Goal: Task Accomplishment & Management: Use online tool/utility

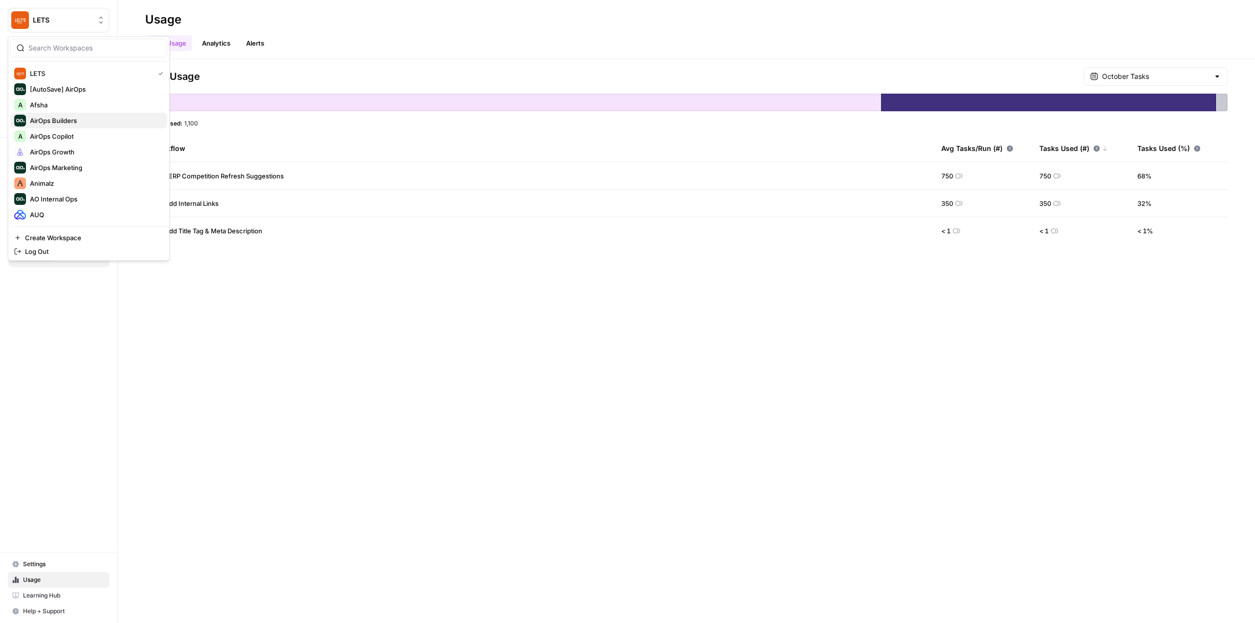
click at [89, 118] on span "AirOps Builders" at bounding box center [94, 121] width 129 height 10
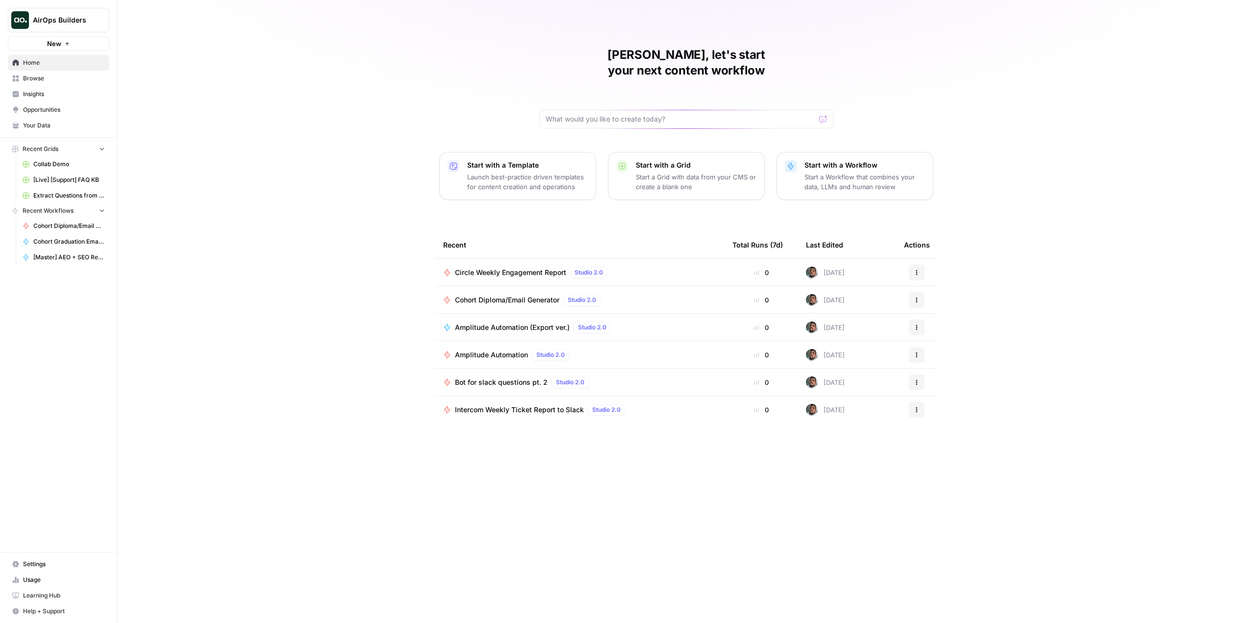
click at [549, 268] on span "Circle Weekly Engagement Report" at bounding box center [510, 273] width 111 height 10
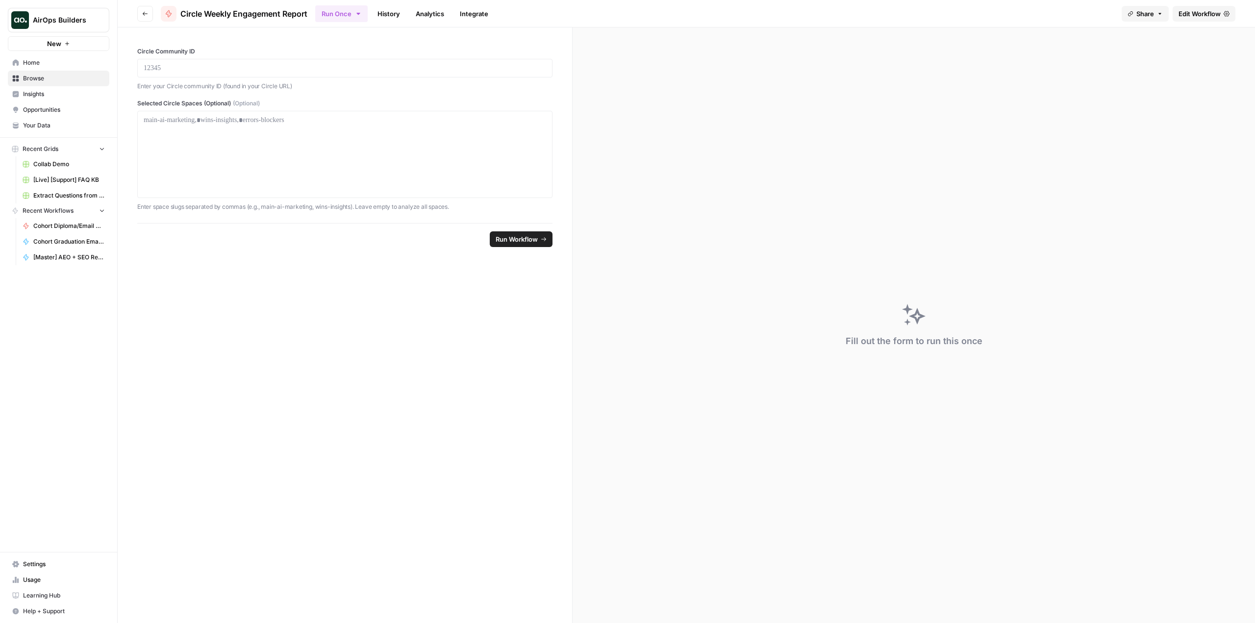
click at [1208, 13] on span "Edit Workflow" at bounding box center [1199, 14] width 42 height 10
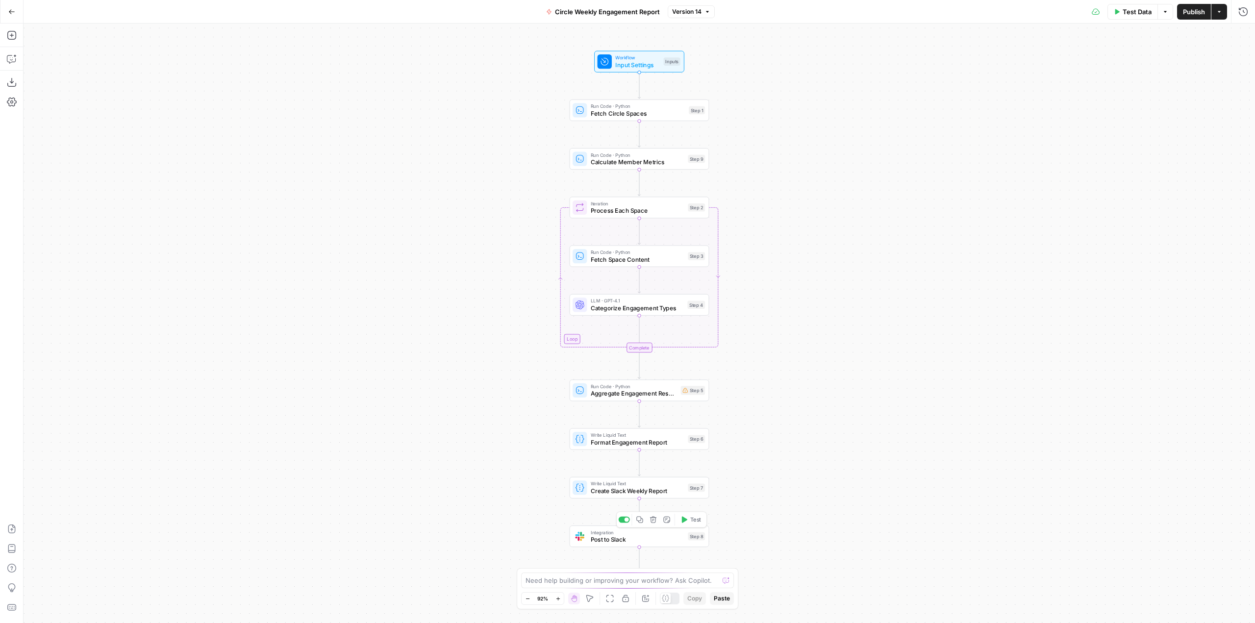
click at [626, 522] on div at bounding box center [626, 520] width 4 height 4
click at [1143, 10] on span "Test Data" at bounding box center [1136, 12] width 29 height 10
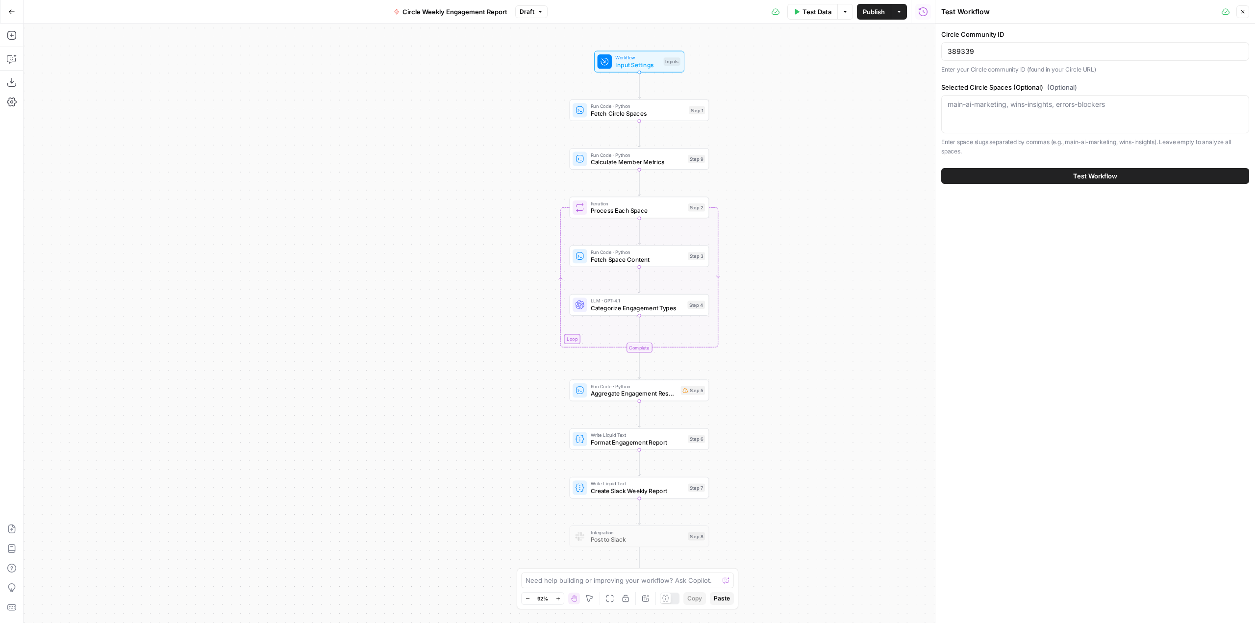
click at [1033, 174] on button "Test Workflow" at bounding box center [1095, 176] width 308 height 16
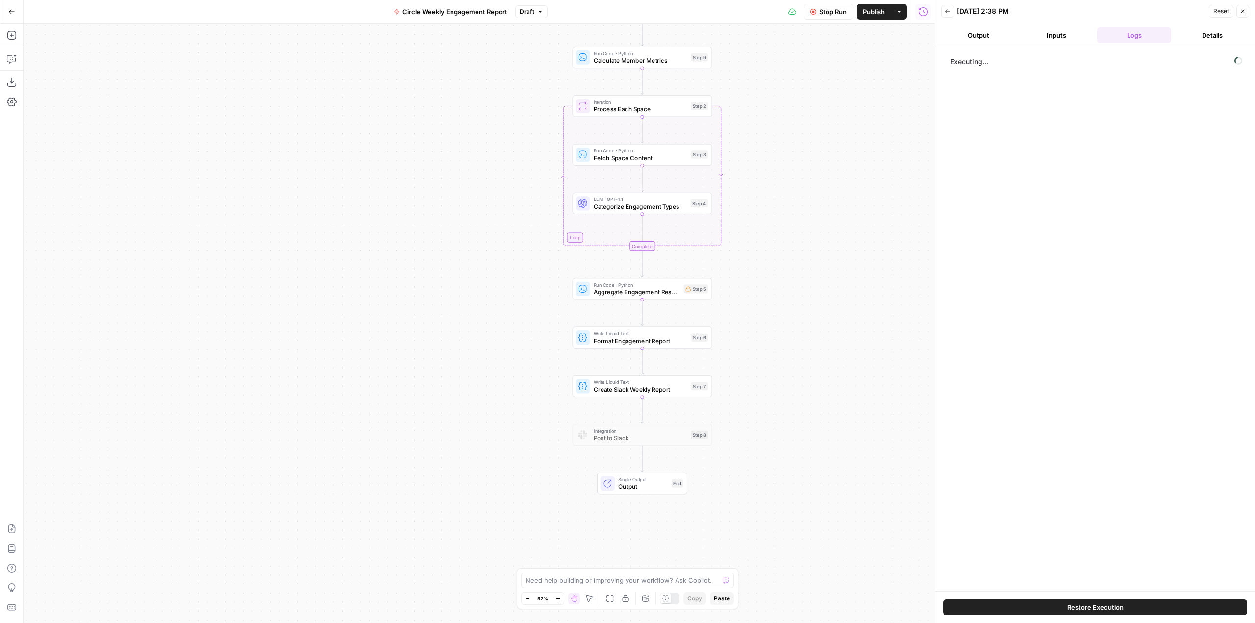
drag, startPoint x: 847, startPoint y: 336, endPoint x: 850, endPoint y: 234, distance: 101.5
click at [850, 234] on div "Workflow Input Settings Inputs Run Code · Python Fetch Circle Spaces Step 1 Run…" at bounding box center [479, 323] width 911 height 599
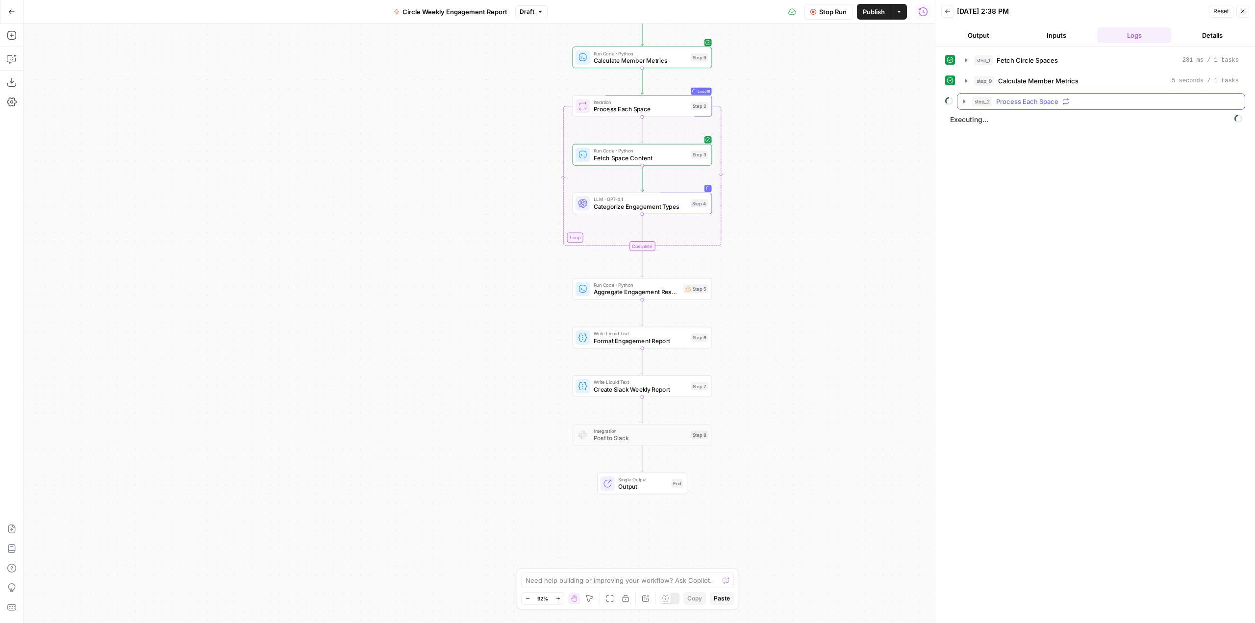
click at [962, 103] on icon "button" at bounding box center [964, 102] width 8 height 8
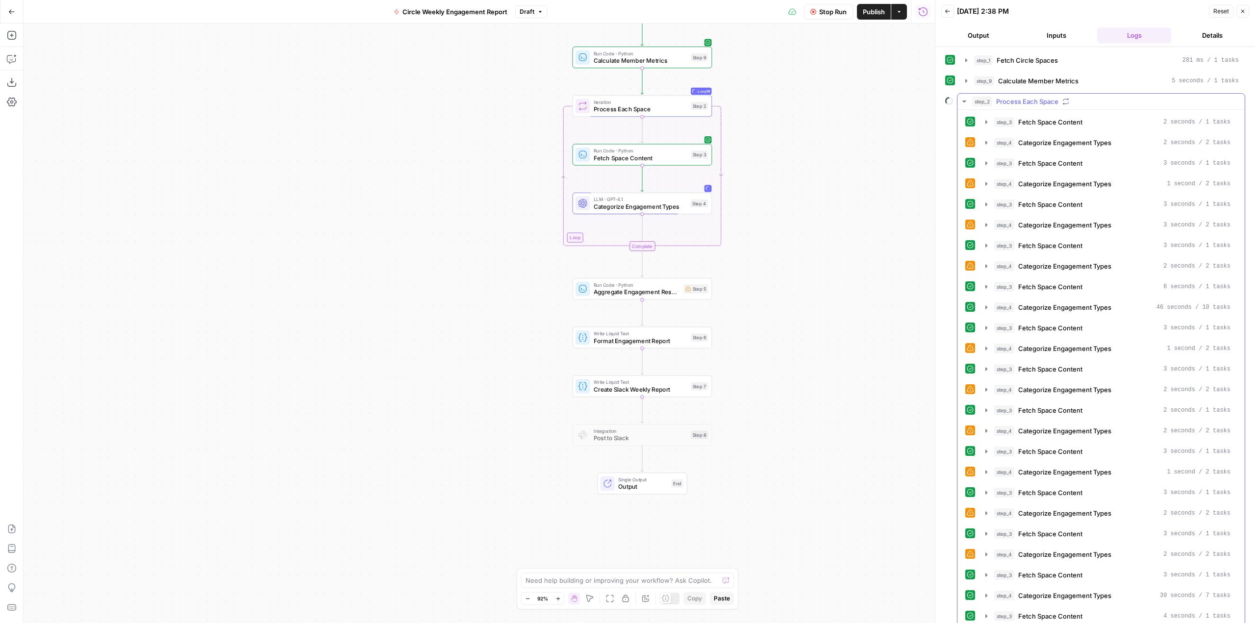
click at [962, 103] on icon "button" at bounding box center [964, 102] width 8 height 8
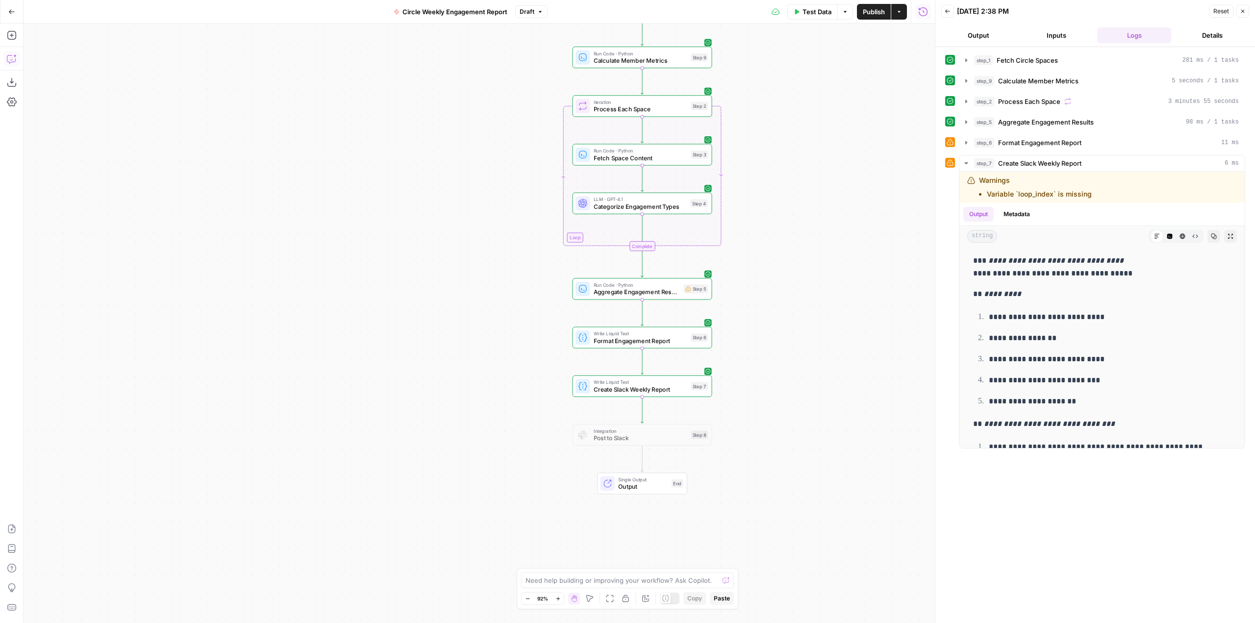
click at [6, 57] on button "Copilot" at bounding box center [12, 59] width 16 height 16
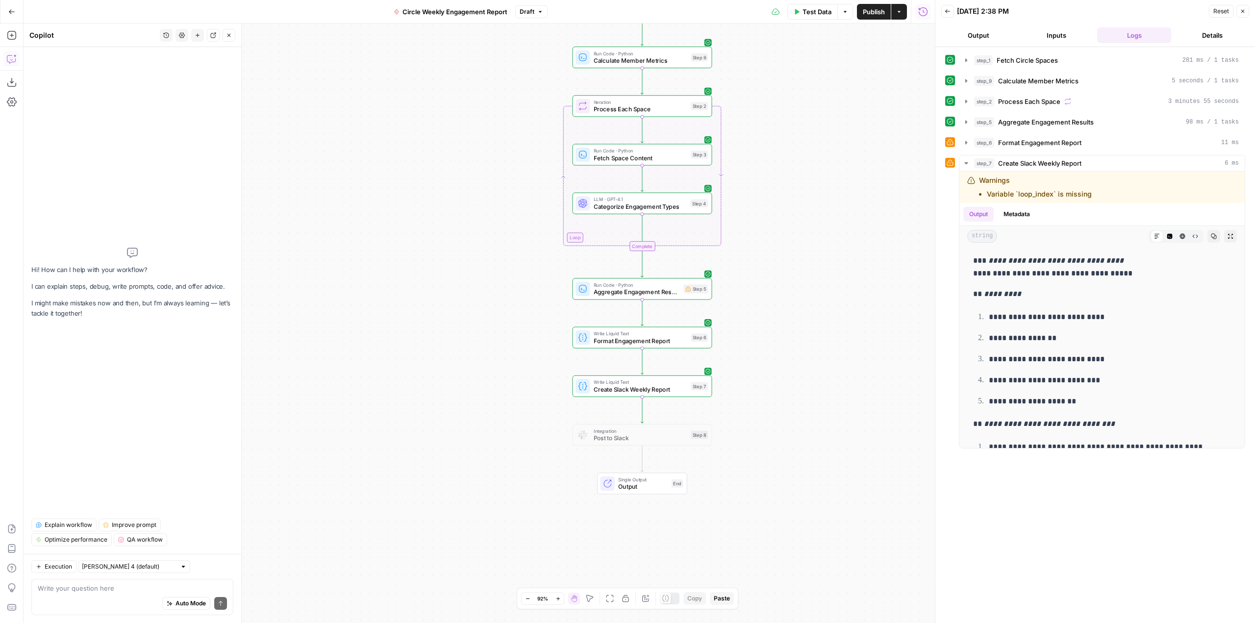
click at [104, 586] on textarea at bounding box center [132, 588] width 189 height 10
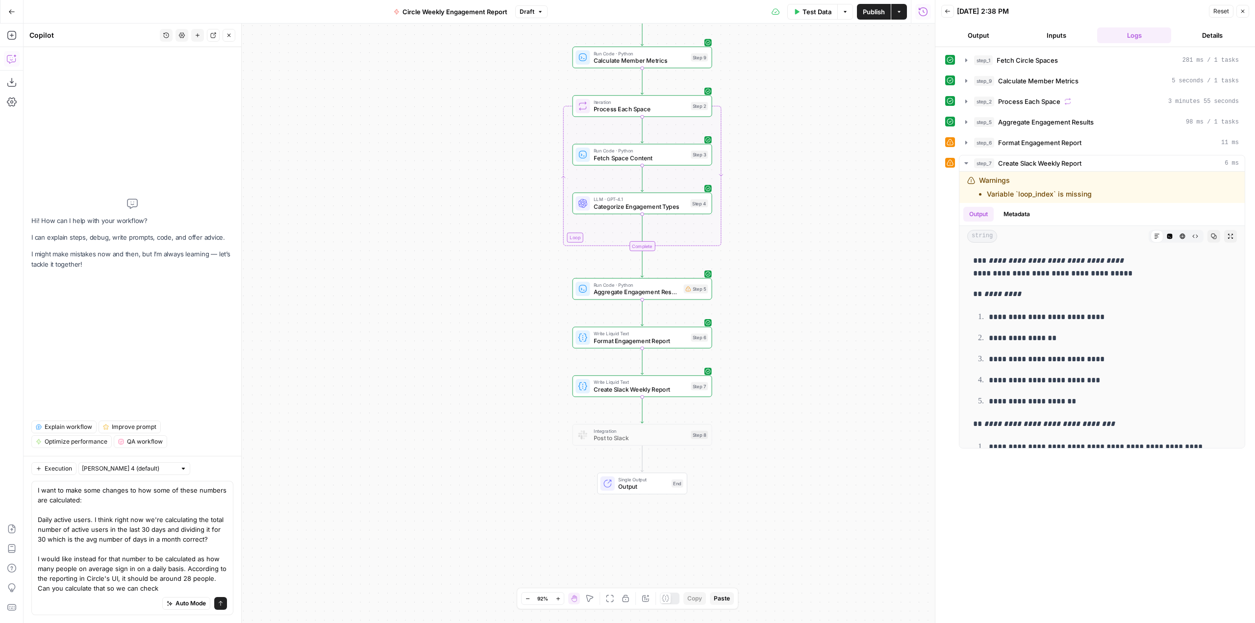
type textarea "I want to make some changes to how some of these numbers are calculated: Daily …"
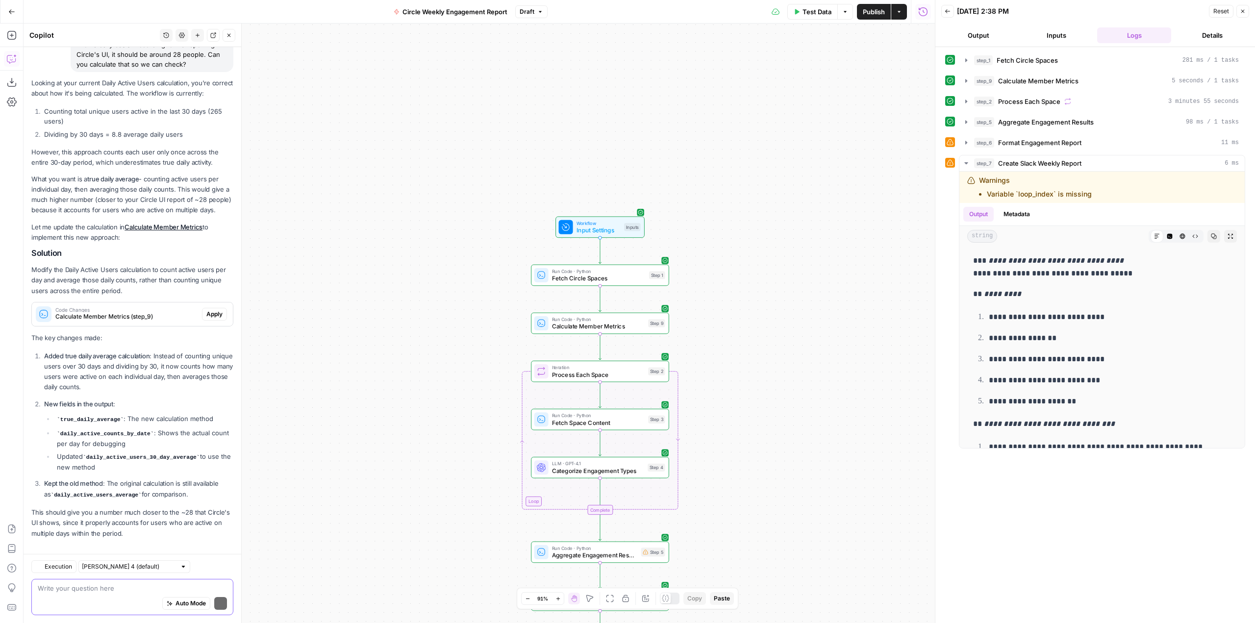
scroll to position [205, 0]
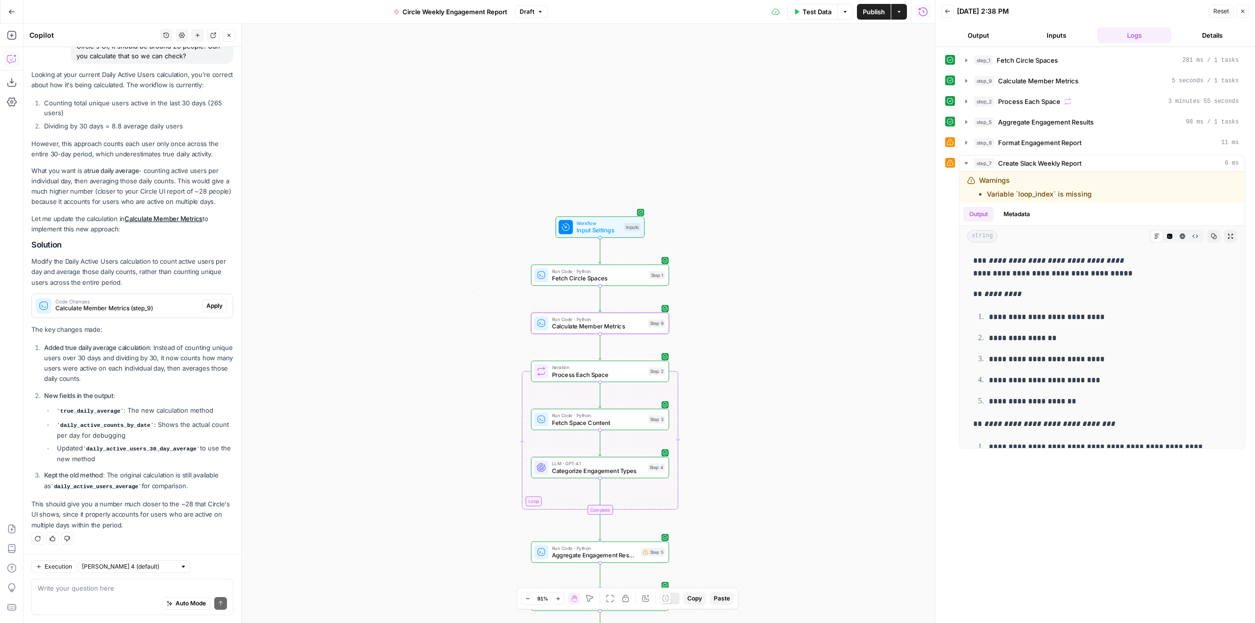
click at [208, 303] on span "Apply" at bounding box center [214, 305] width 16 height 9
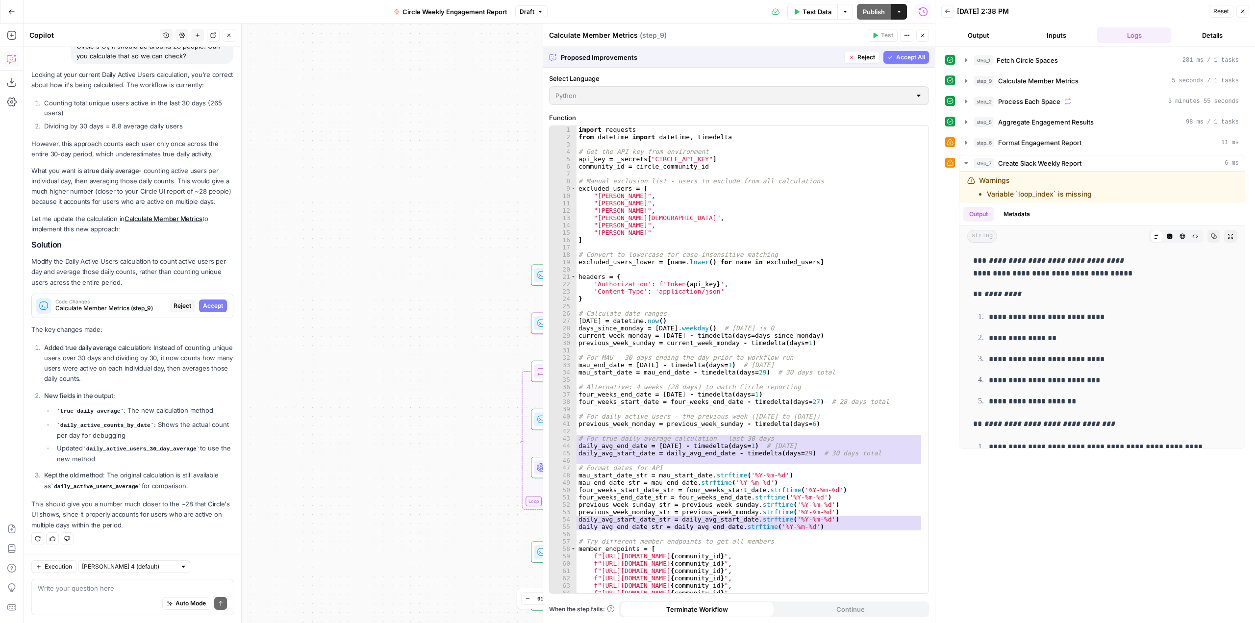
click at [208, 303] on span "Accept" at bounding box center [213, 305] width 20 height 9
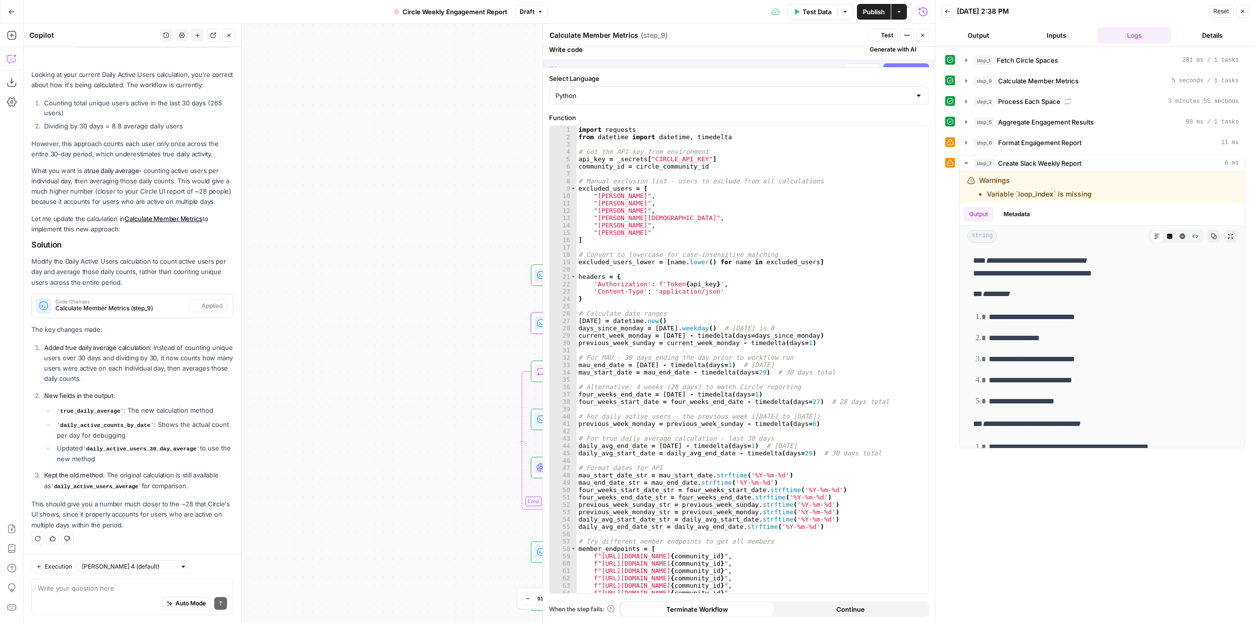
scroll to position [221, 0]
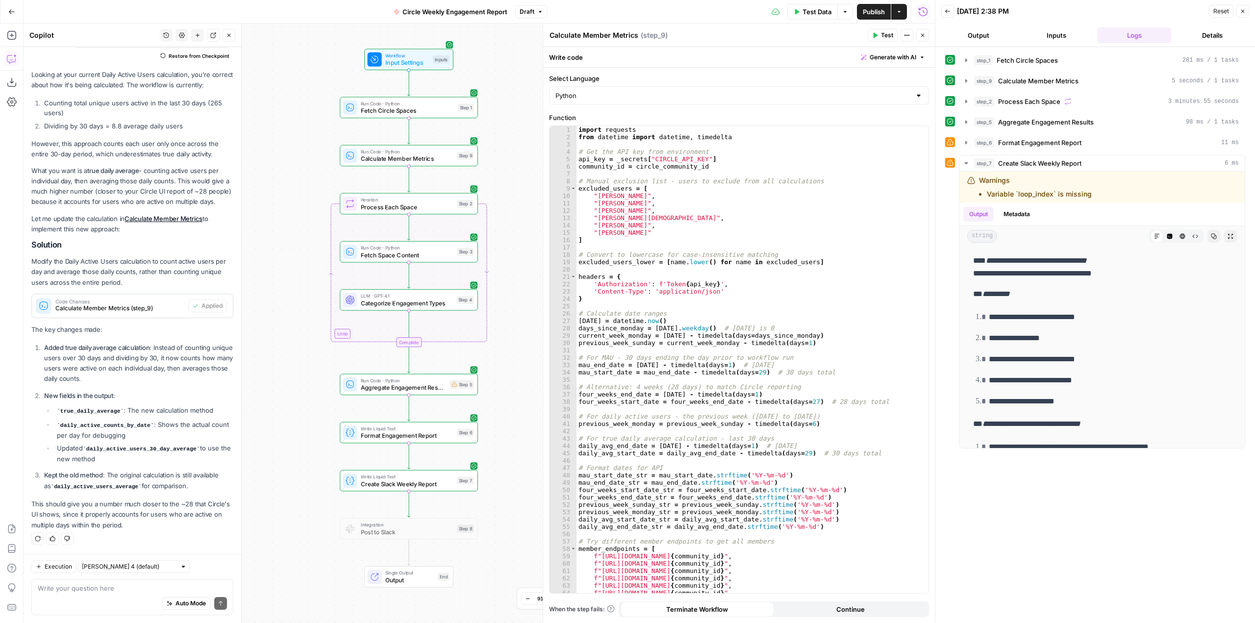
drag, startPoint x: 529, startPoint y: 362, endPoint x: 534, endPoint y: 194, distance: 167.7
click at [534, 194] on div "Workflow Input Settings Inputs Run Code · Python Fetch Circle Spaces Step 1 Run…" at bounding box center [479, 323] width 911 height 599
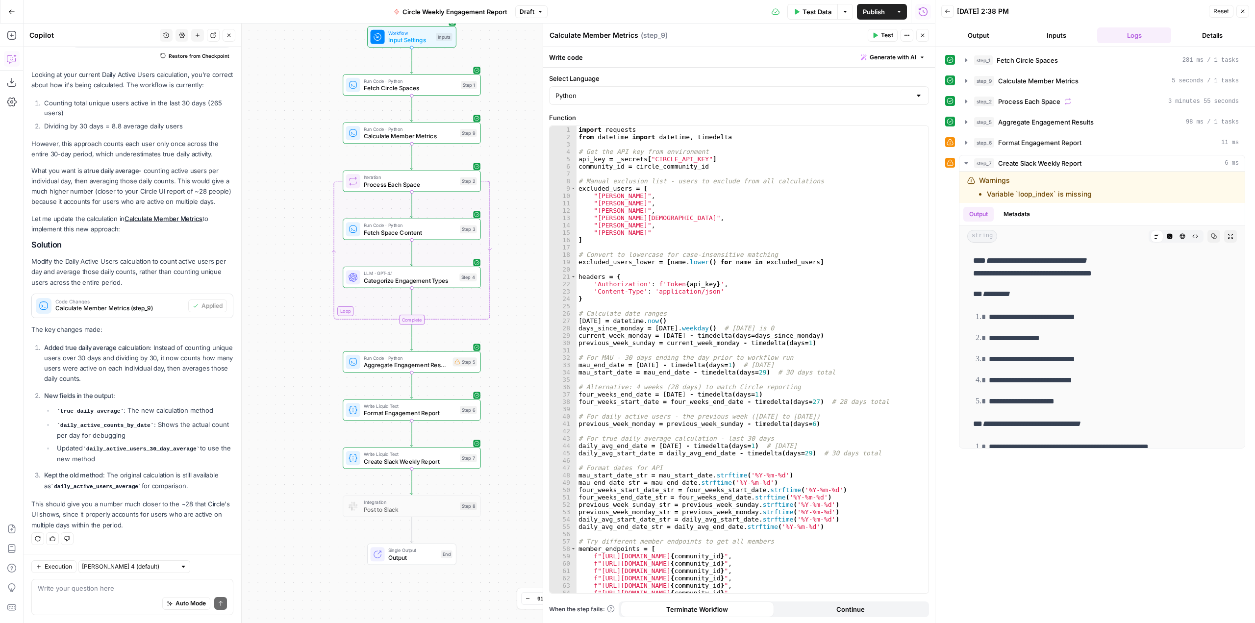
drag, startPoint x: 521, startPoint y: 374, endPoint x: 523, endPoint y: 351, distance: 22.7
click at [523, 351] on div "Workflow Input Settings Inputs Run Code · Python Fetch Circle Spaces Step 1 Run…" at bounding box center [479, 323] width 911 height 599
click at [812, 14] on span "Test Data" at bounding box center [816, 12] width 29 height 10
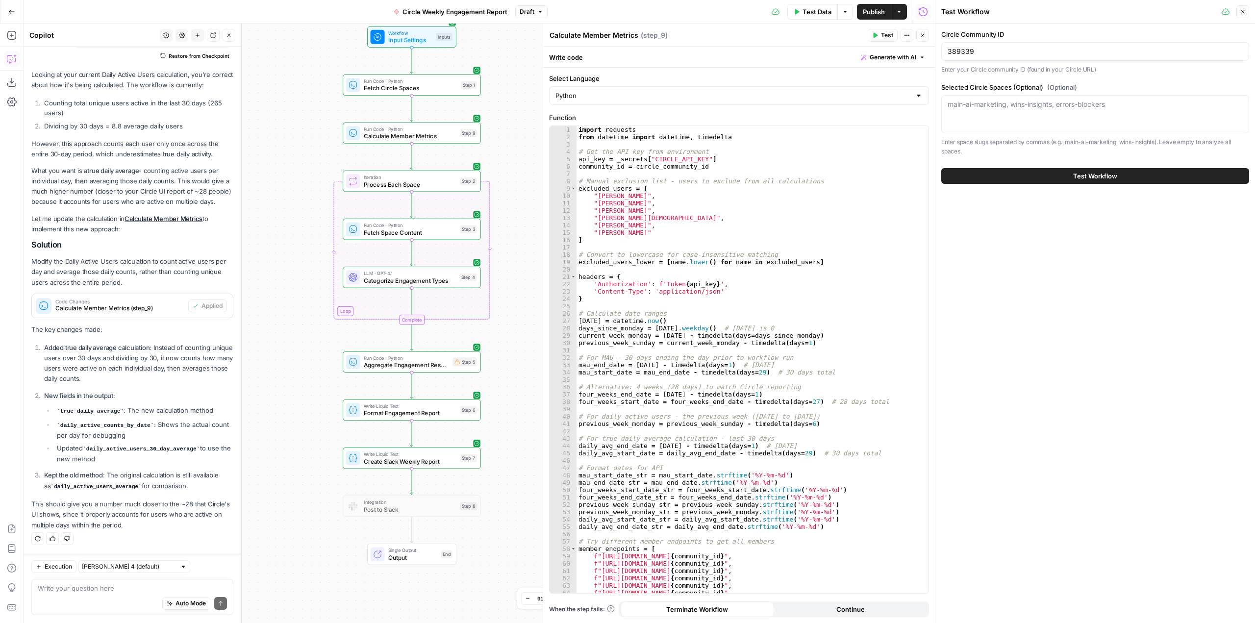
click at [1077, 171] on span "Test Workflow" at bounding box center [1095, 176] width 44 height 10
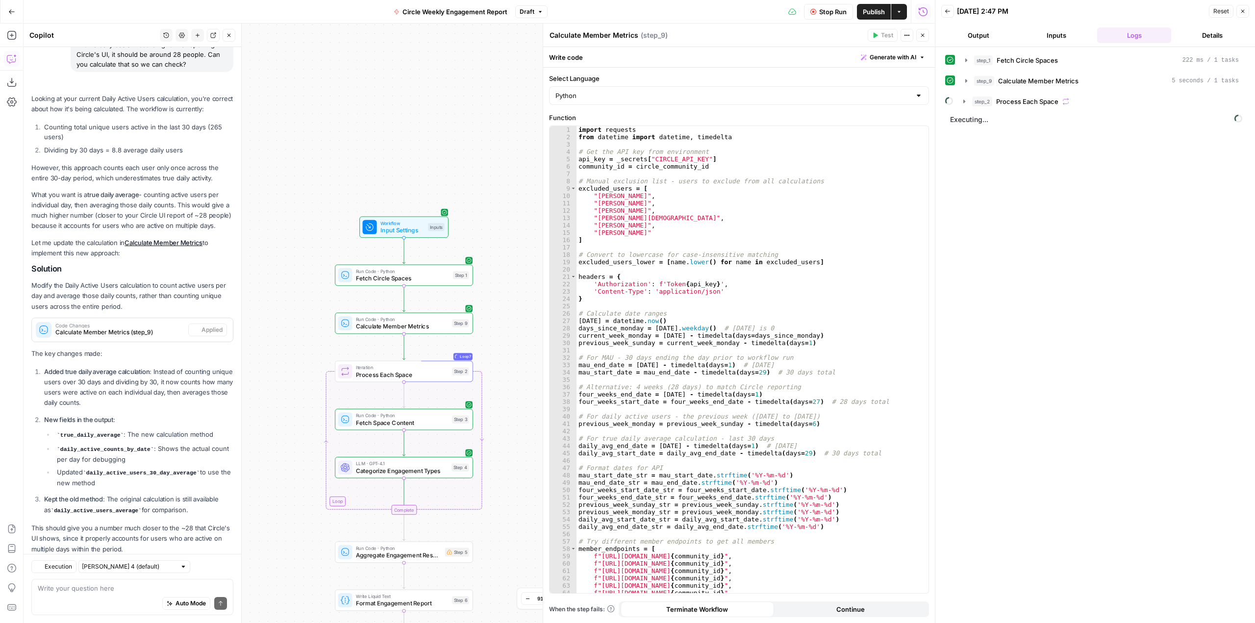
scroll to position [221, 0]
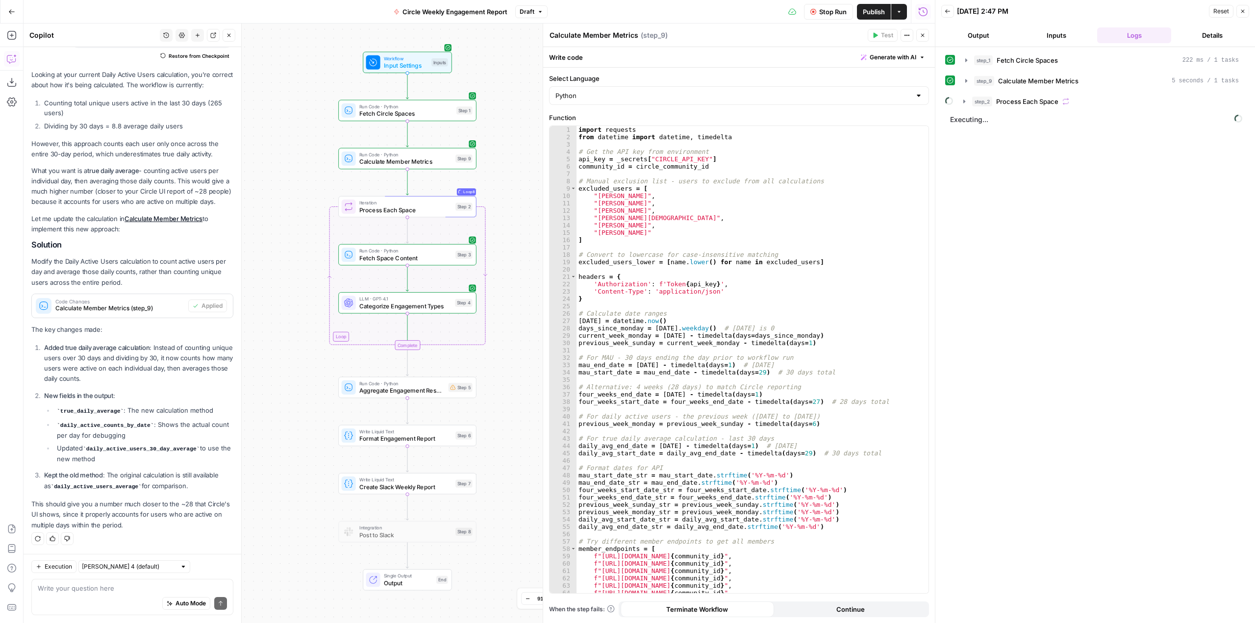
drag, startPoint x: 508, startPoint y: 376, endPoint x: 512, endPoint y: 211, distance: 164.7
click at [512, 211] on div "Workflow Input Settings Inputs Run Code · Python Fetch Circle Spaces Step 1 Run…" at bounding box center [479, 323] width 911 height 599
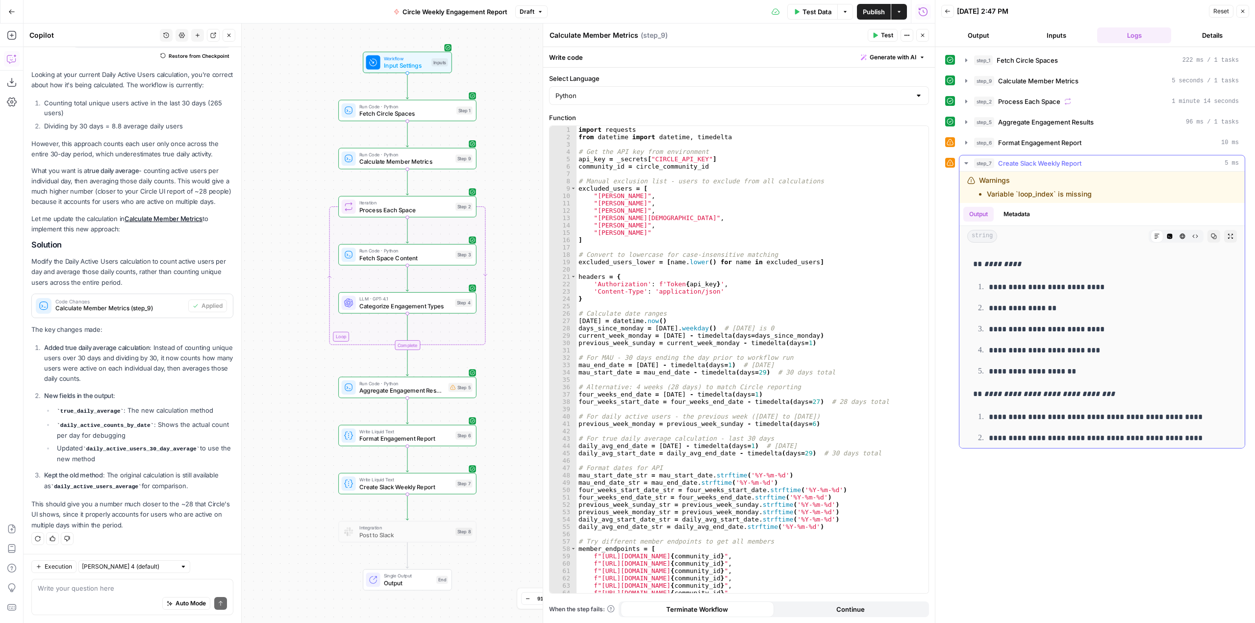
scroll to position [0, 0]
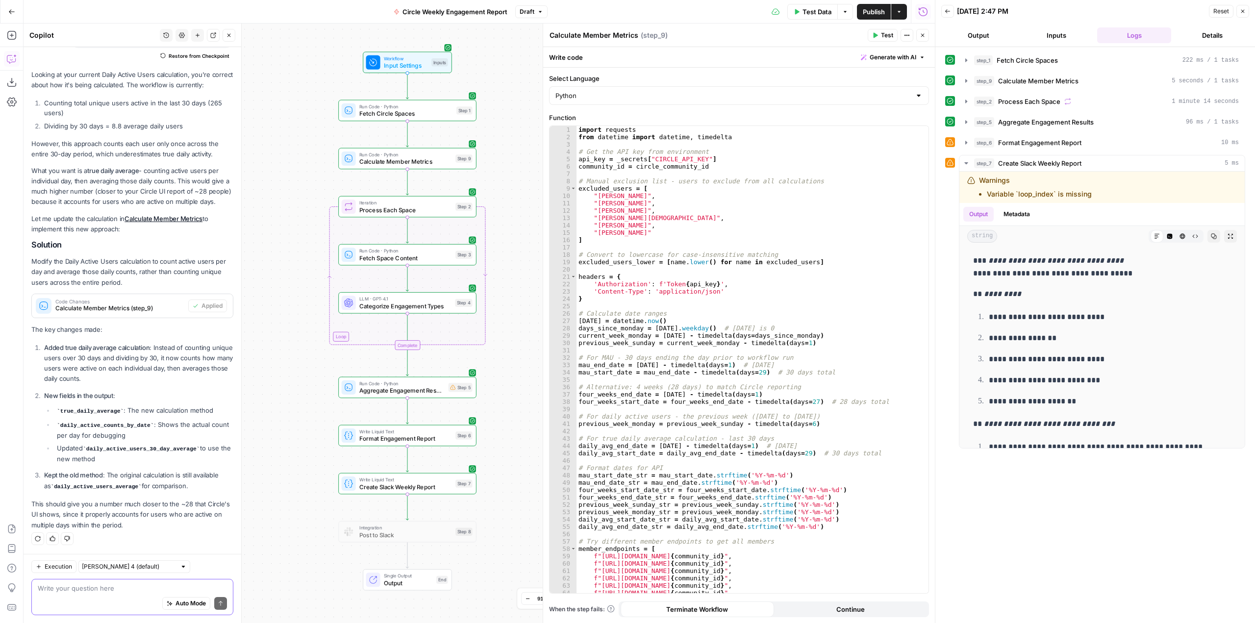
click at [120, 592] on textarea at bounding box center [132, 588] width 189 height 10
click at [966, 162] on icon "button" at bounding box center [966, 163] width 8 height 8
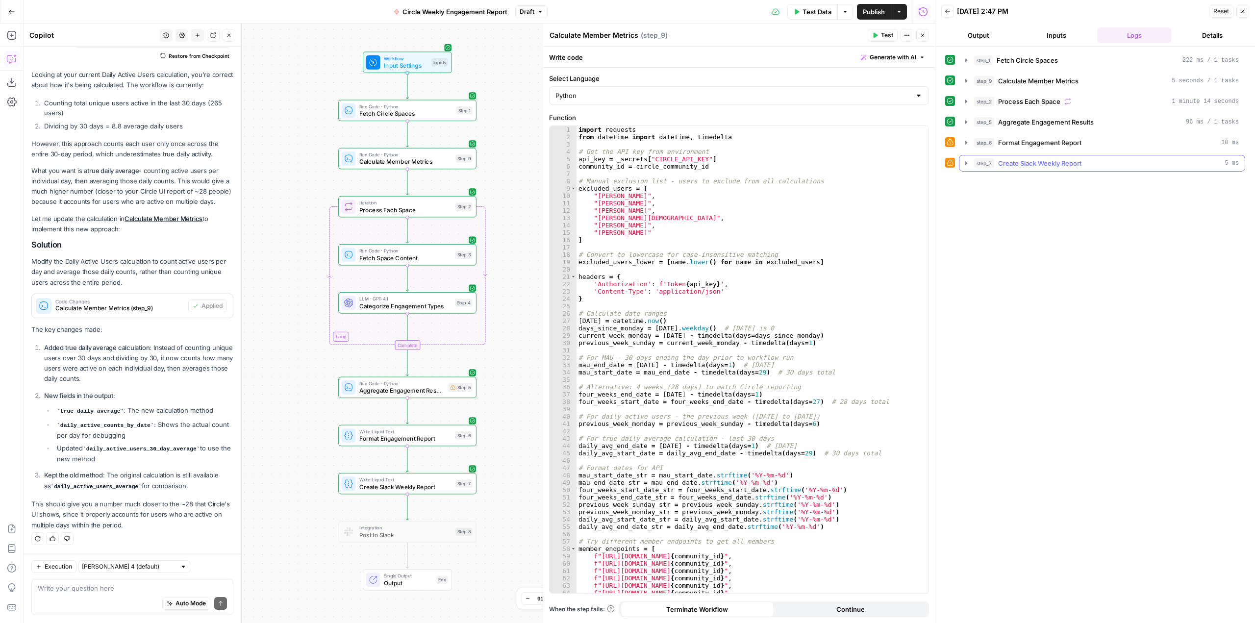
click at [966, 162] on icon "button" at bounding box center [966, 163] width 8 height 8
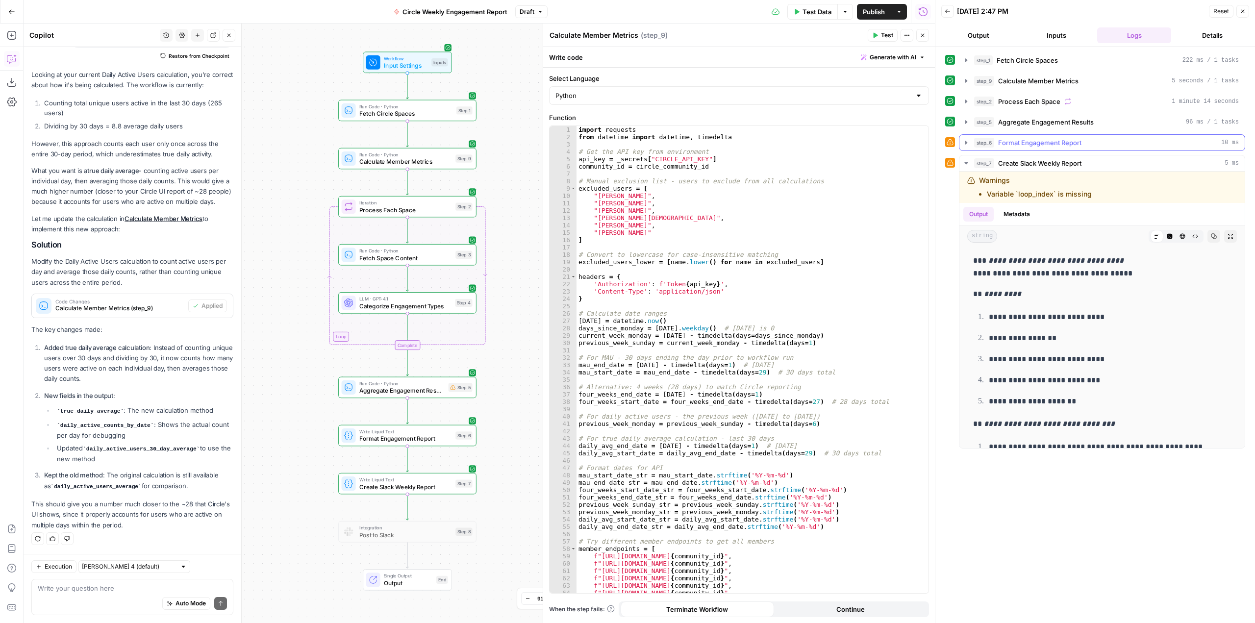
click at [968, 139] on icon "button" at bounding box center [966, 143] width 8 height 8
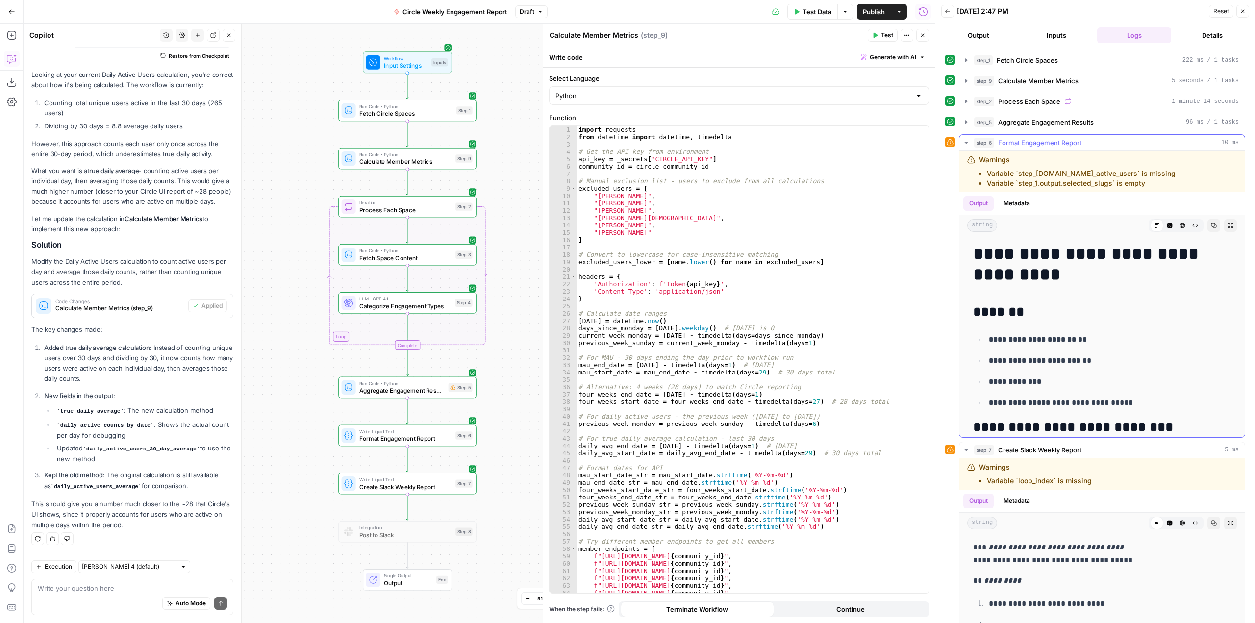
drag, startPoint x: 1202, startPoint y: 171, endPoint x: 984, endPoint y: 174, distance: 217.7
click at [984, 174] on div "Warnings Variable `step_5.output.summary.total_active_users` is missing Variabl…" at bounding box center [1086, 171] width 239 height 33
copy li "Variable `step_5.output.summary.total_active_users` is missing"
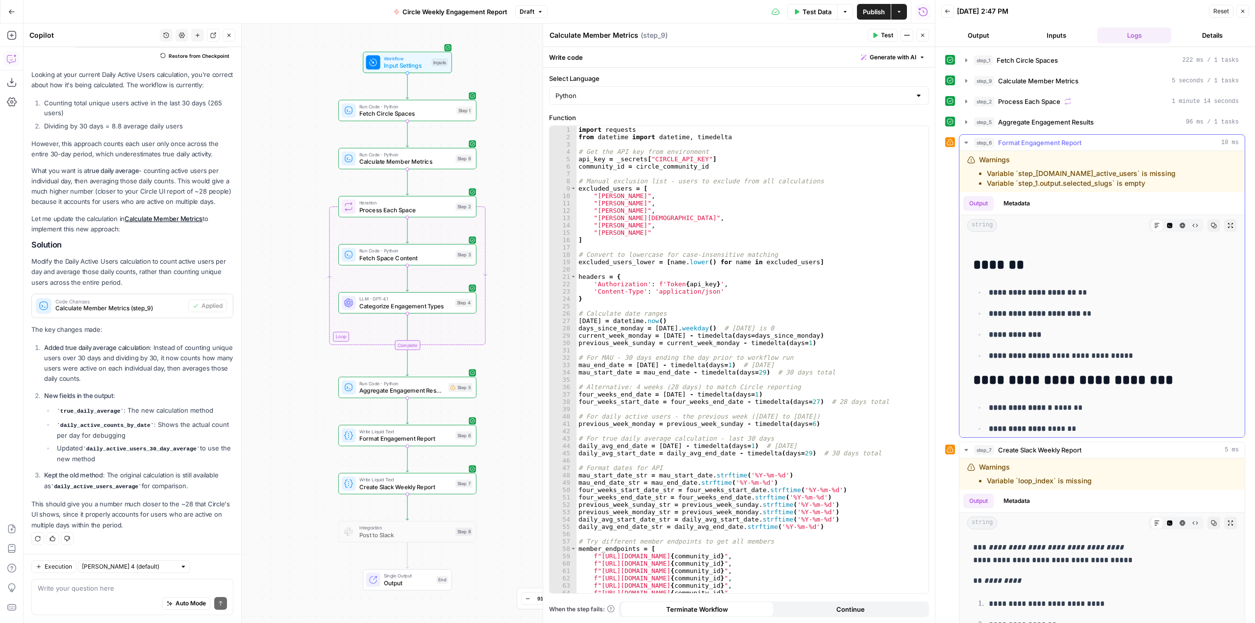
scroll to position [49, 0]
click at [123, 599] on div "Auto Mode Send" at bounding box center [132, 604] width 189 height 22
paste textarea "Variable `step_5.output.summary.total_active_users` is missing"
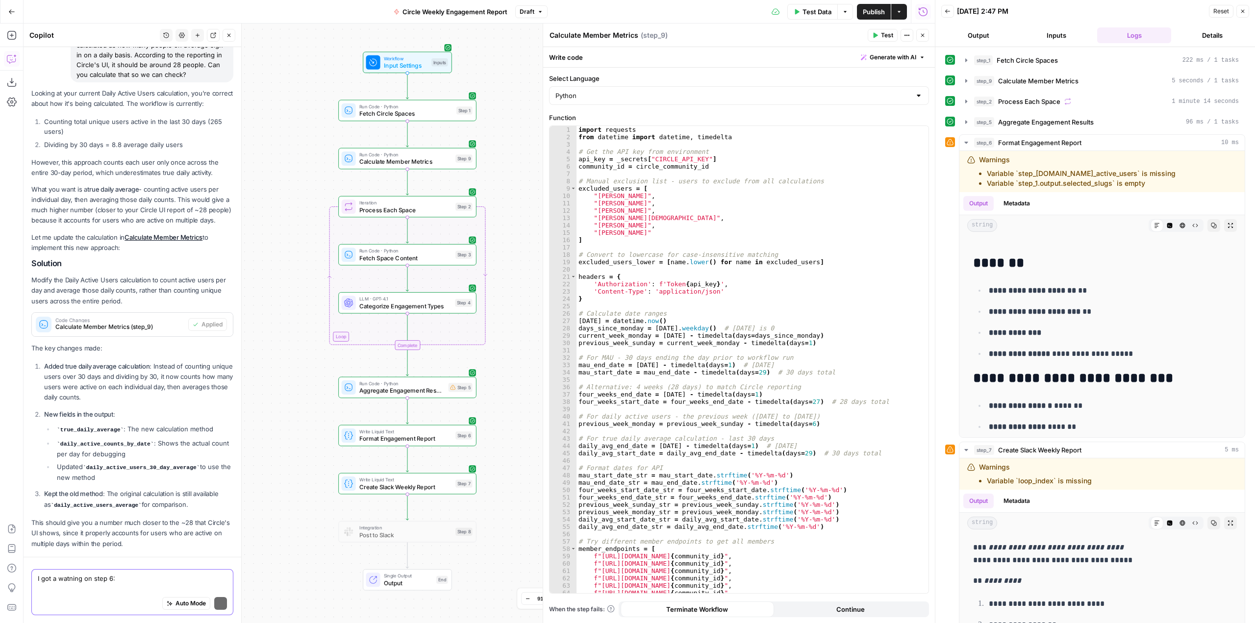
type textarea "I got a watning on step 6: Variable `step_5.output.summary.total_active_users` …"
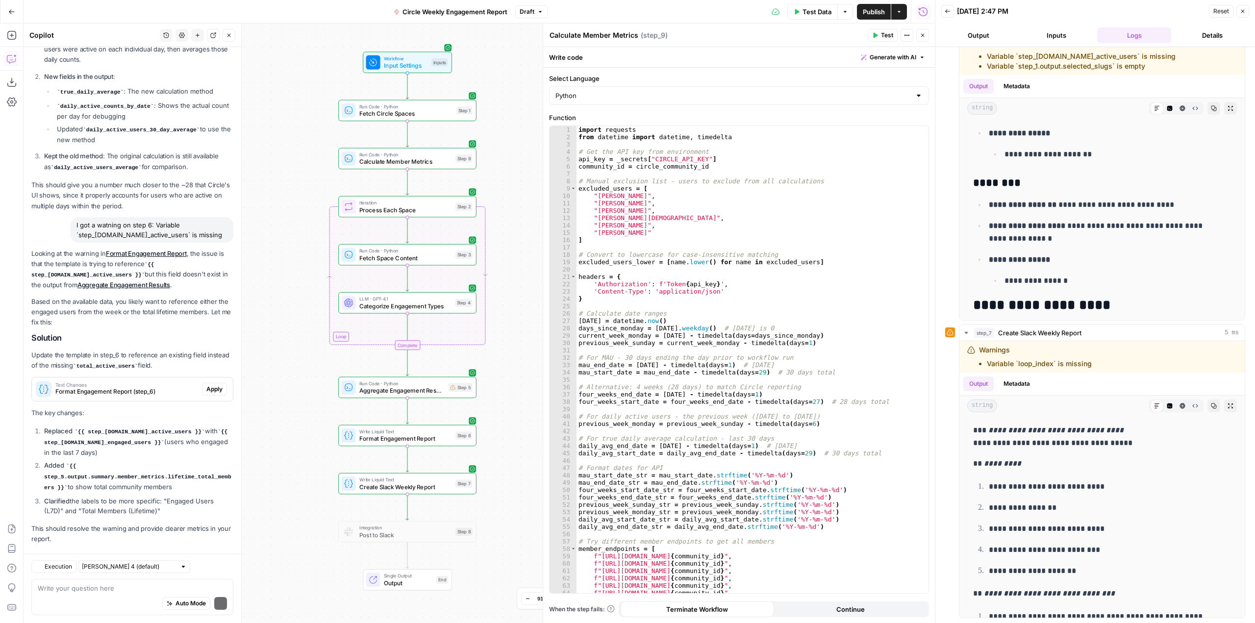
scroll to position [564, 0]
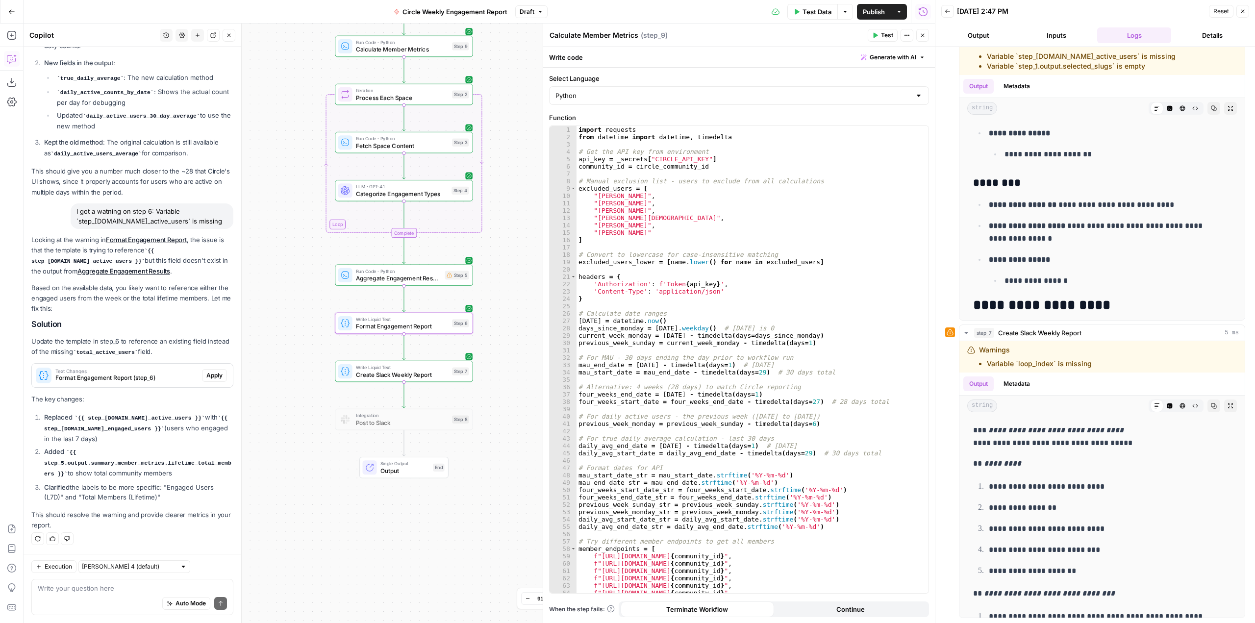
click at [207, 375] on span "Apply" at bounding box center [214, 375] width 16 height 9
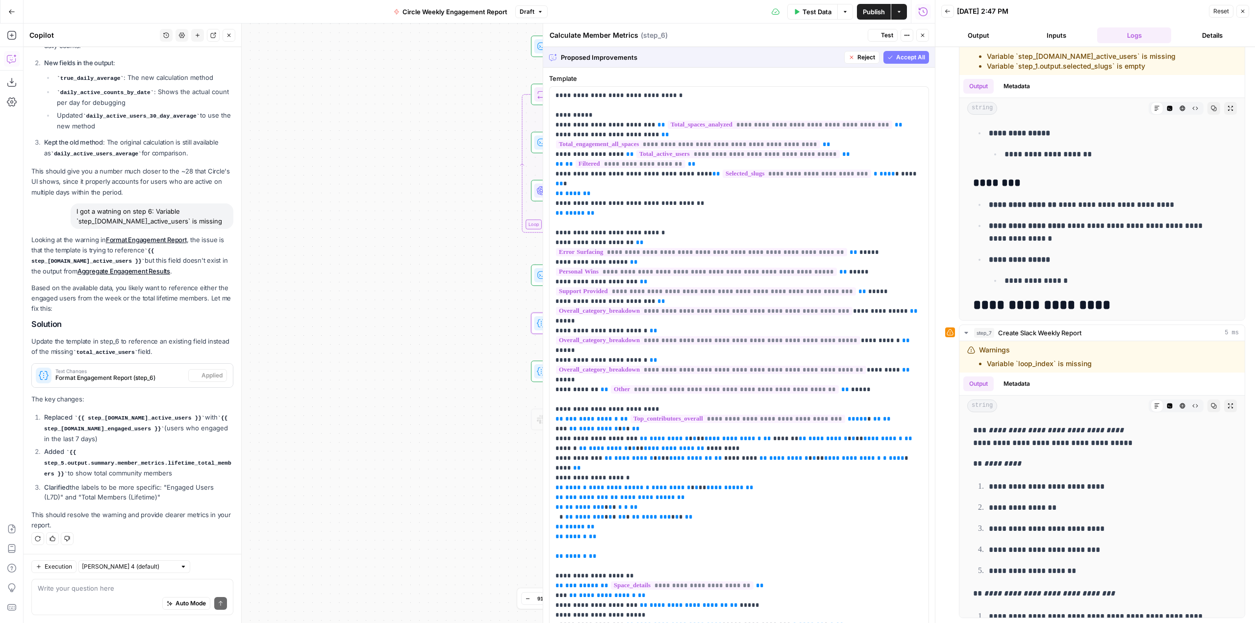
type textarea "Format Engagement Report"
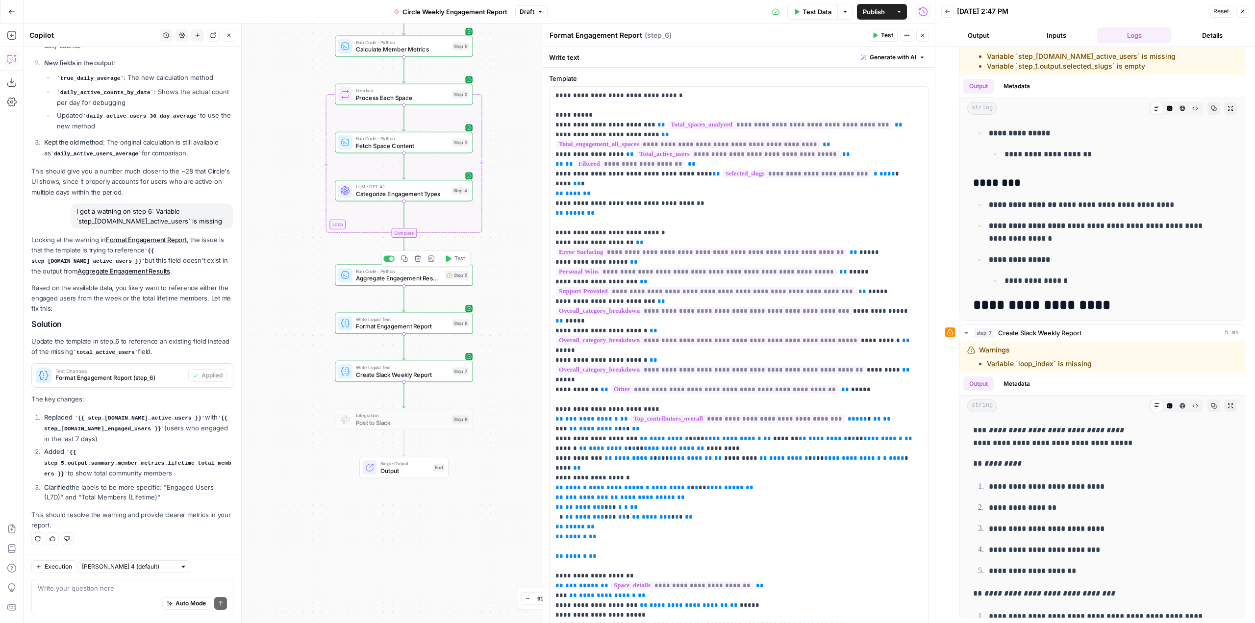
click at [456, 258] on span "Test" at bounding box center [459, 259] width 11 height 8
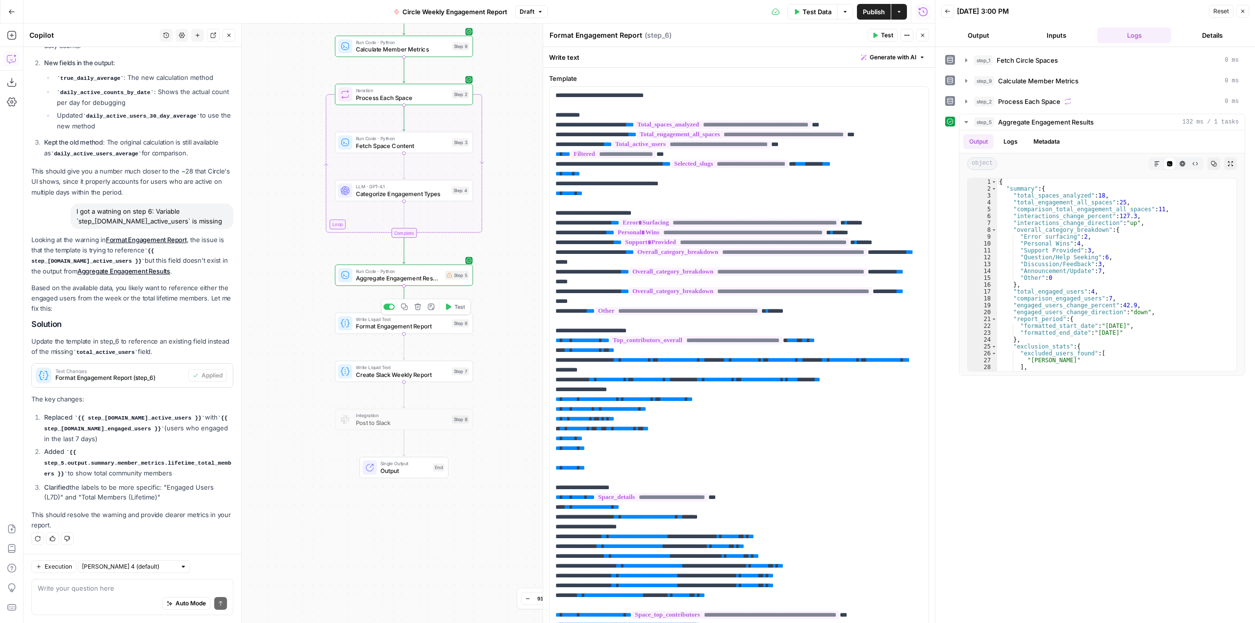
click at [464, 307] on span "Test" at bounding box center [459, 307] width 11 height 8
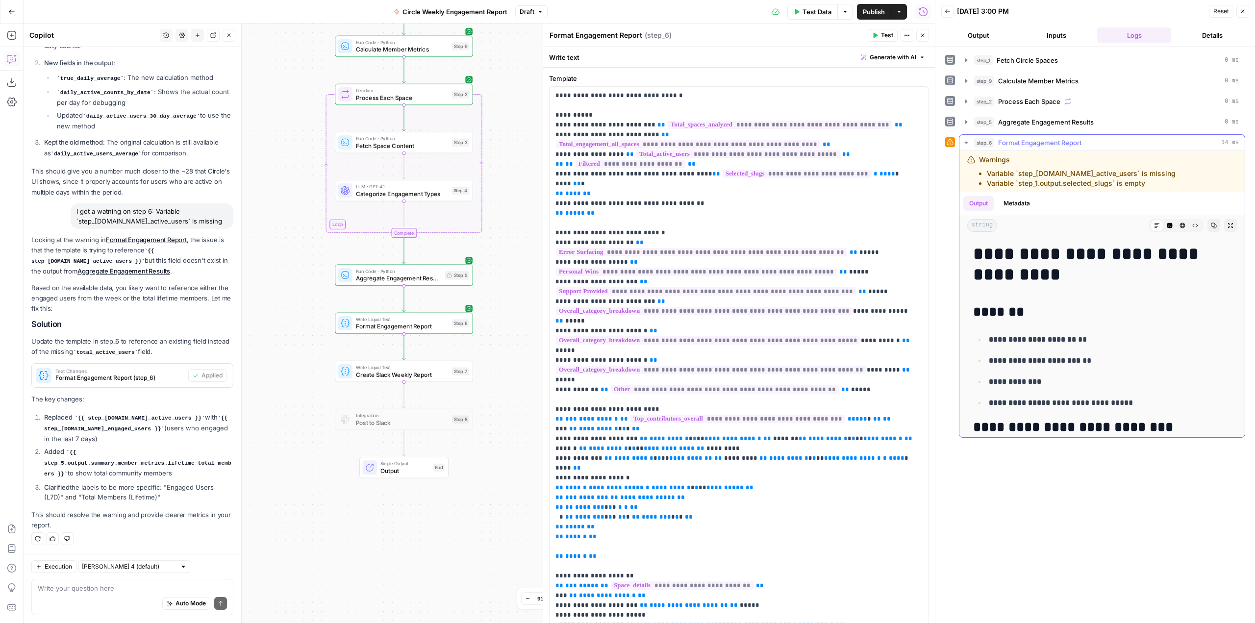
drag, startPoint x: 1197, startPoint y: 174, endPoint x: 986, endPoint y: 173, distance: 211.3
click at [986, 173] on div "Warnings Variable `step_5.output.summary.total_active_users` is missing Variabl…" at bounding box center [1086, 171] width 239 height 33
copy li "Variable `step_5.output.summary.total_active_users` is missing"
click at [98, 598] on div "Auto Mode Send" at bounding box center [132, 604] width 189 height 22
paste textarea "Variable `step_5.output.summary.total_active_users` is missing"
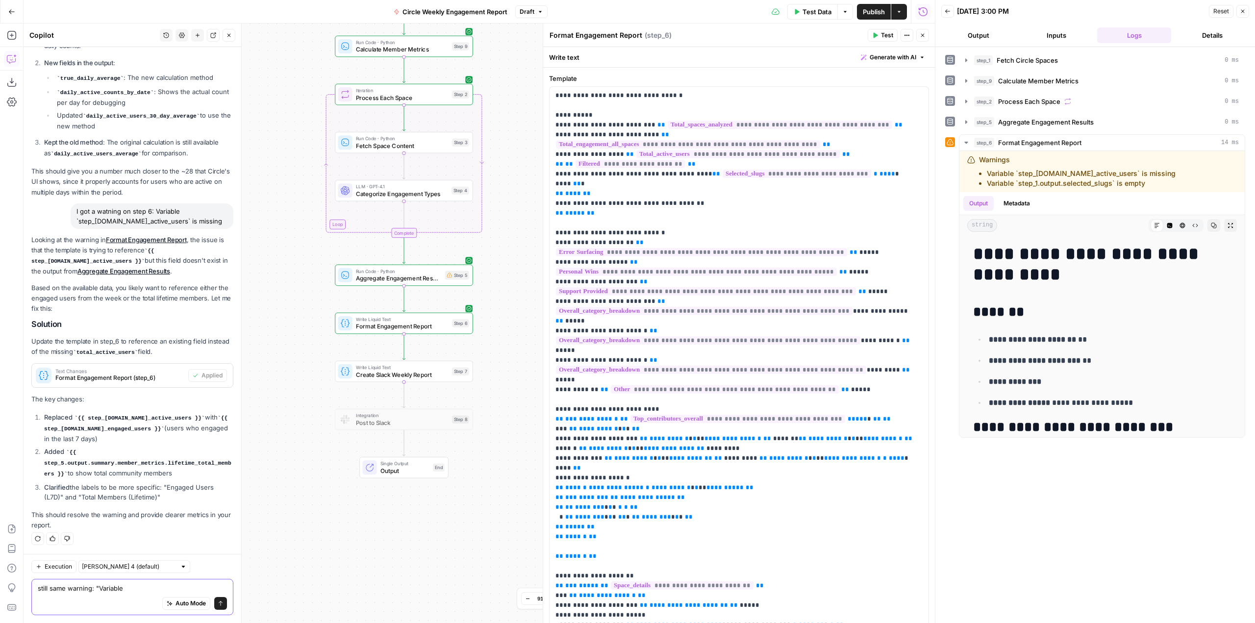
scroll to position [573, 0]
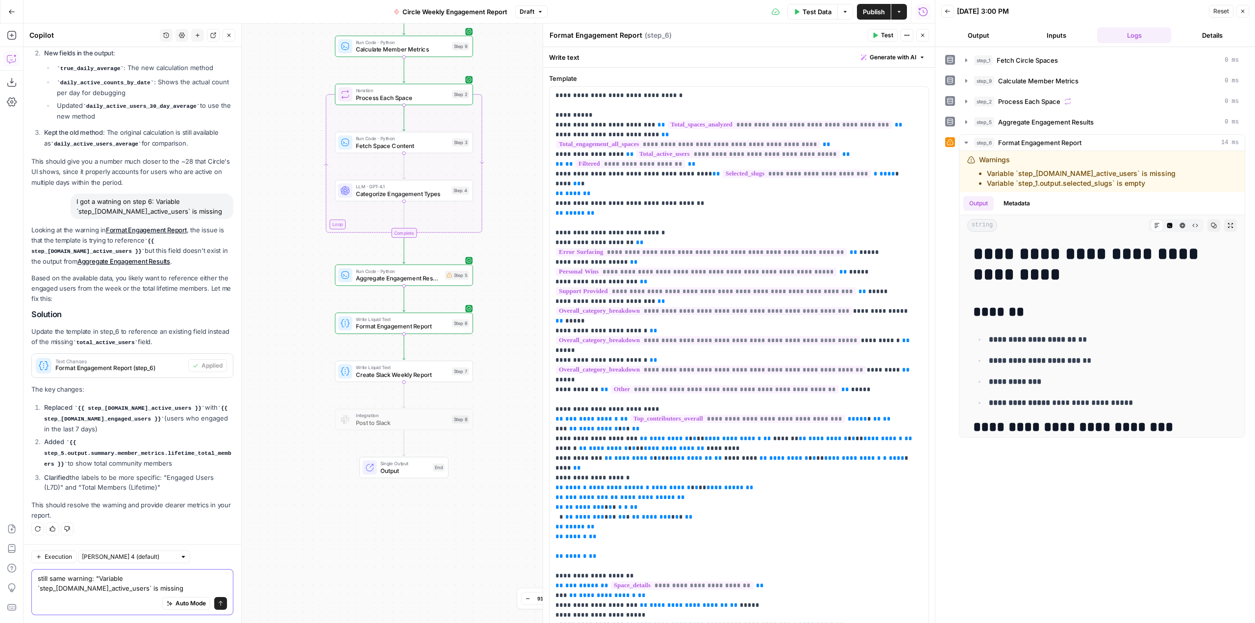
type textarea "still same warning: "Variable `step_5.output.summary.total_active_users` is mis…"
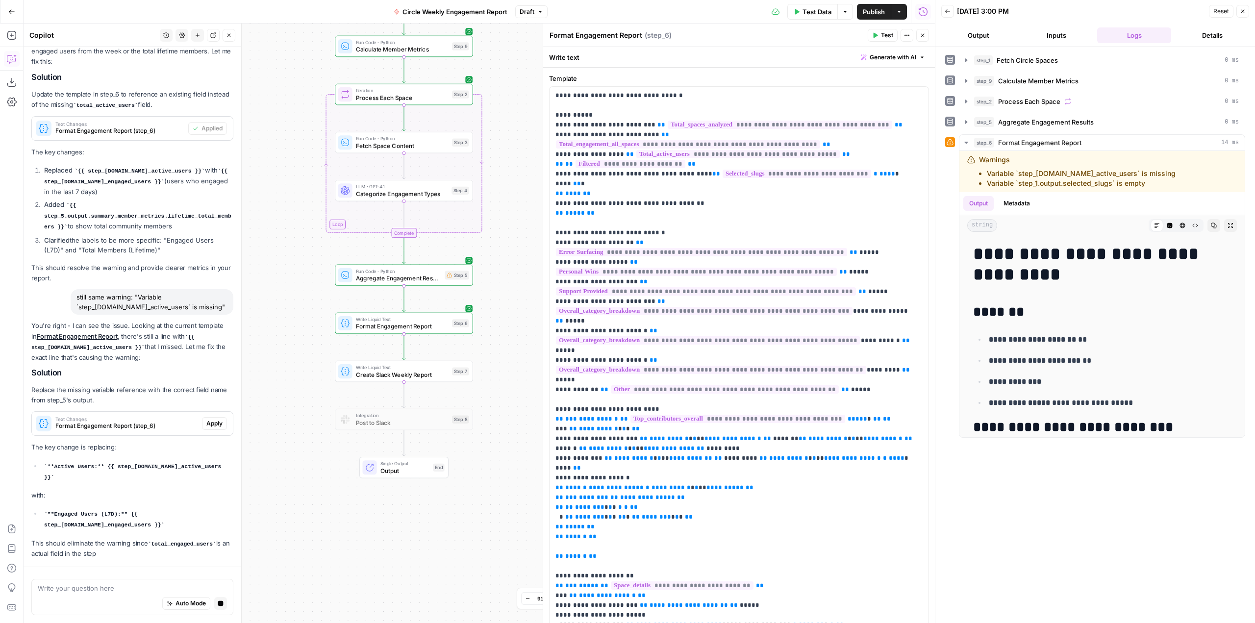
scroll to position [804, 0]
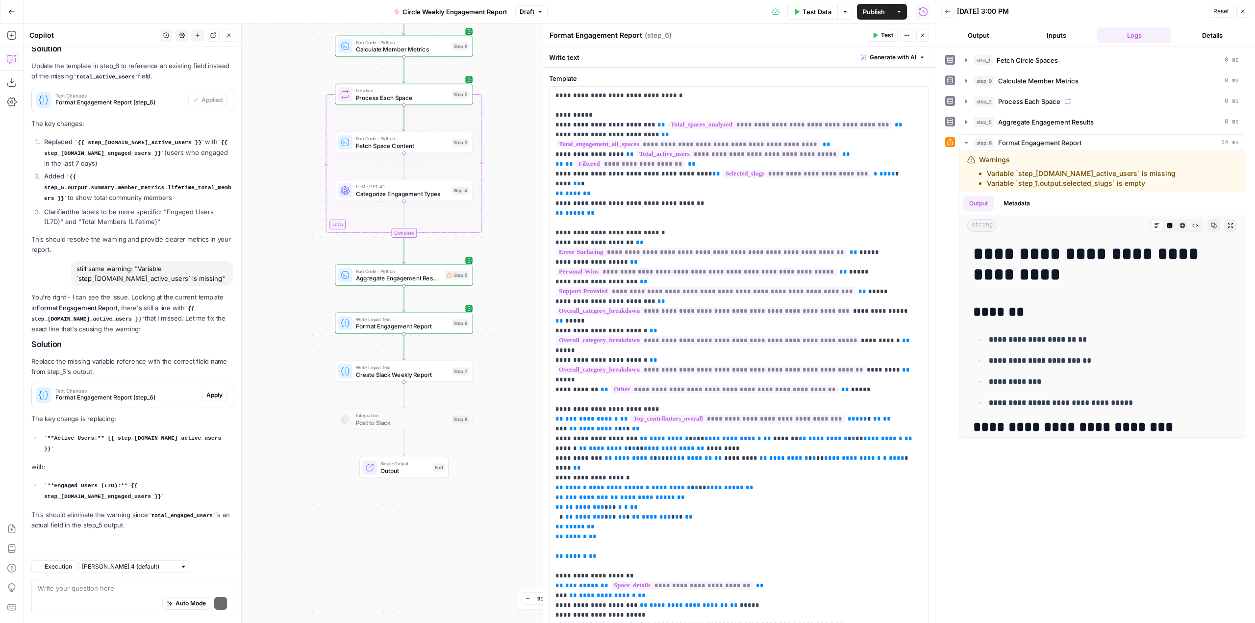
click at [212, 423] on p "The key change is replacing:" at bounding box center [132, 419] width 202 height 10
click at [209, 400] on button "Apply" at bounding box center [214, 395] width 25 height 13
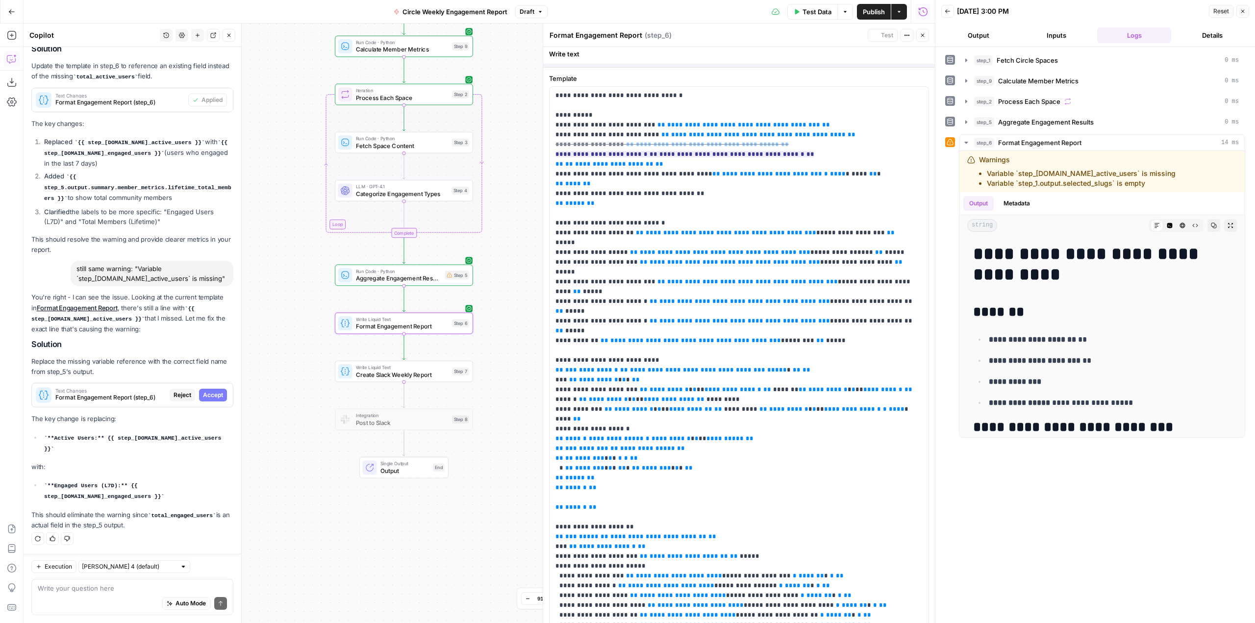
scroll to position [833, 0]
click at [213, 394] on span "Accept" at bounding box center [213, 395] width 20 height 9
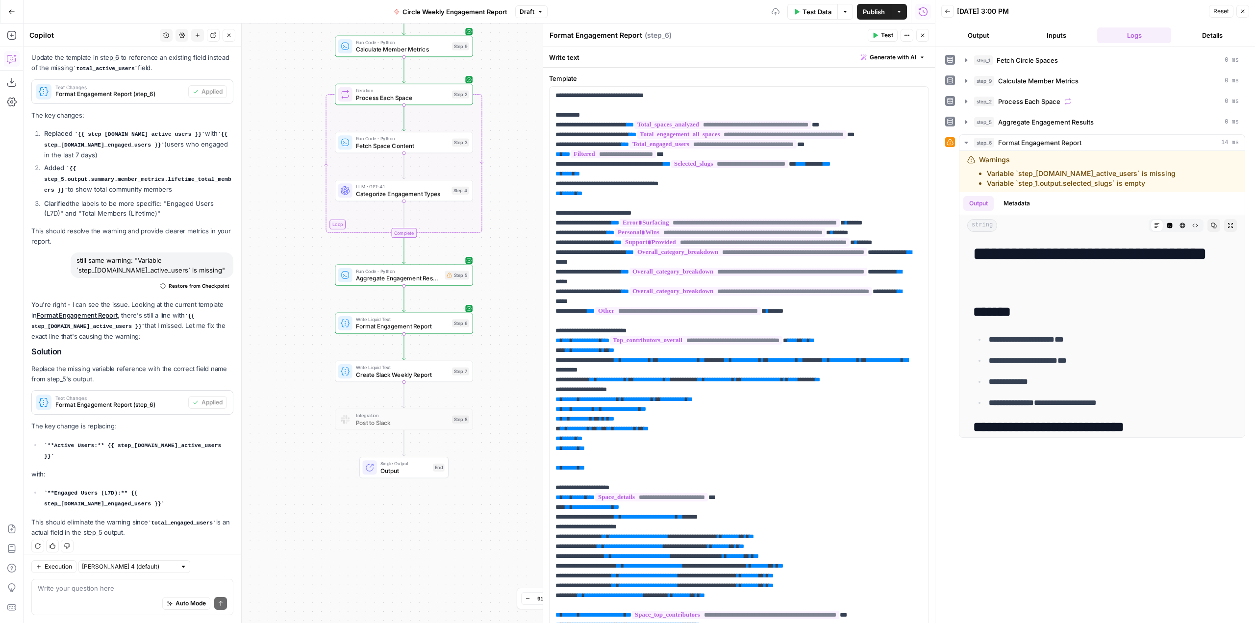
scroll to position [880, 0]
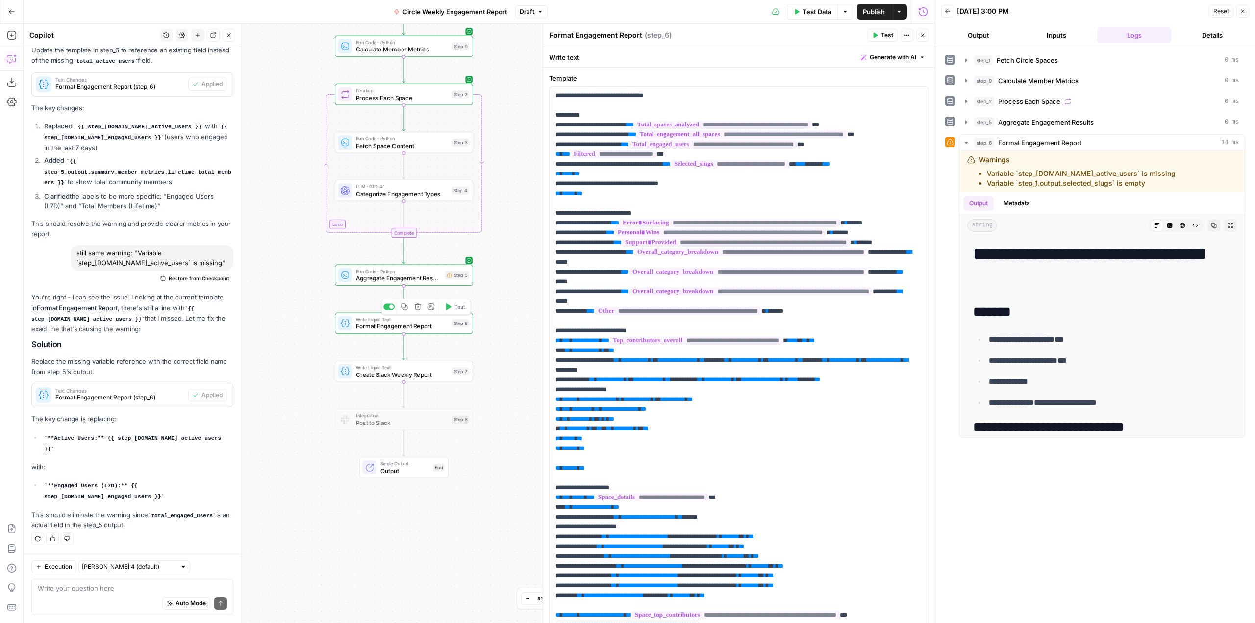
click at [457, 307] on span "Test" at bounding box center [459, 307] width 11 height 8
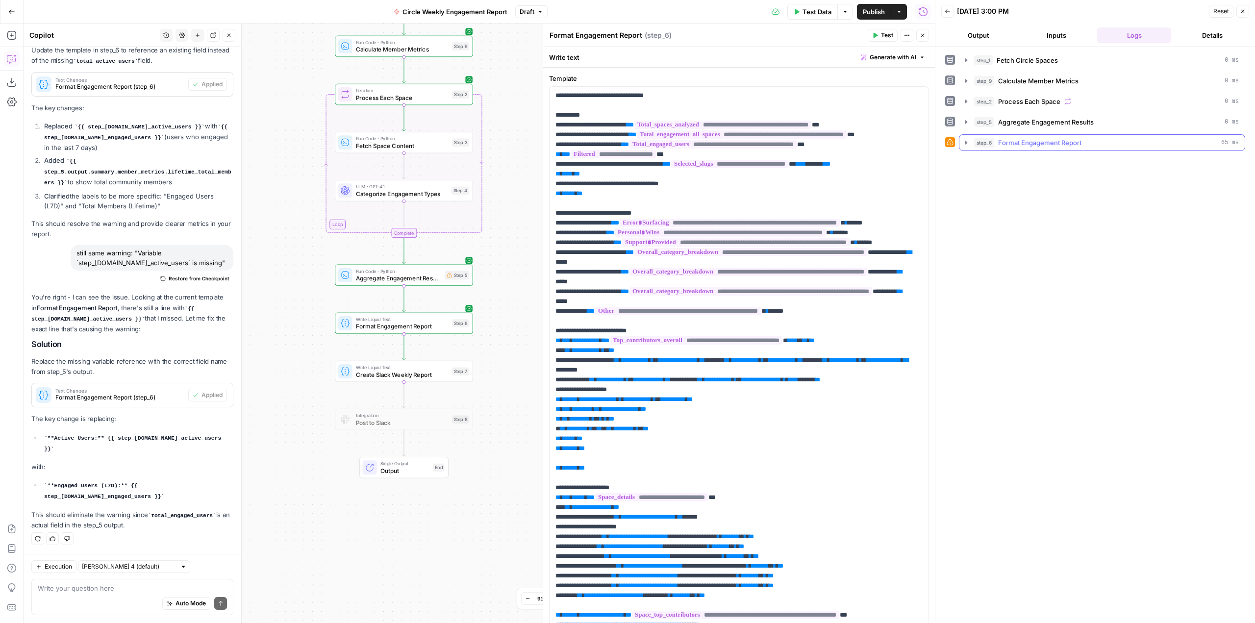
click at [965, 150] on div "step_6 Format Engagement Report 65 ms" at bounding box center [1102, 142] width 286 height 17
click at [963, 150] on button "step_6 Format Engagement Report 65 ms" at bounding box center [1101, 143] width 285 height 16
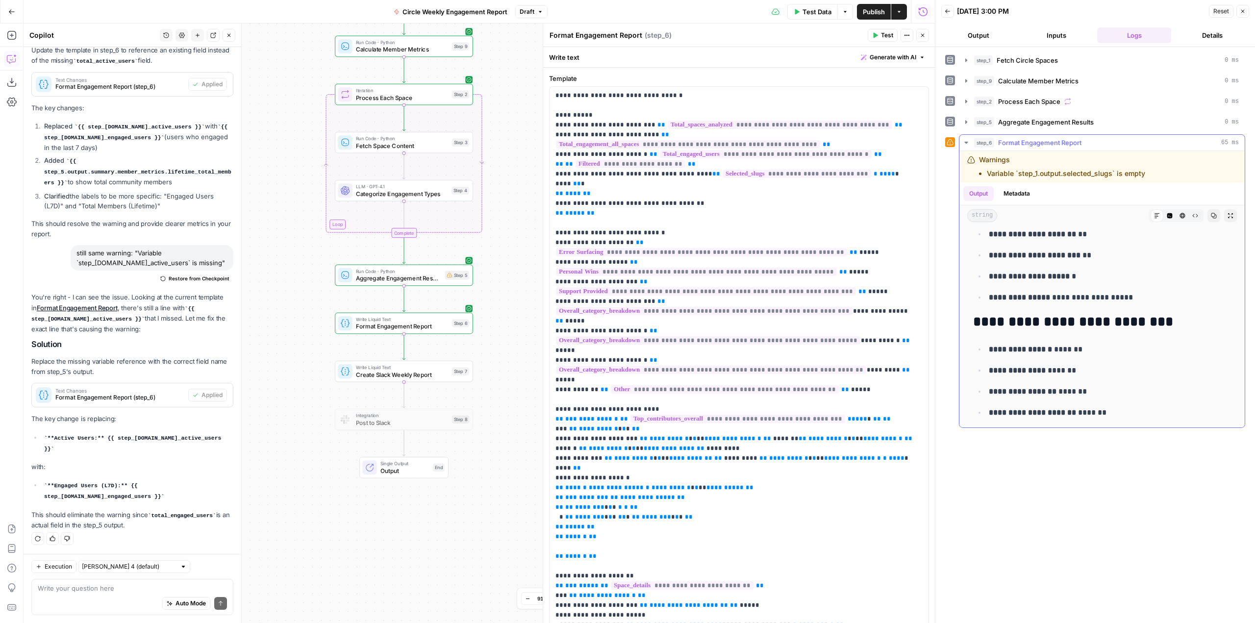
scroll to position [98, 0]
click at [462, 351] on span "Test" at bounding box center [459, 355] width 11 height 8
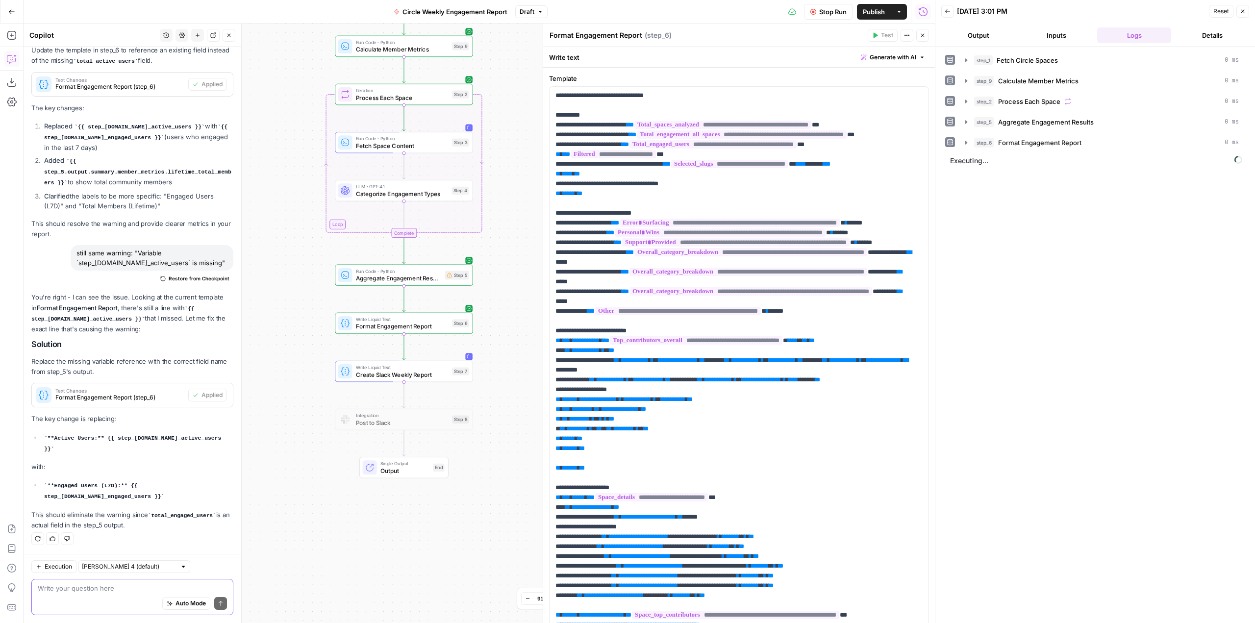
click at [126, 586] on textarea at bounding box center [132, 588] width 189 height 10
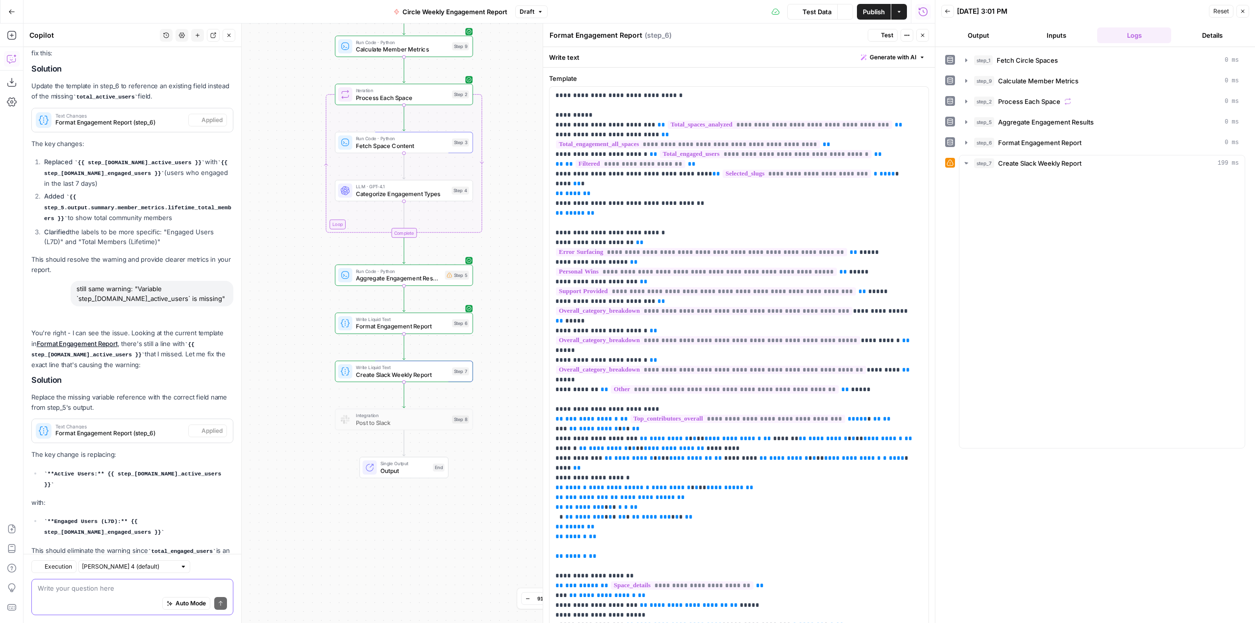
scroll to position [880, 0]
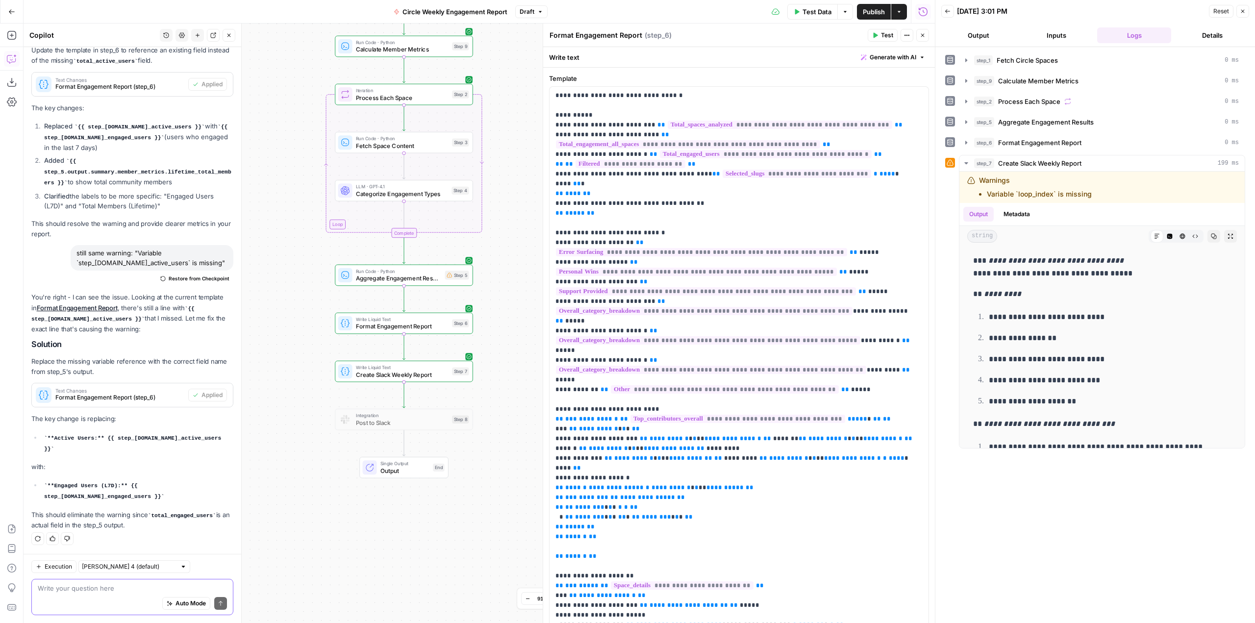
click at [107, 585] on textarea at bounding box center [132, 588] width 189 height 10
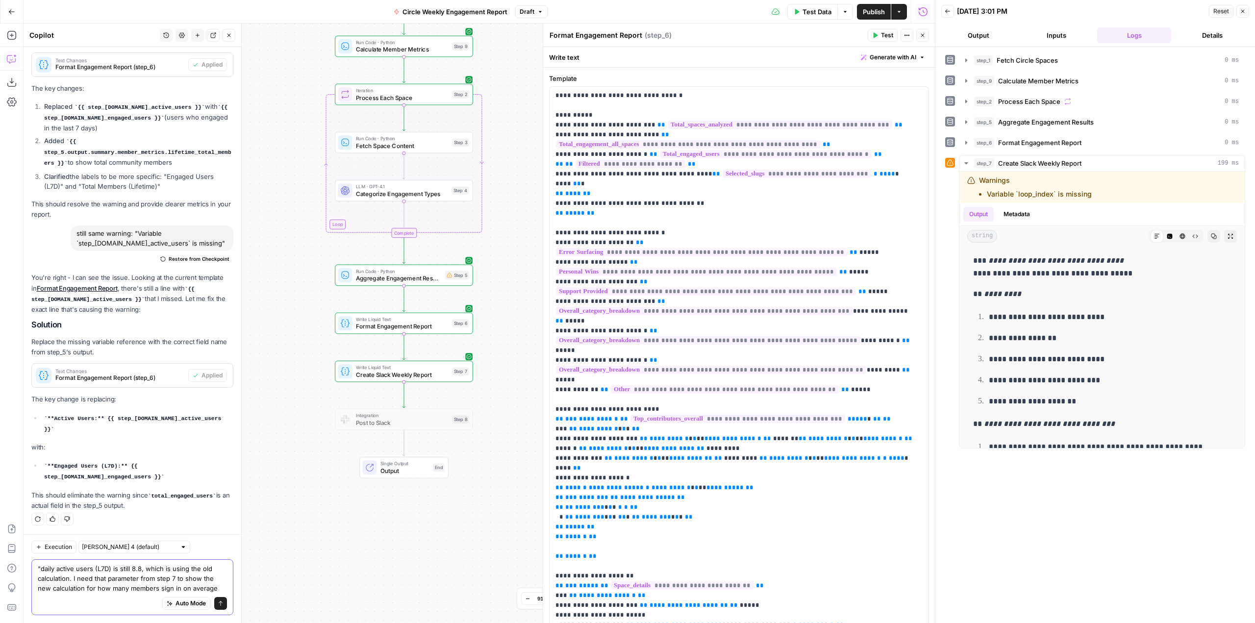
scroll to position [909, 0]
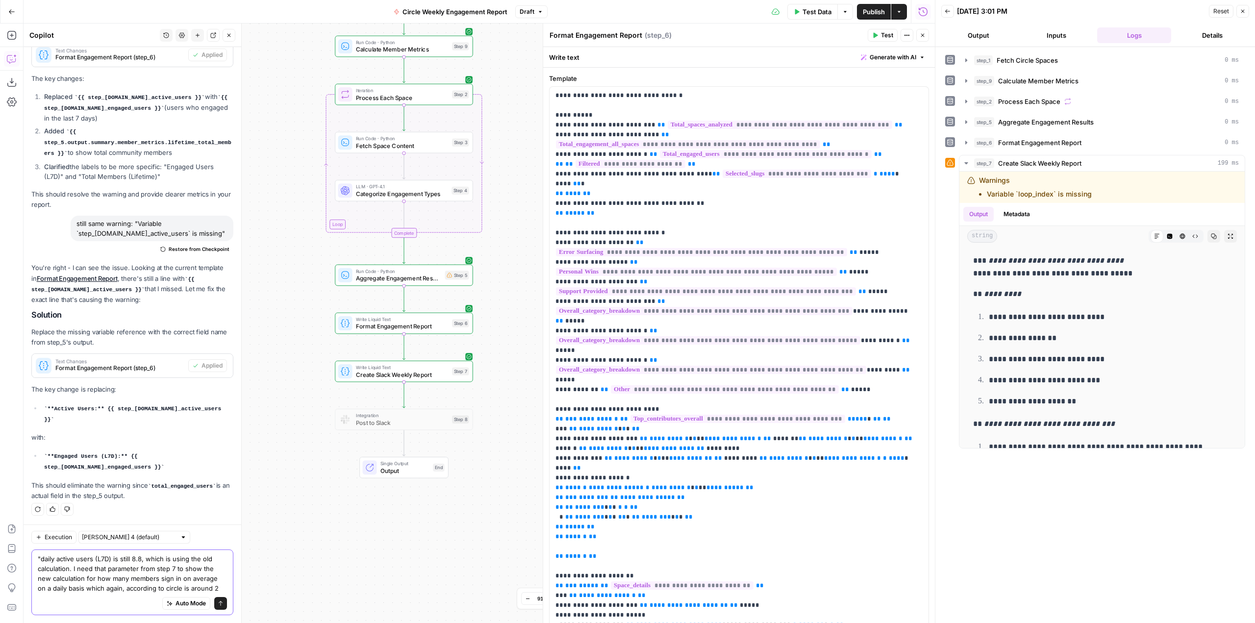
type textarea ""daily active users (L7D) is still 8.8, which is using the old calculation. I n…"
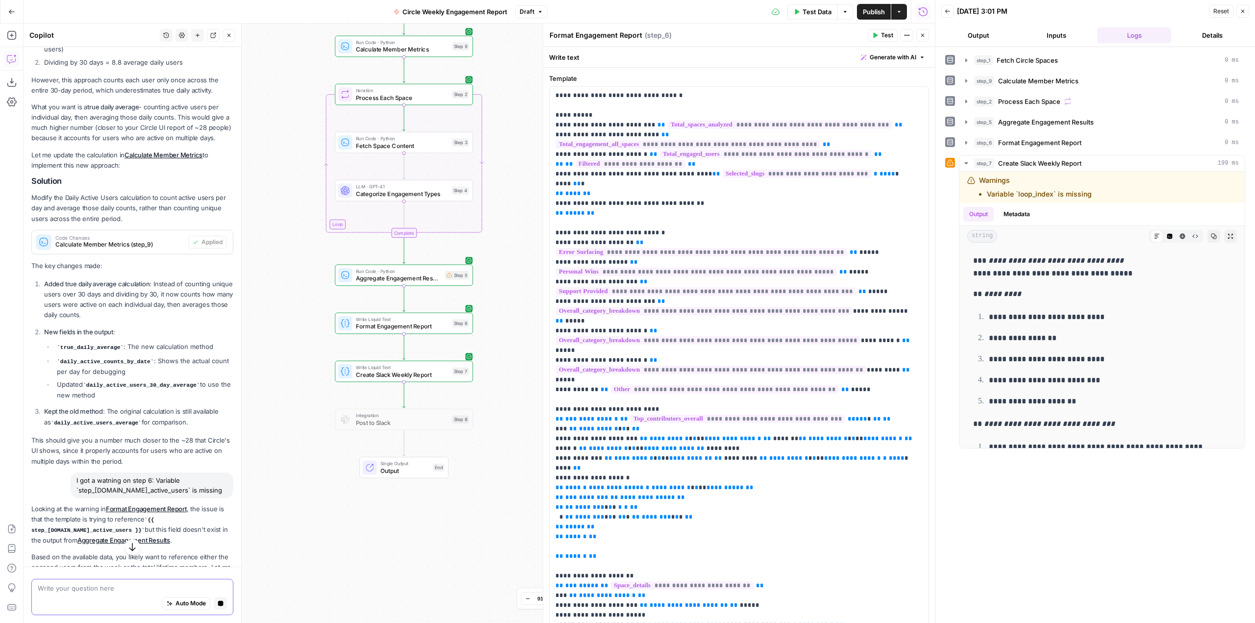
scroll to position [3, 0]
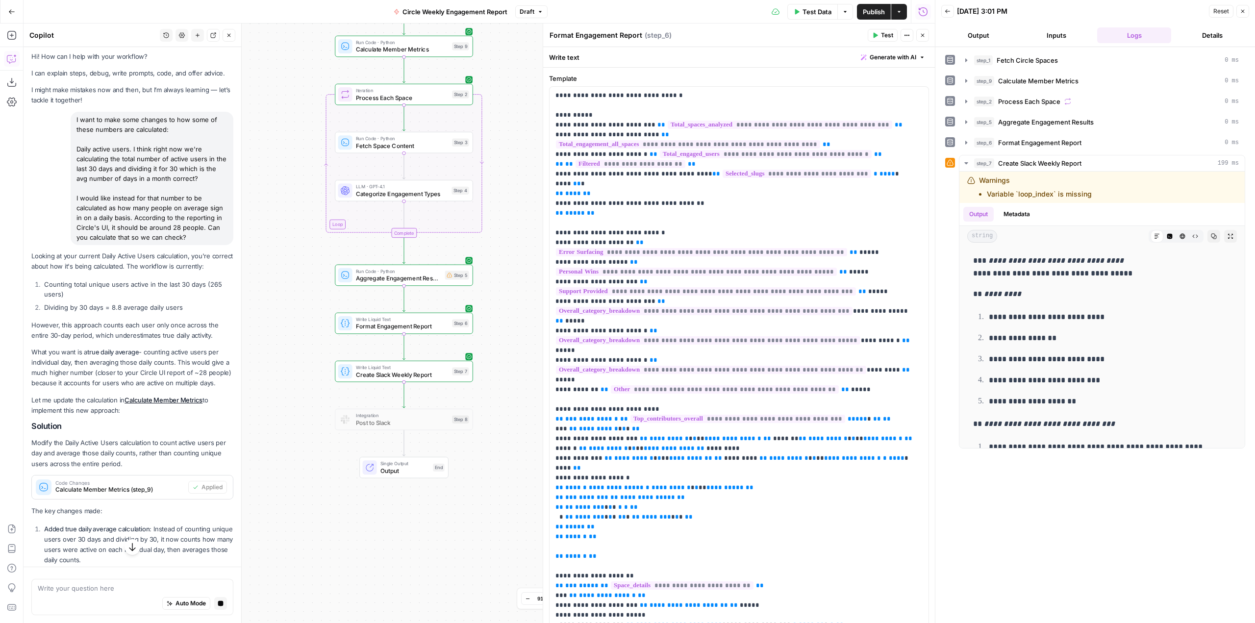
drag, startPoint x: 63, startPoint y: 405, endPoint x: 30, endPoint y: 362, distance: 54.2
copy p "What you want is a true daily average - counting active users per individual da…"
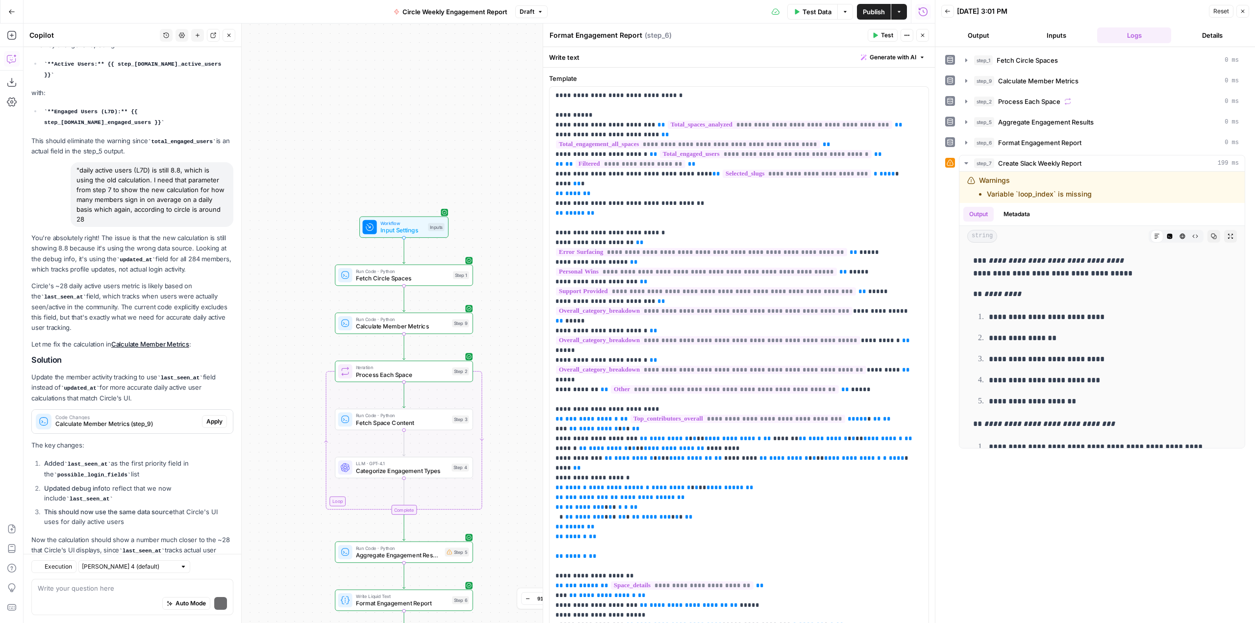
scroll to position [1290, 0]
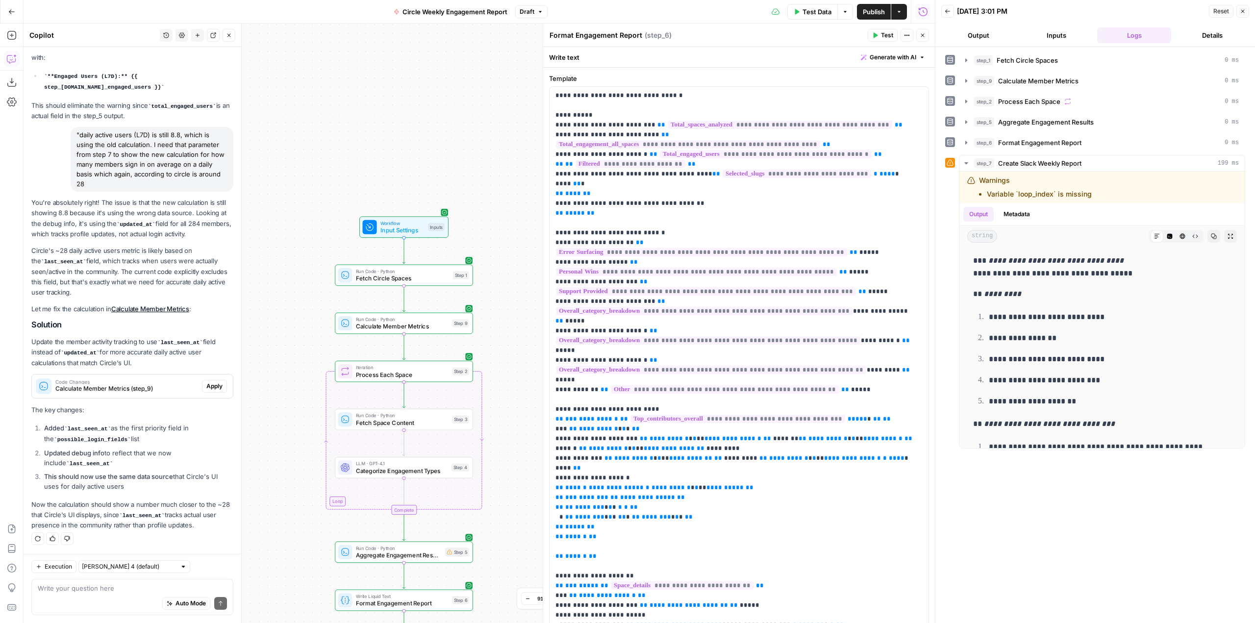
click at [110, 581] on div "Write your question here Auto Mode Send" at bounding box center [132, 597] width 202 height 36
paste textarea "What you want is a true daily average - counting active users per individual da…"
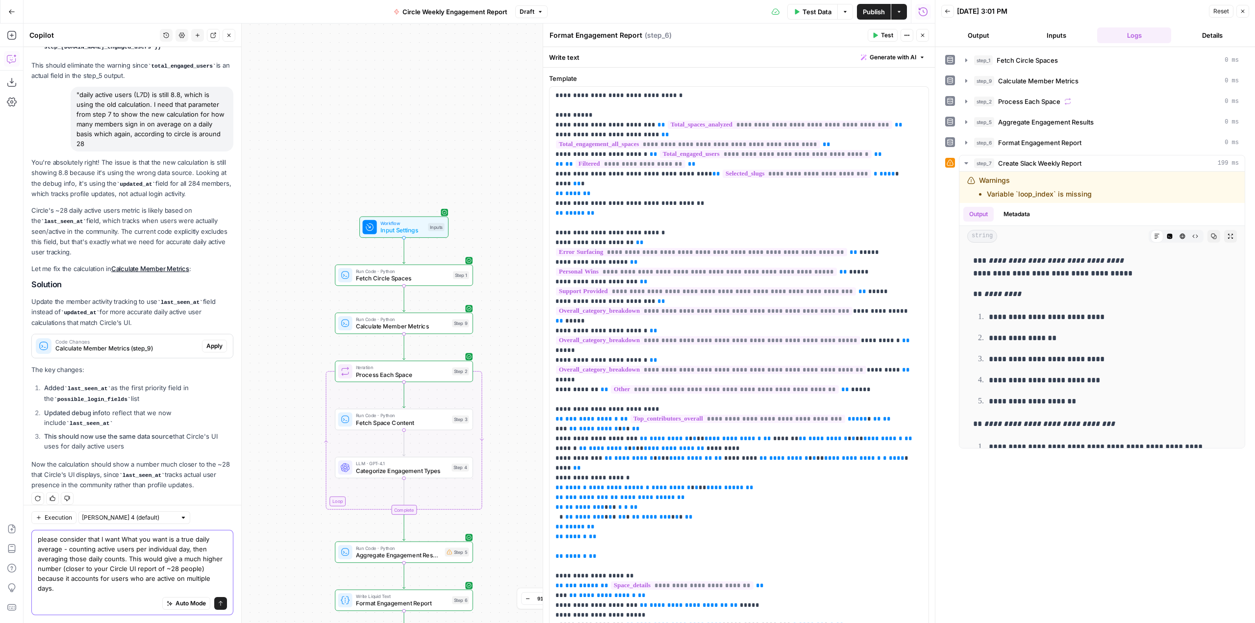
scroll to position [1339, 0]
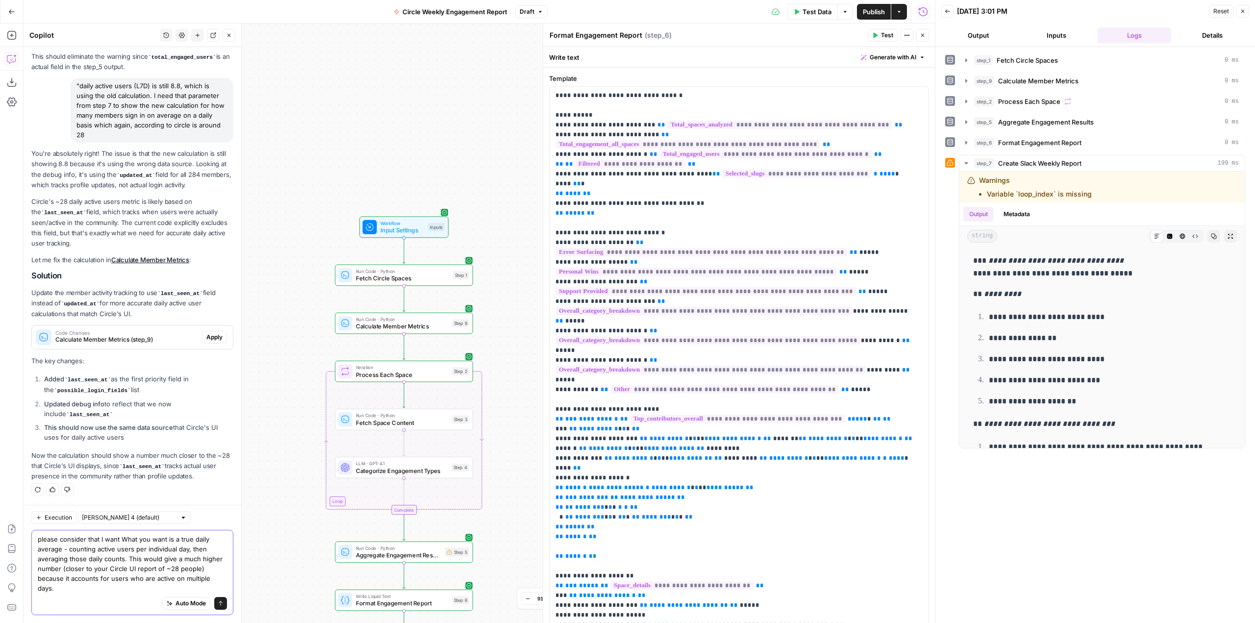
click at [119, 535] on textarea "please consider that I want What you want is a true daily average - counting ac…" at bounding box center [132, 563] width 189 height 59
click at [124, 537] on textarea "please consider that I want What you want is a true daily average - counting ac…" at bounding box center [132, 563] width 189 height 59
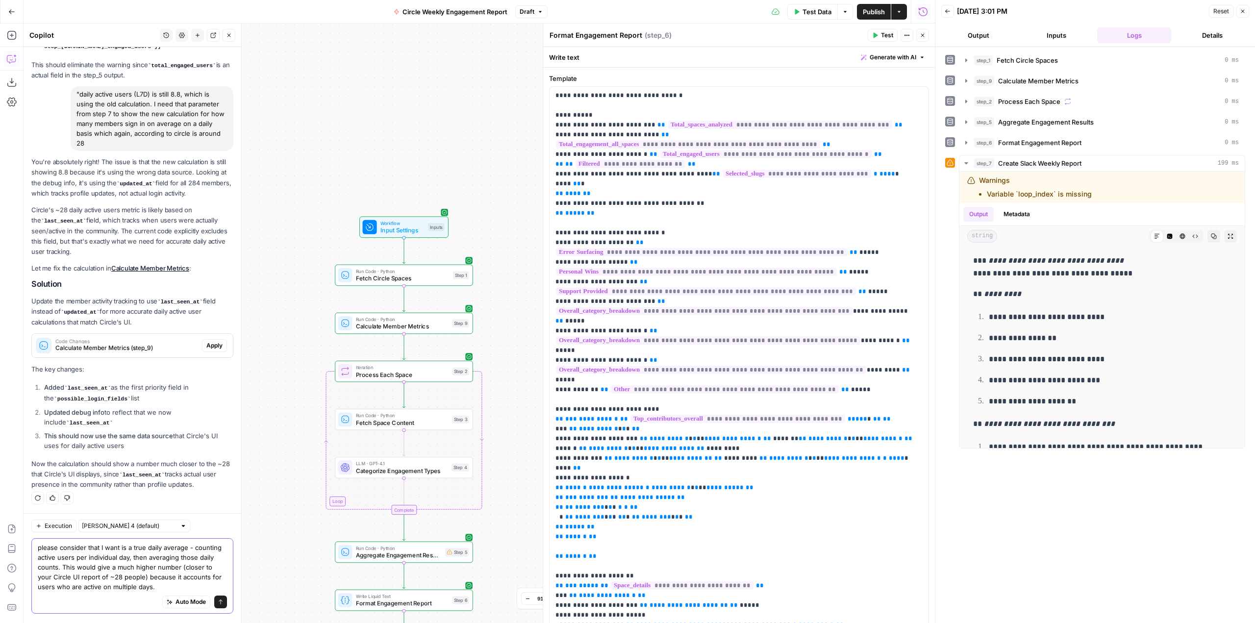
scroll to position [1329, 0]
click at [179, 590] on textarea "please consider that I want is a true daily average - counting active users per…" at bounding box center [132, 568] width 189 height 49
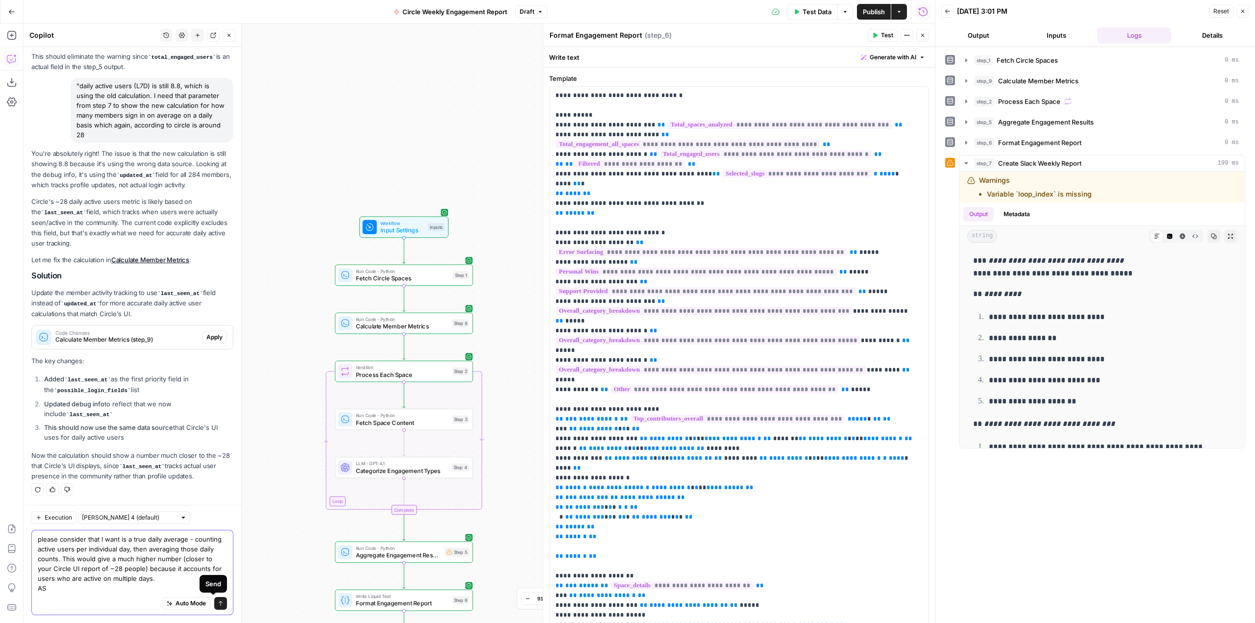
scroll to position [1339, 0]
type textarea "please consider that I want is a true daily average - counting active users per…"
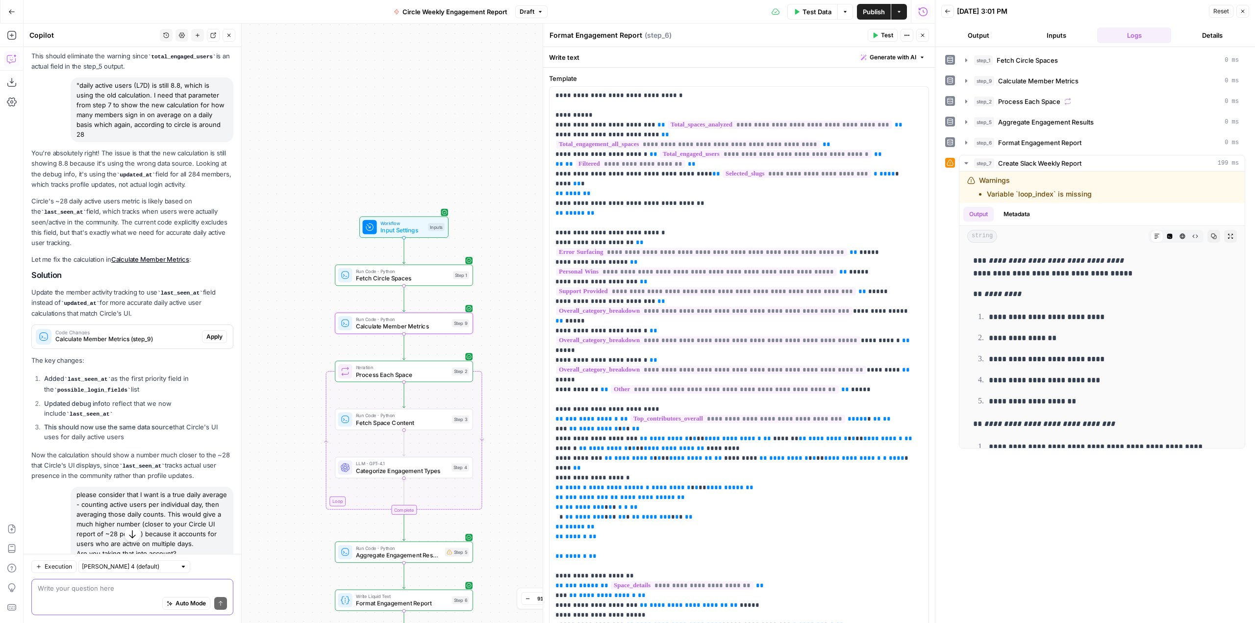
scroll to position [1377, 0]
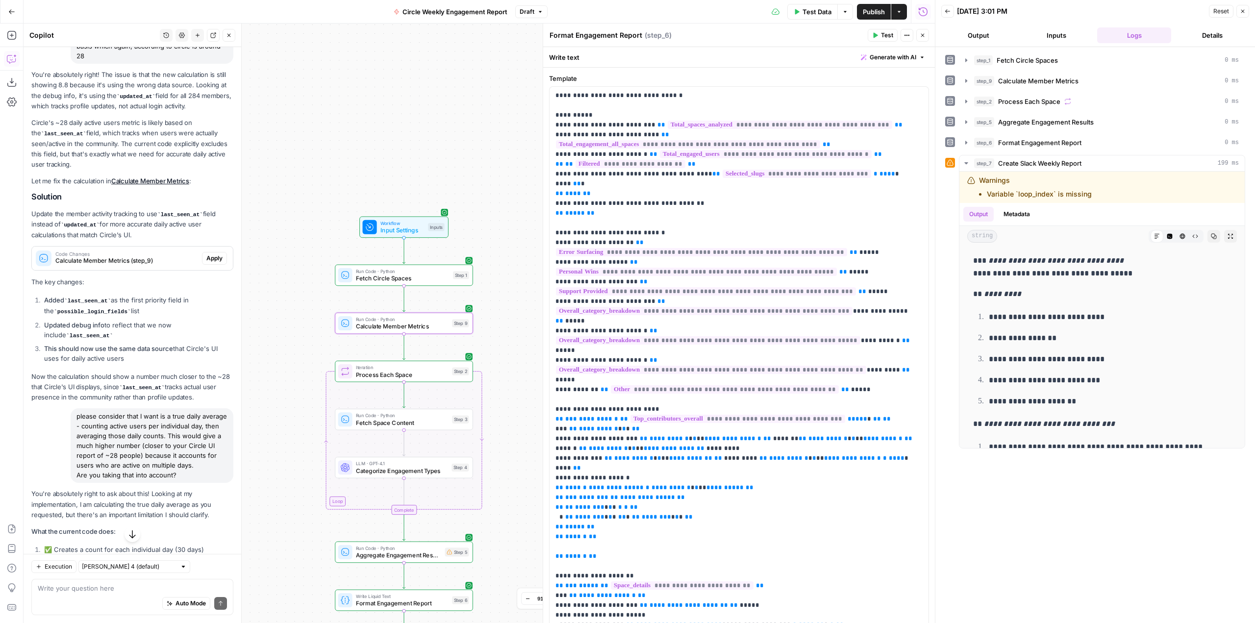
click at [208, 263] on span "Apply" at bounding box center [214, 258] width 16 height 9
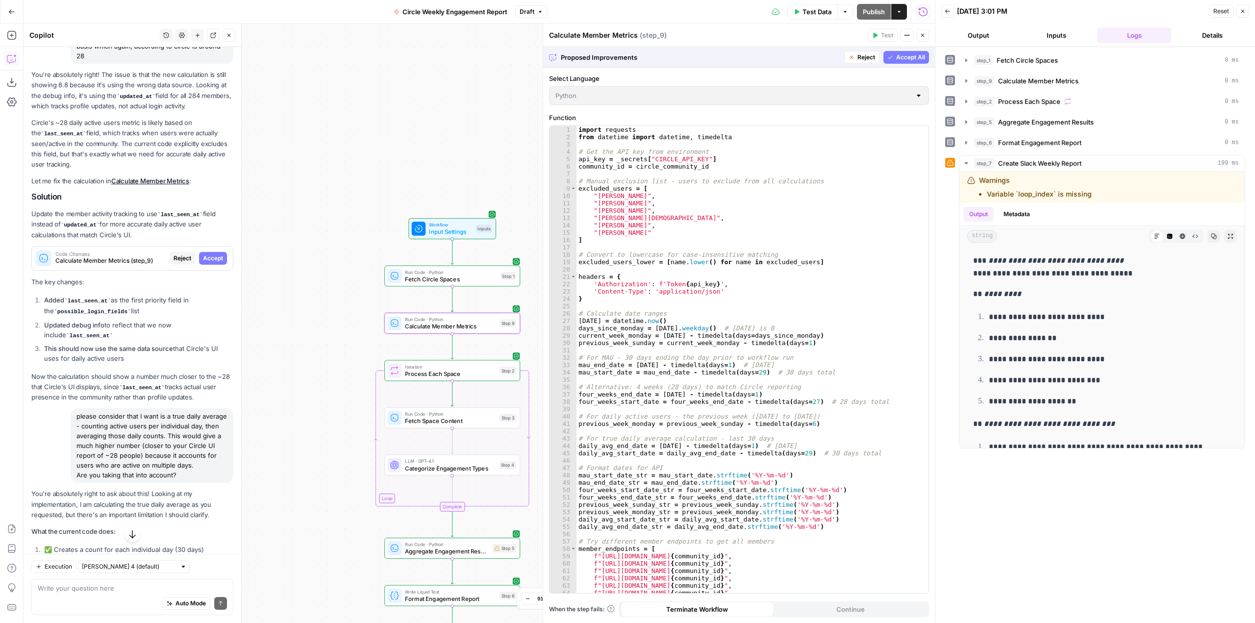
click at [204, 263] on span "Accept" at bounding box center [213, 258] width 20 height 9
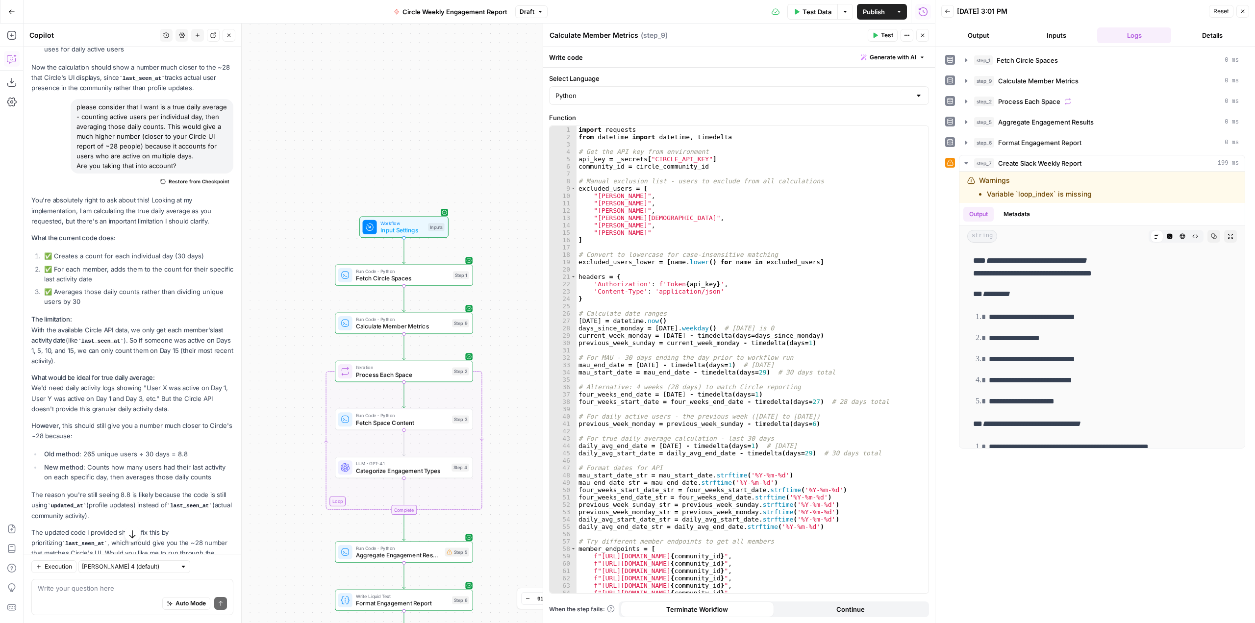
scroll to position [1720, 0]
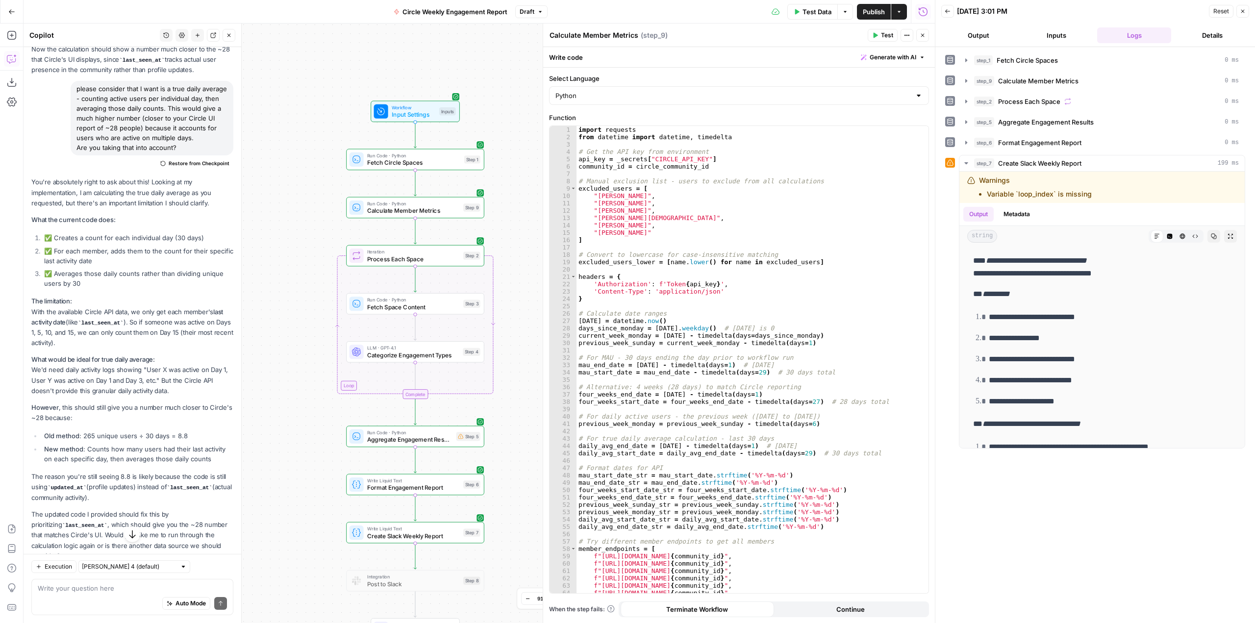
drag, startPoint x: 523, startPoint y: 377, endPoint x: 534, endPoint y: 262, distance: 116.2
click at [534, 262] on div "Workflow Input Settings Inputs Run Code · Python Fetch Circle Spaces Step 1 Run…" at bounding box center [479, 323] width 911 height 599
click at [812, 12] on span "Test Data" at bounding box center [816, 12] width 29 height 10
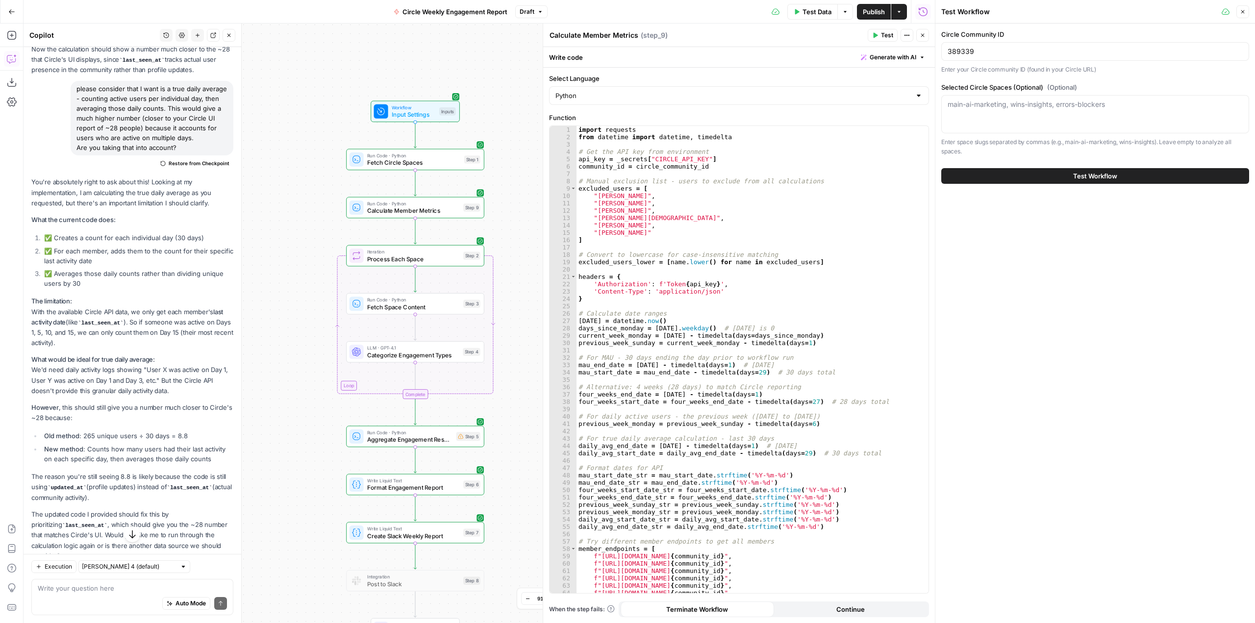
click at [1073, 189] on div "Test Workflow" at bounding box center [1095, 175] width 308 height 27
click at [1077, 175] on span "Test Workflow" at bounding box center [1095, 176] width 44 height 10
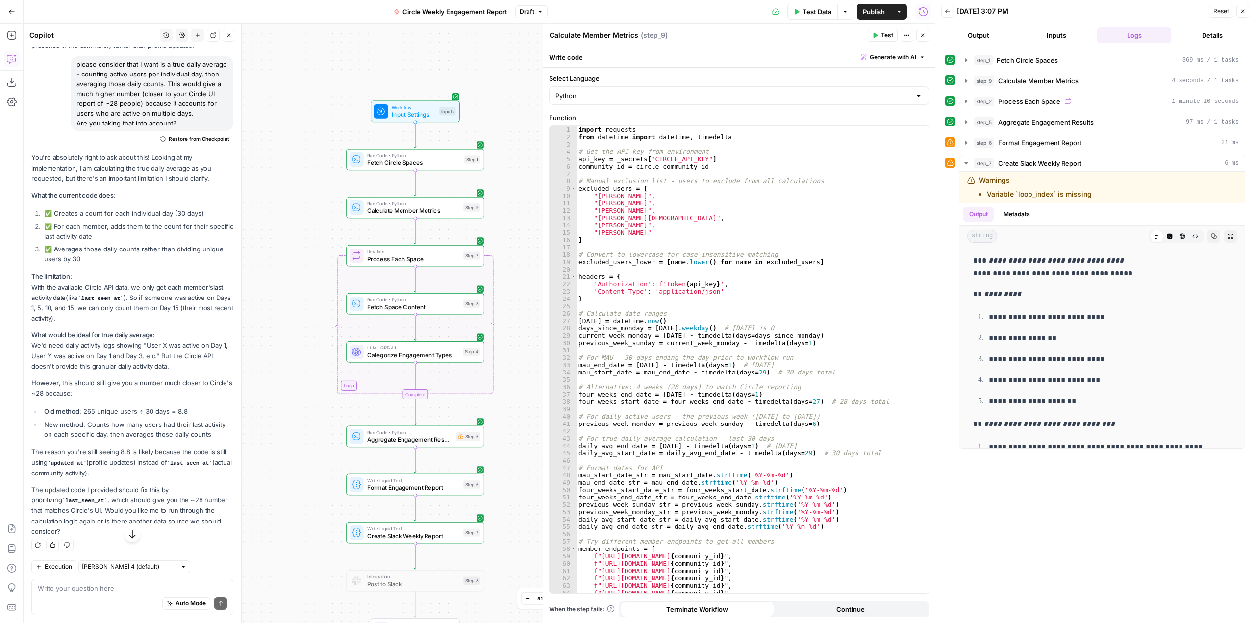
scroll to position [1801, 0]
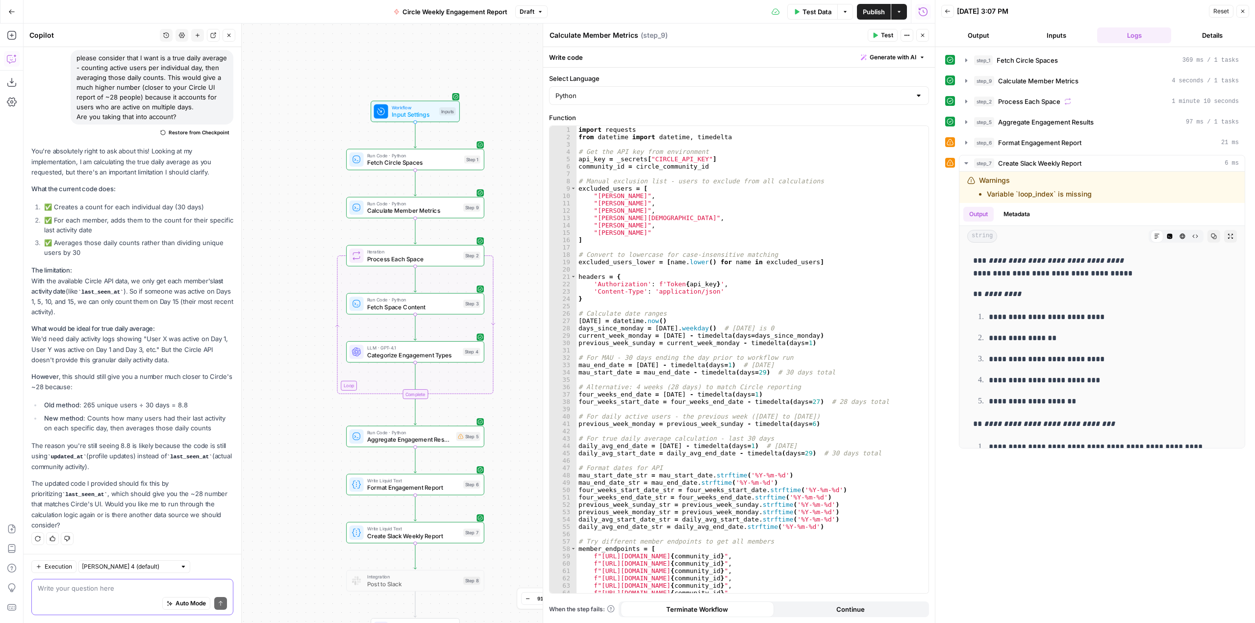
click at [128, 590] on textarea at bounding box center [132, 588] width 189 height 10
type textarea "DAILY"
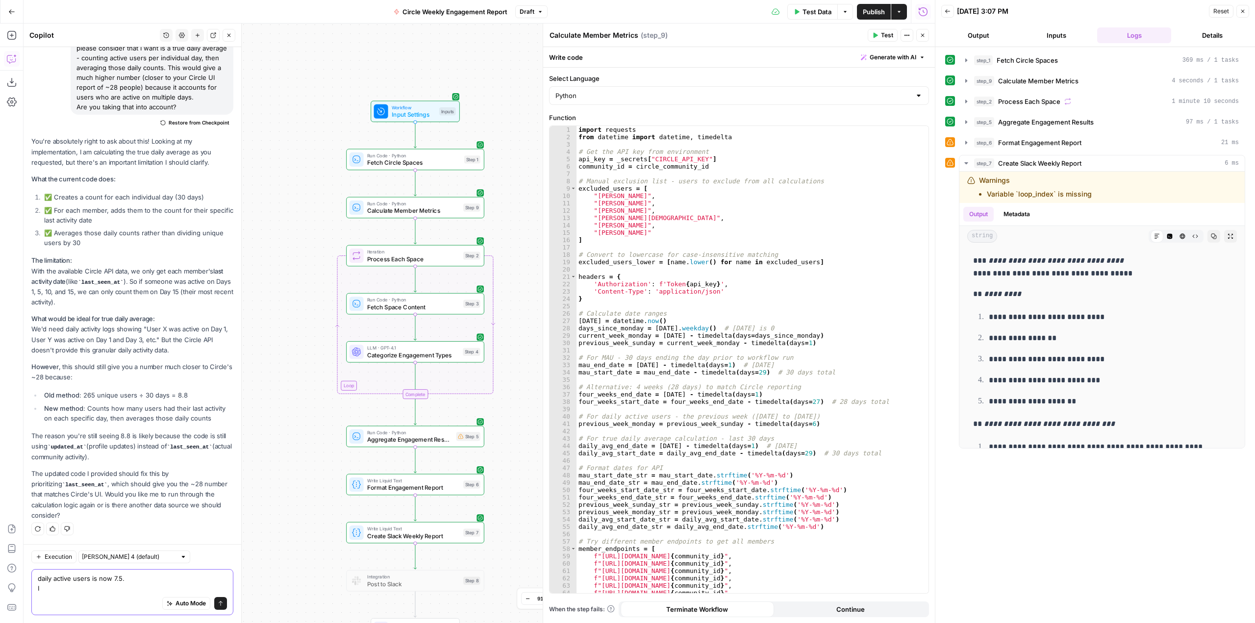
scroll to position [1811, 0]
type textarea "daily active users is now 7.5. Is there a way"
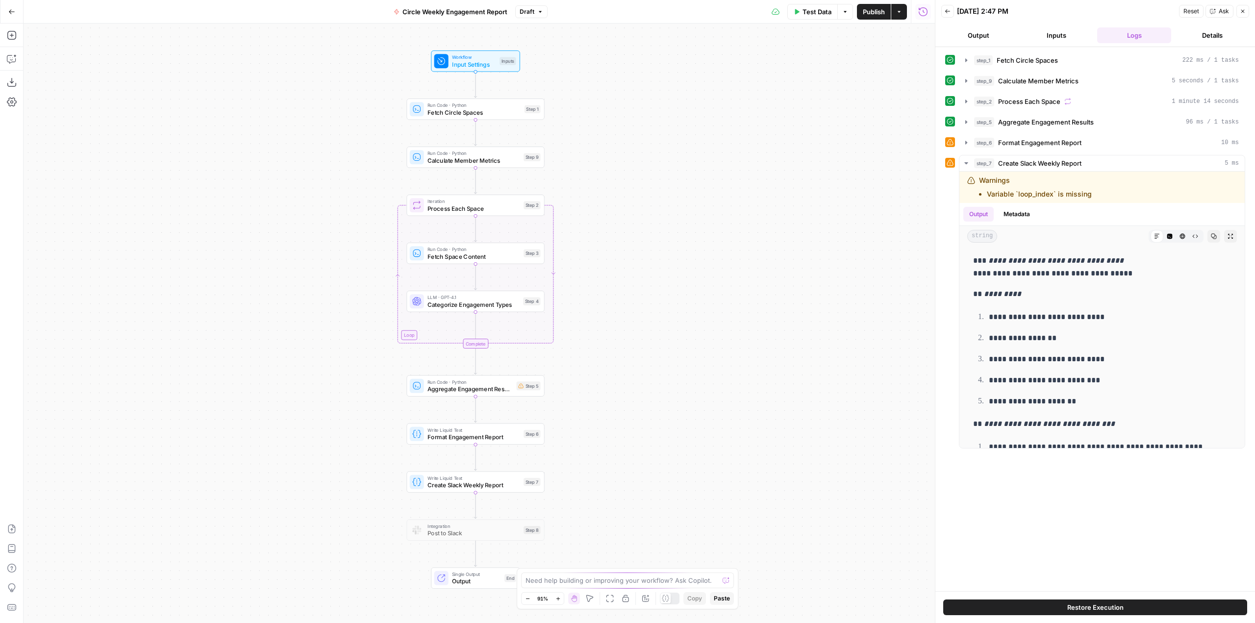
click at [17, 11] on button "Go Back" at bounding box center [12, 12] width 18 height 18
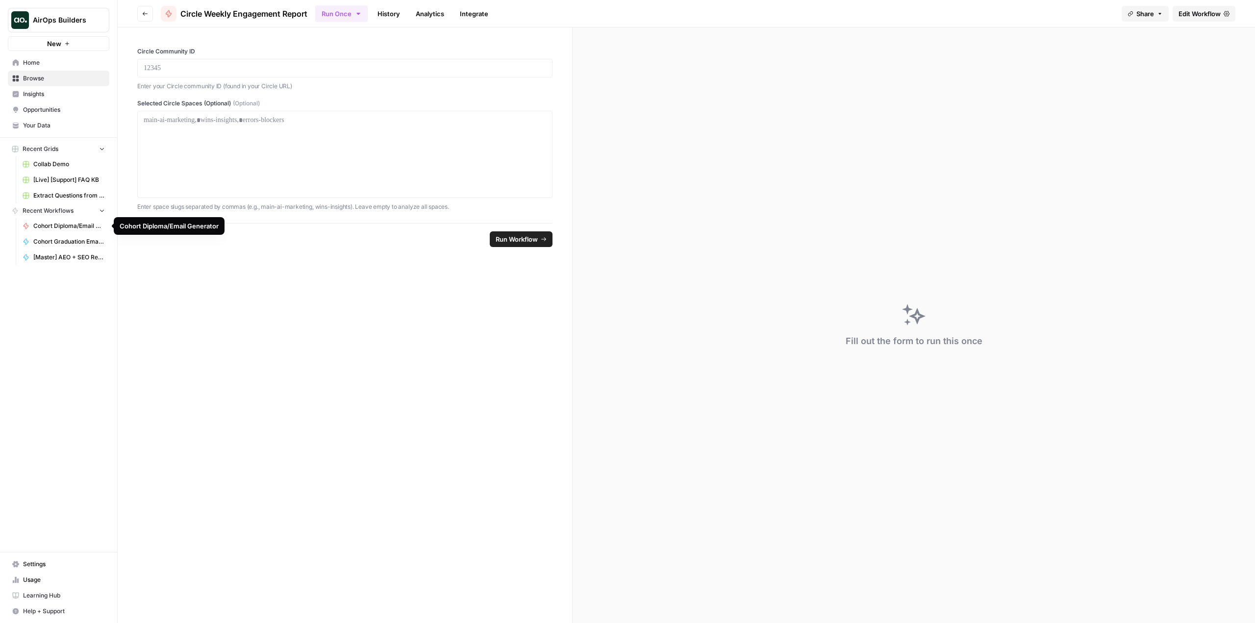
click at [80, 221] on link "Cohort Diploma/Email Generator" at bounding box center [63, 226] width 91 height 16
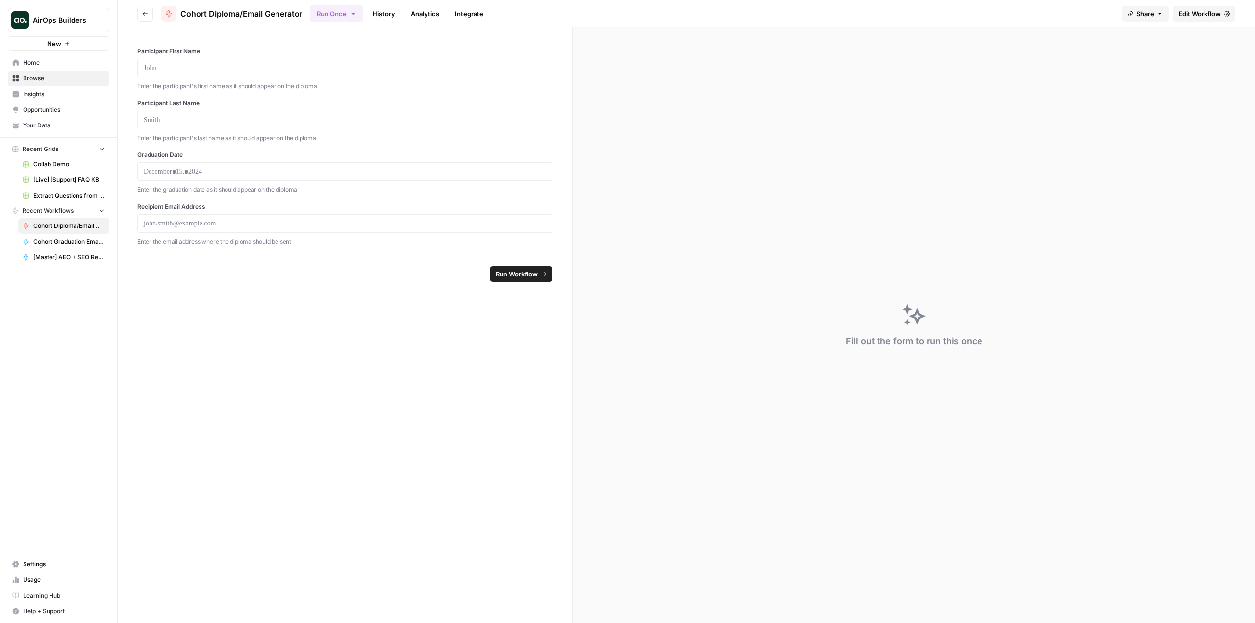
click at [55, 65] on span "Home" at bounding box center [64, 62] width 82 height 9
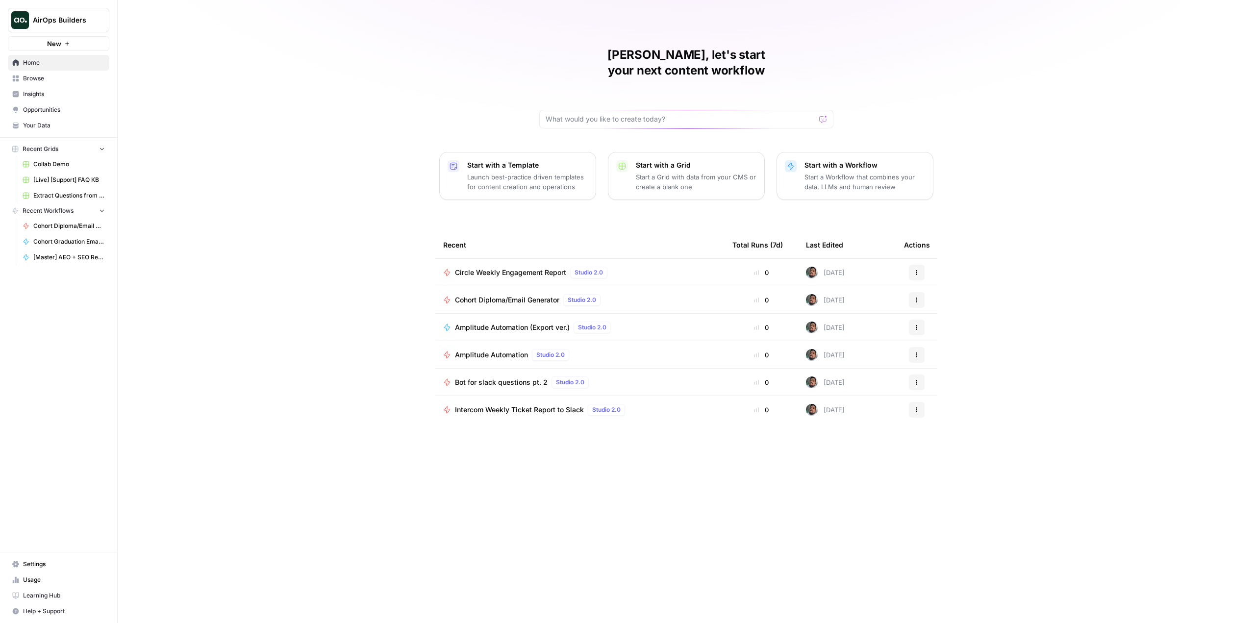
click at [59, 75] on span "Browse" at bounding box center [64, 78] width 82 height 9
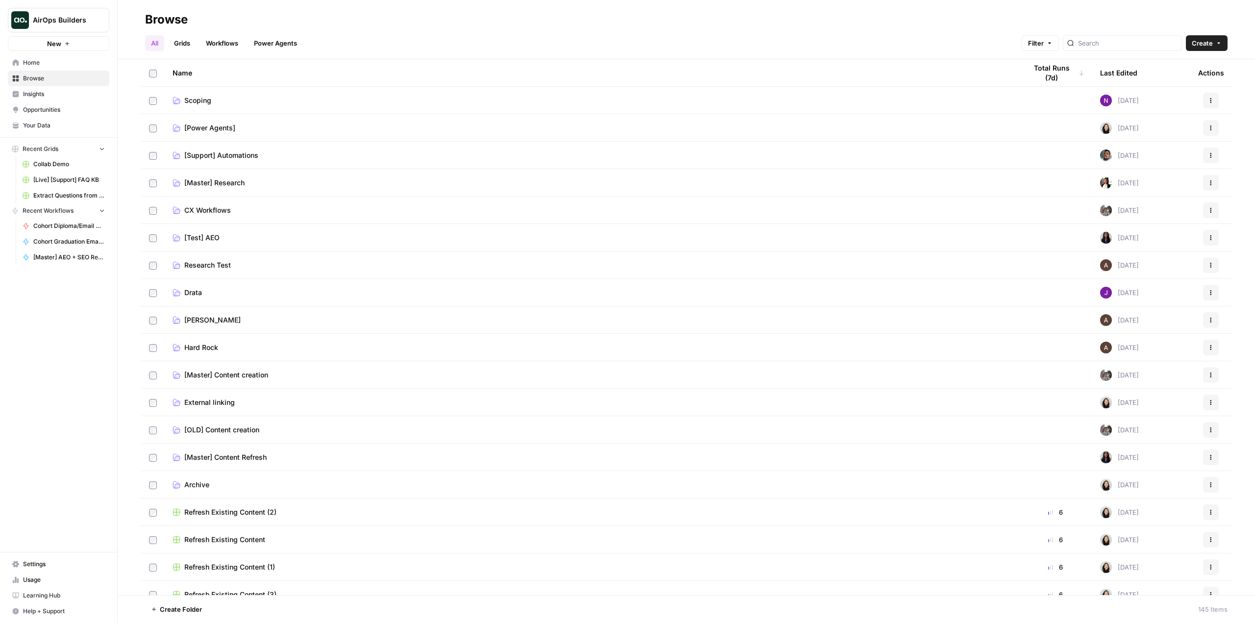
click at [239, 155] on span "[Support] Automations" at bounding box center [221, 155] width 74 height 10
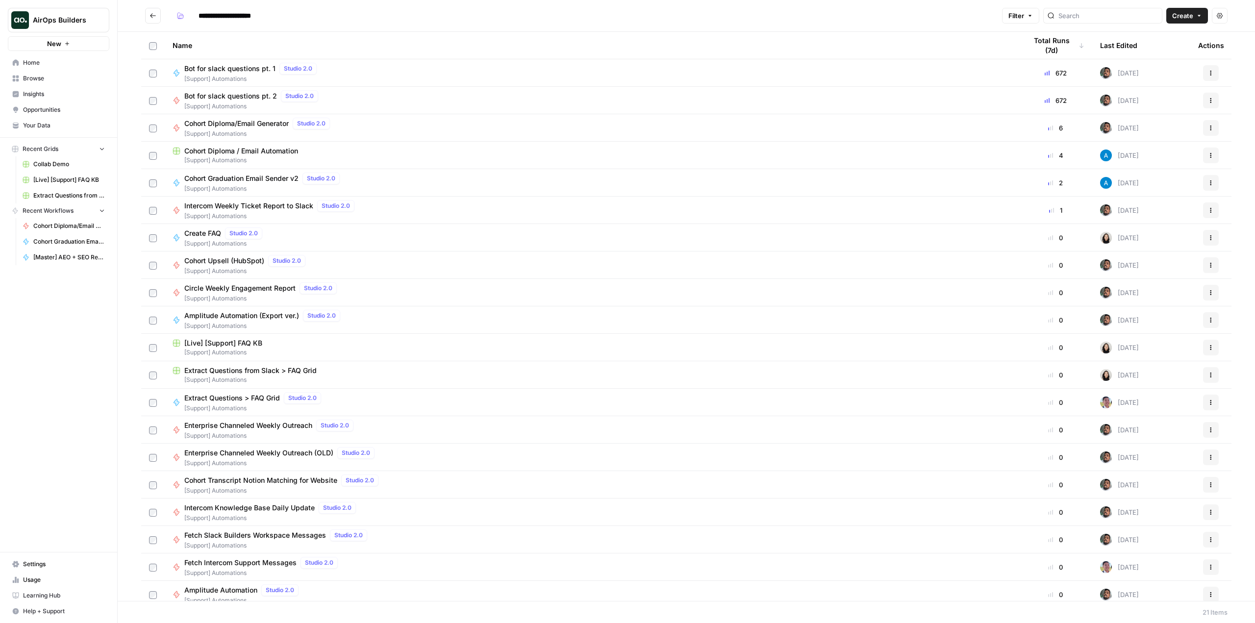
click at [264, 152] on span "Cohort Diploma / Email Automation" at bounding box center [241, 151] width 114 height 10
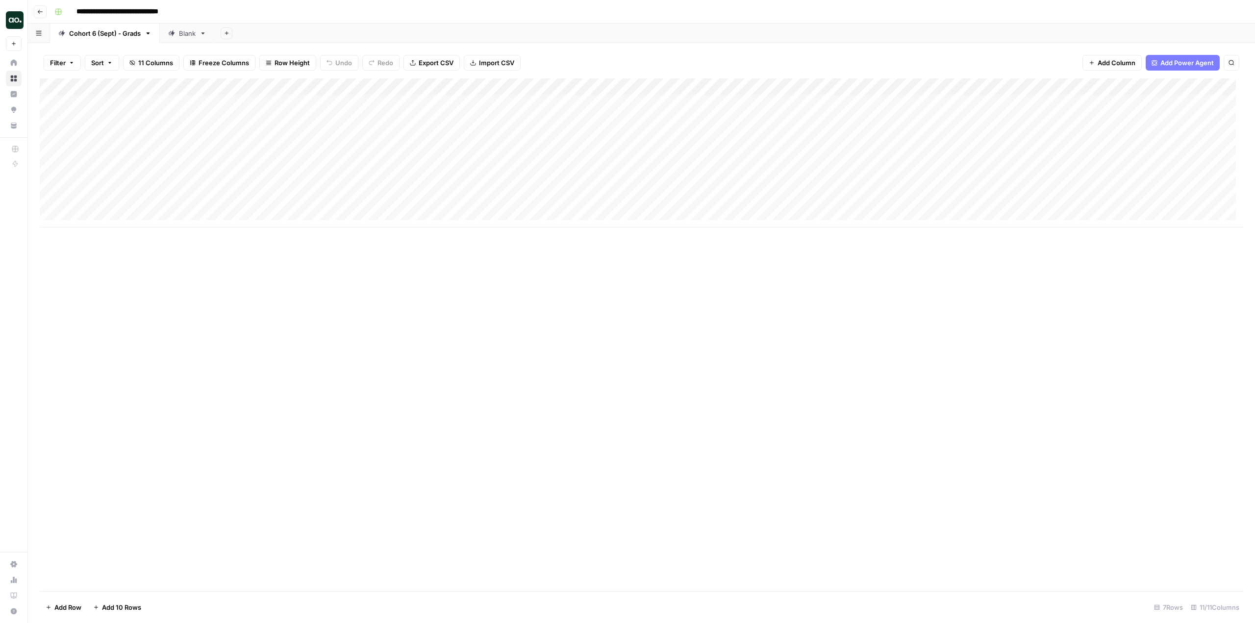
click at [174, 35] on icon at bounding box center [171, 33] width 7 height 7
click at [567, 104] on div "Add Column" at bounding box center [641, 136] width 1203 height 116
click at [563, 105] on div "Add Column" at bounding box center [641, 136] width 1203 height 116
type textarea "******"
type textarea "*"
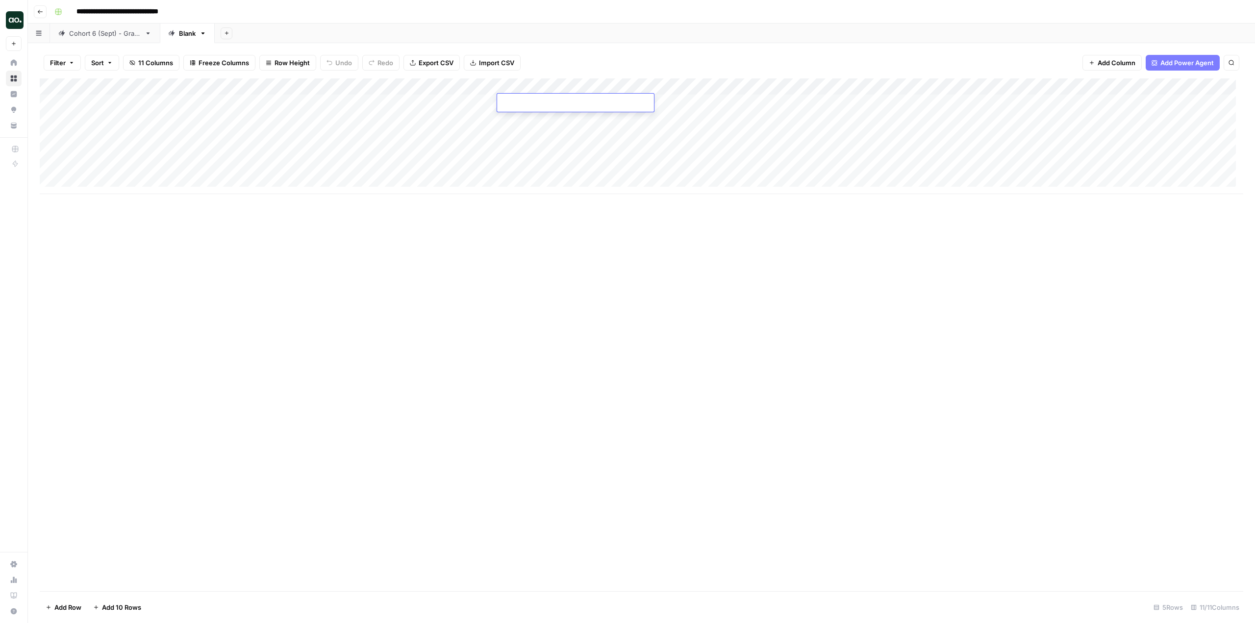
click at [585, 172] on div "Add Column" at bounding box center [641, 136] width 1203 height 116
click at [612, 172] on div "Add Column" at bounding box center [641, 136] width 1203 height 116
click at [550, 103] on div "Add Column" at bounding box center [641, 136] width 1203 height 116
type textarea "**********"
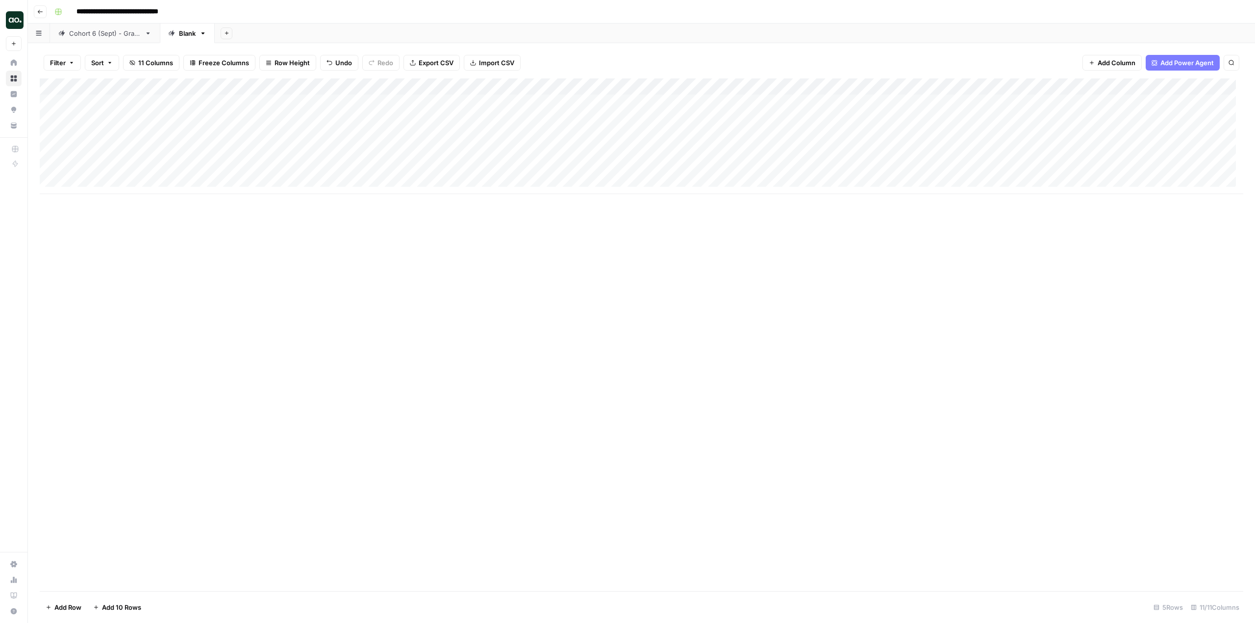
click at [742, 250] on div "Add Column" at bounding box center [641, 334] width 1203 height 513
click at [1083, 100] on div "Add Column" at bounding box center [641, 136] width 1203 height 116
click at [998, 86] on div "Add Column" at bounding box center [641, 136] width 1203 height 116
click at [977, 178] on span "Remove Column" at bounding box center [978, 183] width 86 height 10
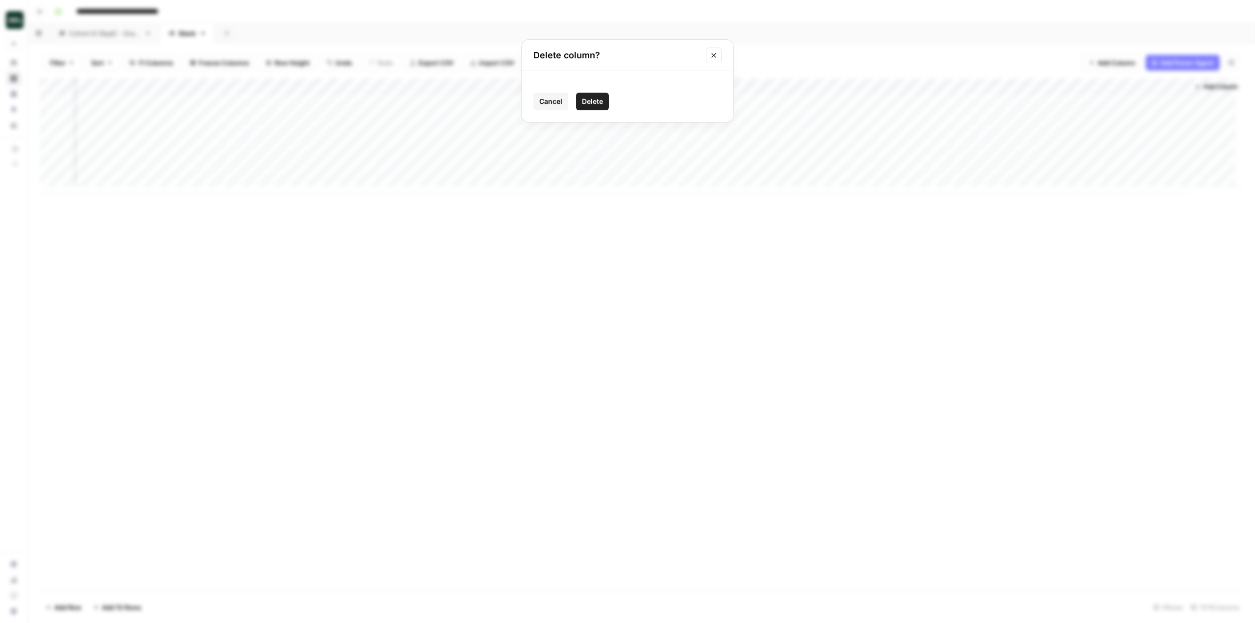
click at [587, 98] on span "Delete" at bounding box center [592, 102] width 21 height 10
click at [1084, 86] on div "Add Column" at bounding box center [641, 136] width 1203 height 116
click at [1072, 184] on span "Remove Column" at bounding box center [1066, 183] width 86 height 10
click at [601, 102] on span "Delete" at bounding box center [592, 102] width 21 height 10
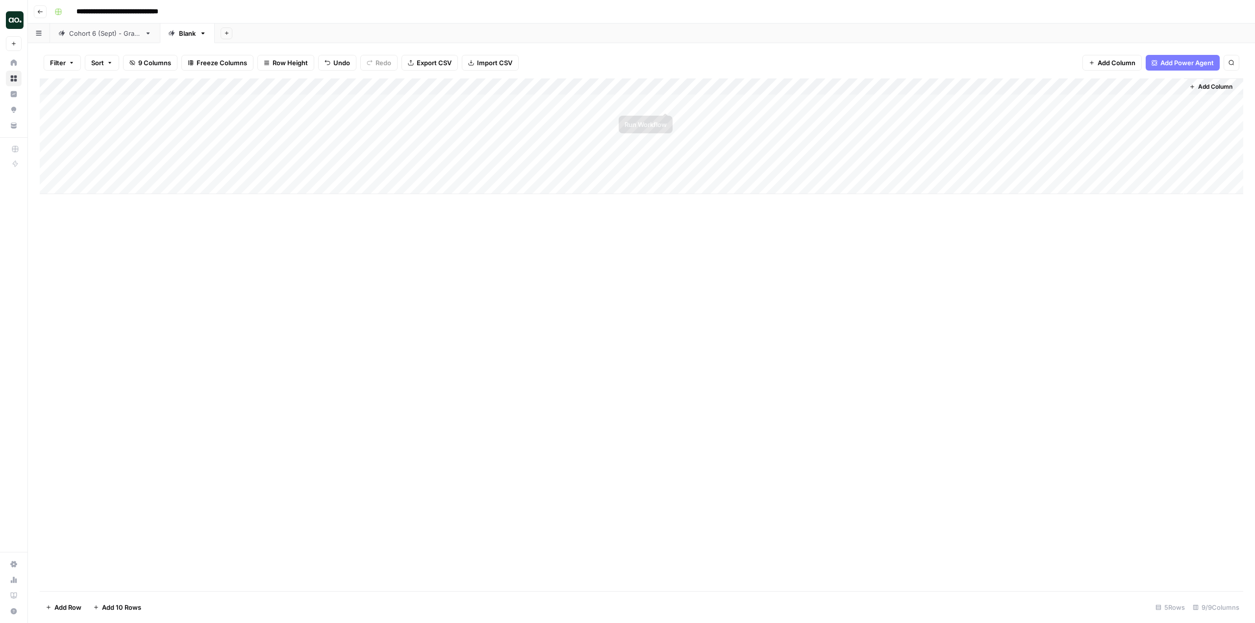
scroll to position [0, 0]
click at [1057, 103] on div "Add Column" at bounding box center [641, 136] width 1203 height 116
click at [1071, 101] on div "Add Column" at bounding box center [641, 136] width 1203 height 116
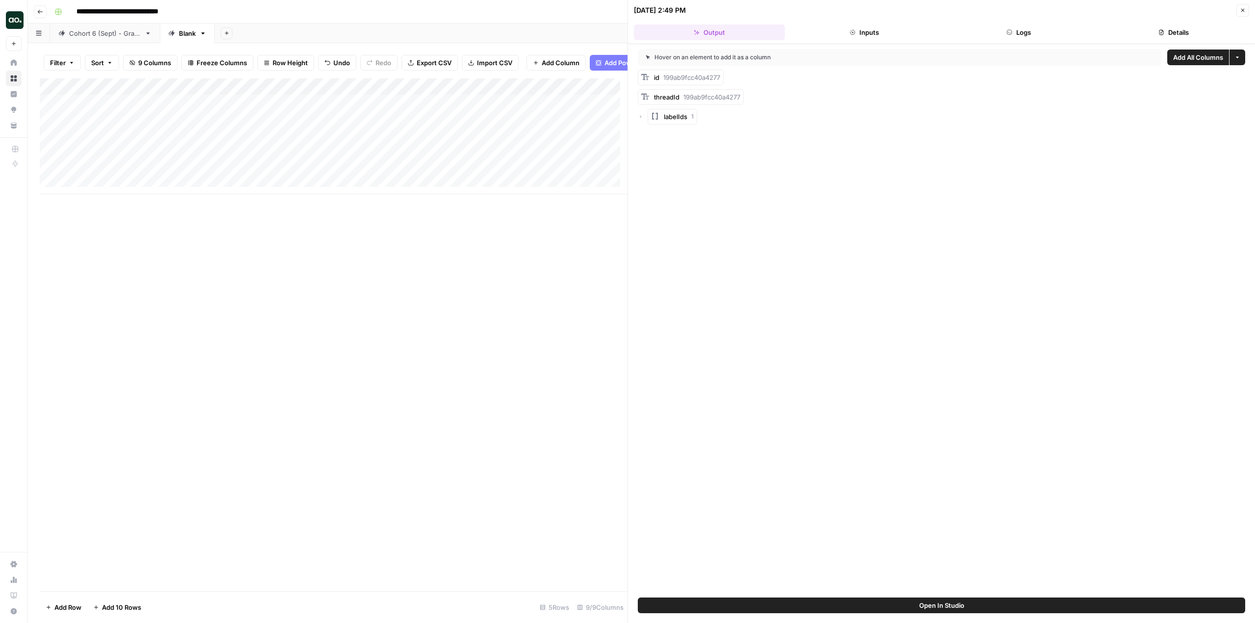
click at [638, 117] on icon "button" at bounding box center [641, 117] width 6 height 6
click at [612, 282] on div "Add Column" at bounding box center [334, 334] width 588 height 513
click at [1242, 12] on icon "button" at bounding box center [1243, 10] width 6 height 6
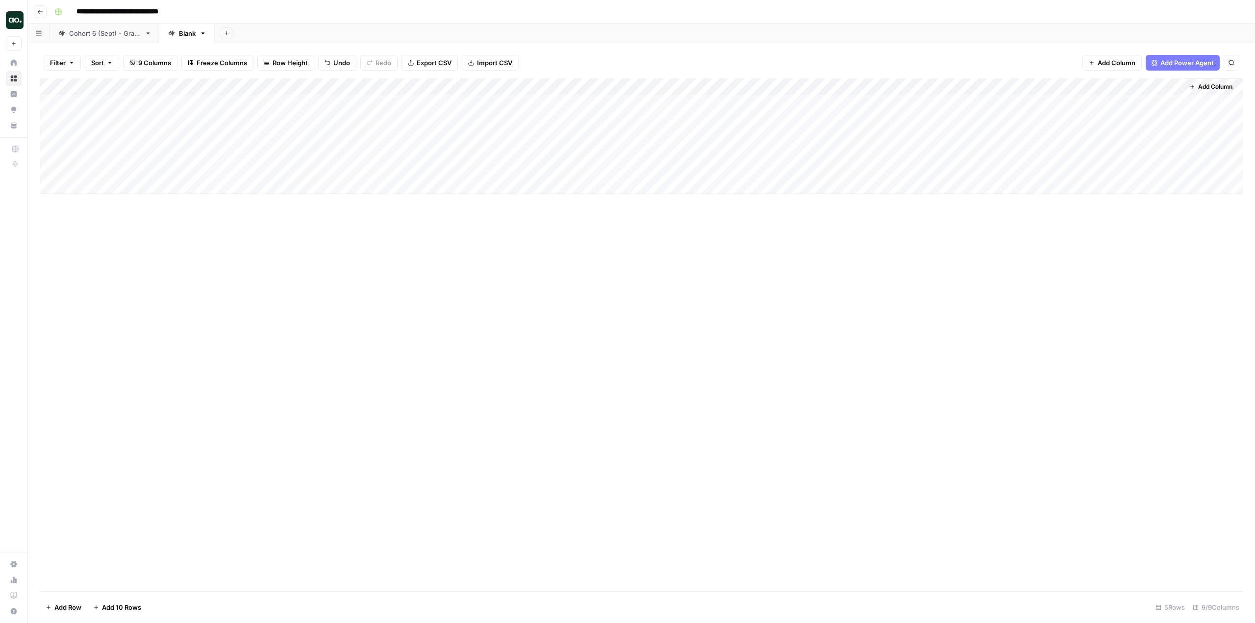
click at [892, 95] on div "Add Column" at bounding box center [641, 136] width 1203 height 116
click at [892, 97] on div "Add Column" at bounding box center [641, 136] width 1203 height 116
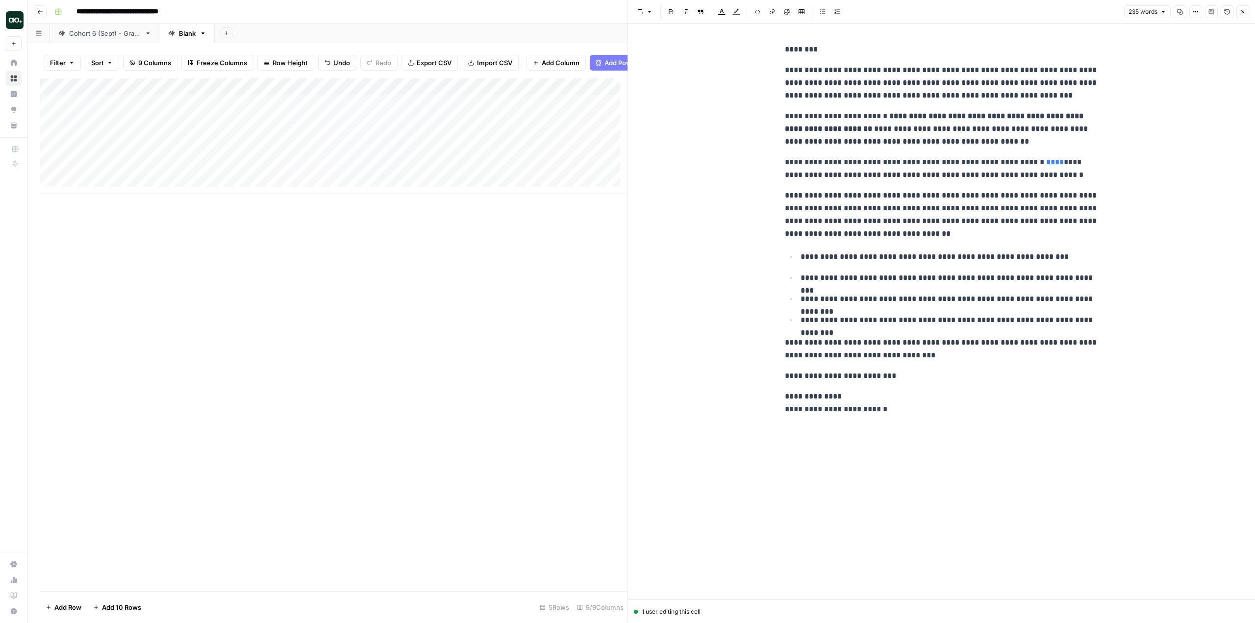
click at [1244, 13] on icon "button" at bounding box center [1242, 11] width 3 height 3
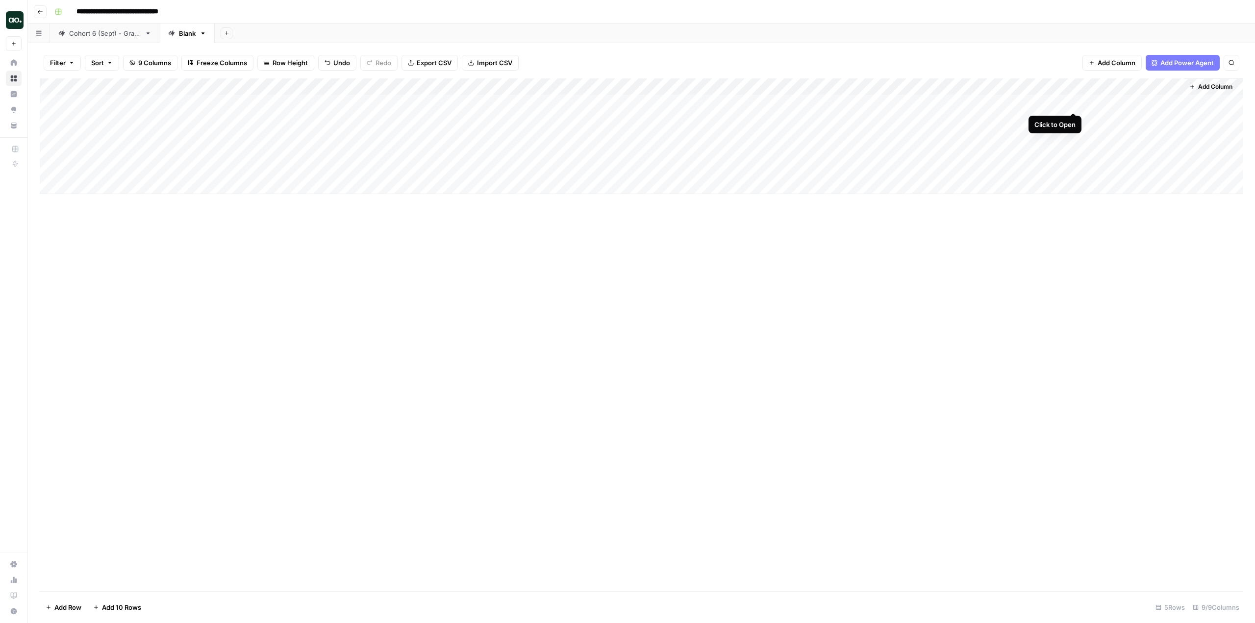
click at [1073, 100] on div "Add Column" at bounding box center [641, 136] width 1203 height 116
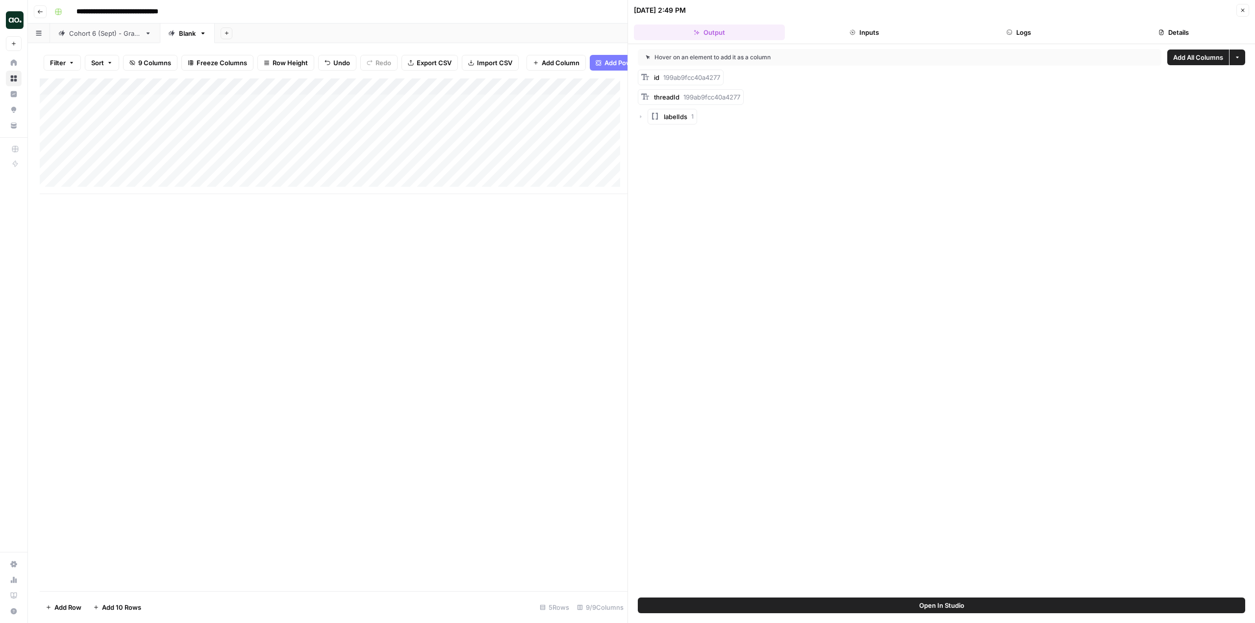
click at [1036, 600] on button "Open In Studio" at bounding box center [941, 606] width 607 height 16
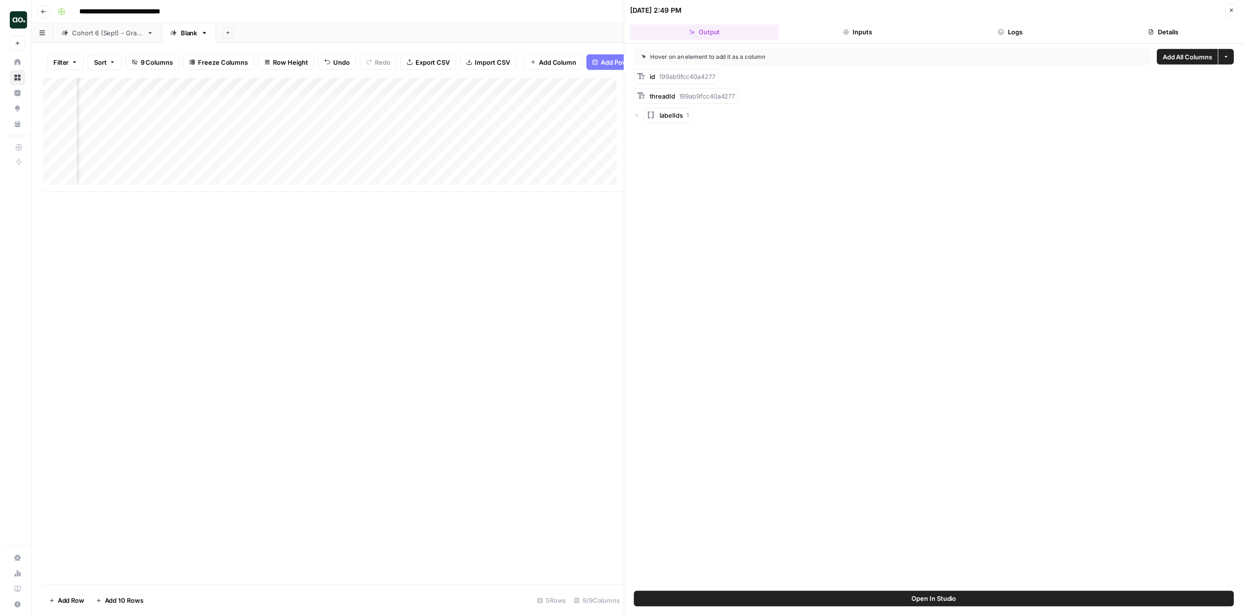
scroll to position [0, 441]
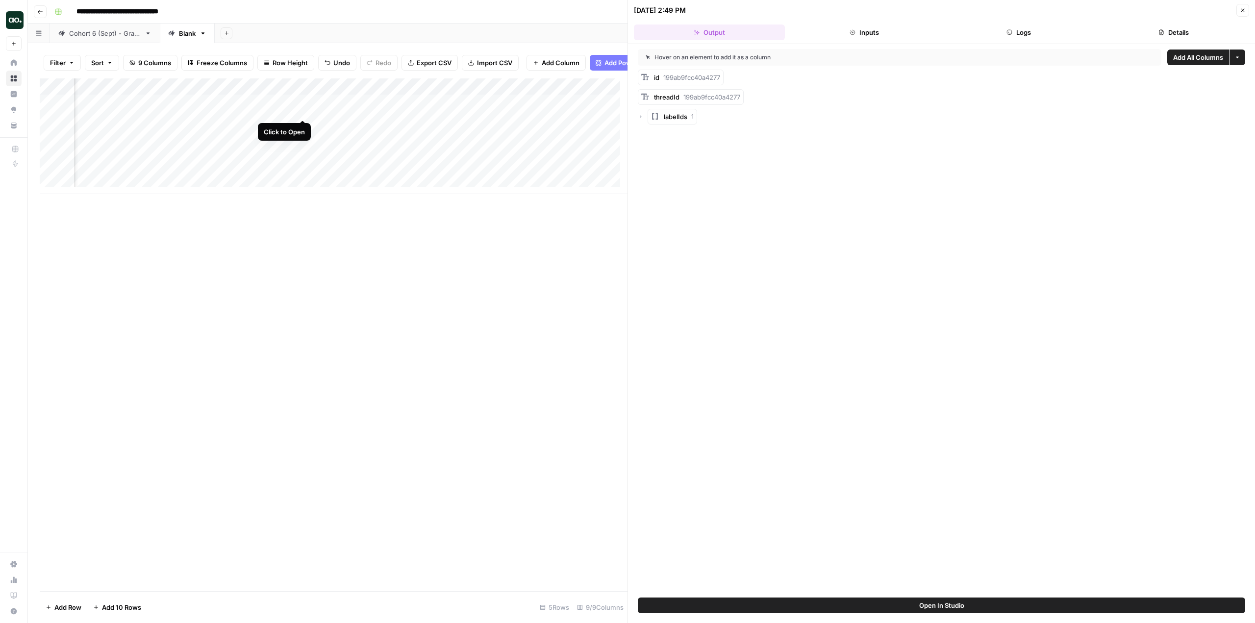
click at [302, 112] on div "Add Column" at bounding box center [334, 136] width 588 height 116
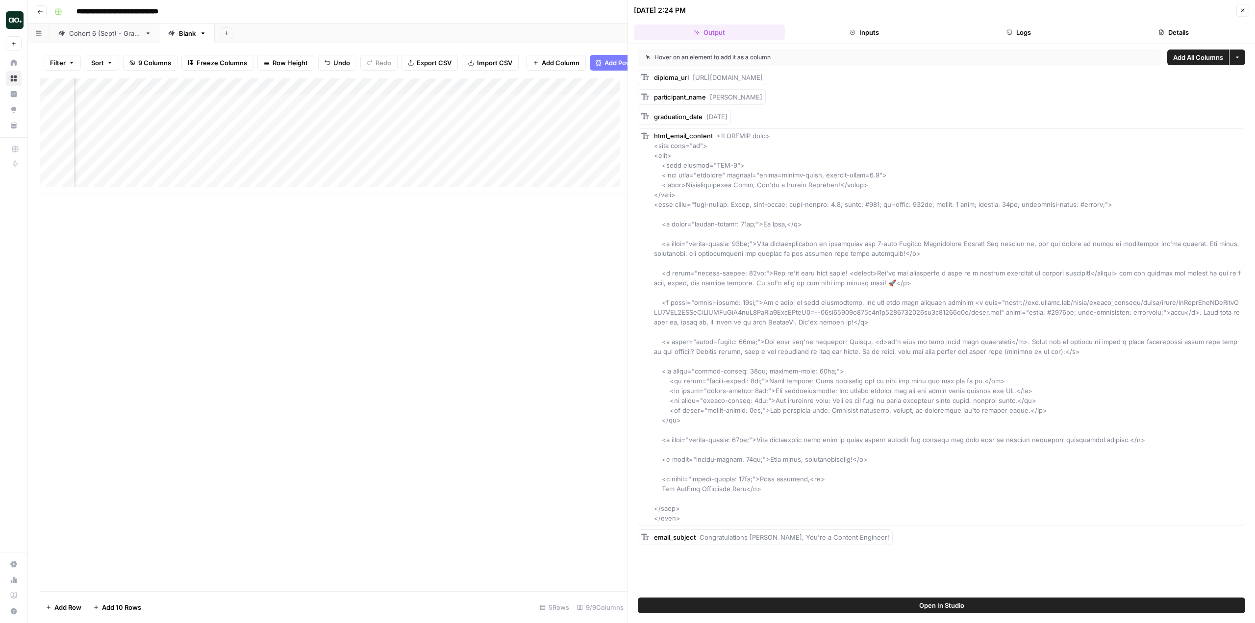
click at [948, 605] on span "Open In Studio" at bounding box center [941, 605] width 45 height 10
click at [1247, 6] on button "Close" at bounding box center [1242, 10] width 13 height 13
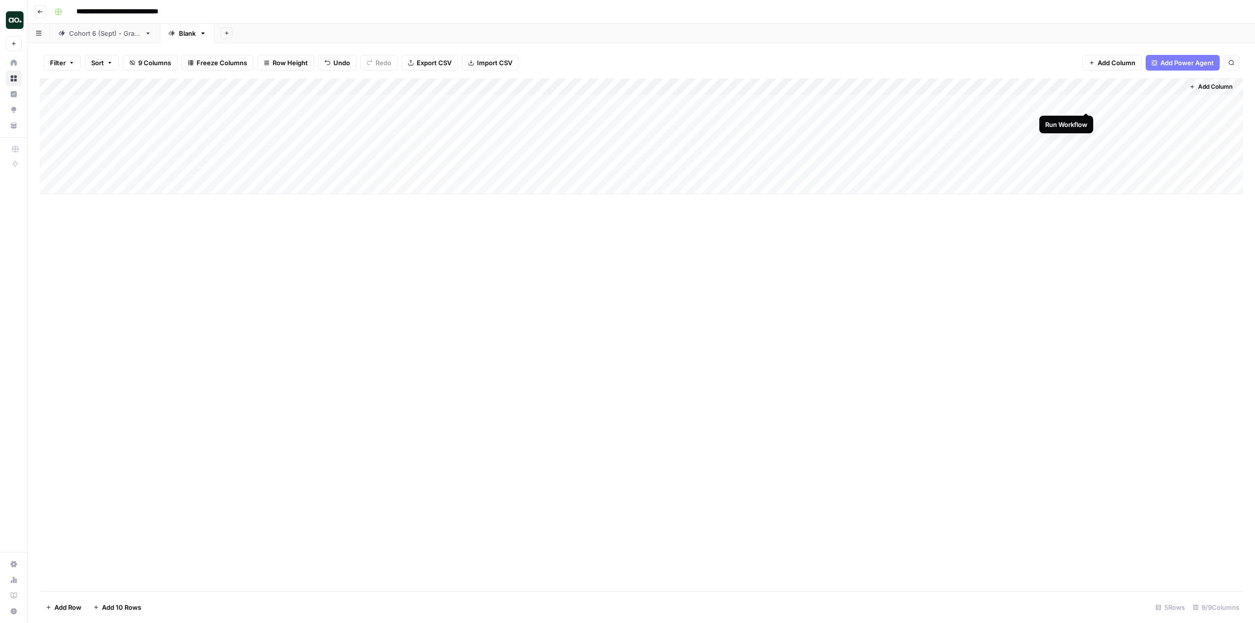
click at [1086, 101] on div "Add Column" at bounding box center [641, 136] width 1203 height 116
click at [1075, 104] on div "Add Column" at bounding box center [641, 136] width 1203 height 116
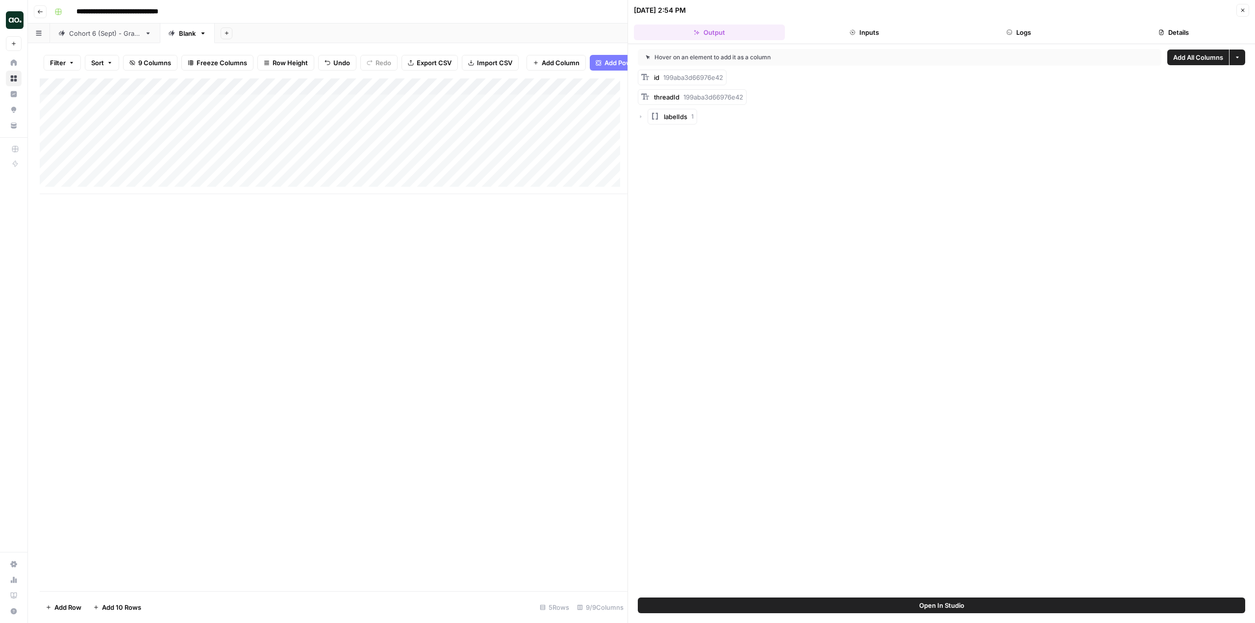
click at [1247, 9] on button "Close" at bounding box center [1242, 10] width 13 height 13
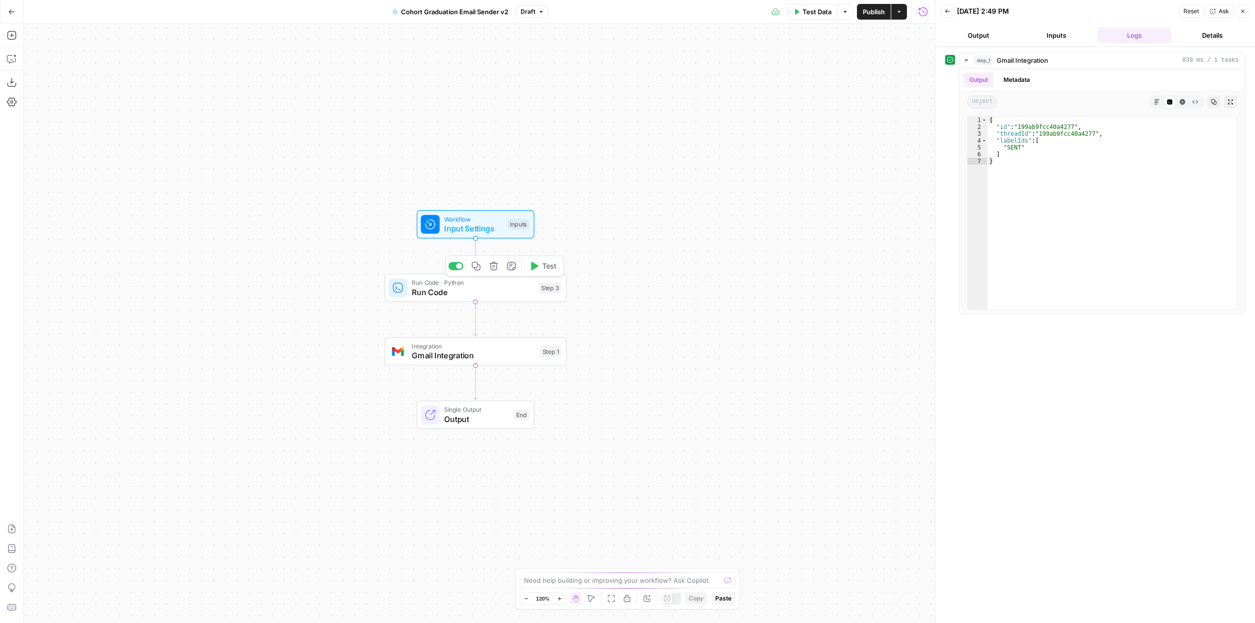
click at [498, 294] on span "Run Code" at bounding box center [473, 292] width 123 height 12
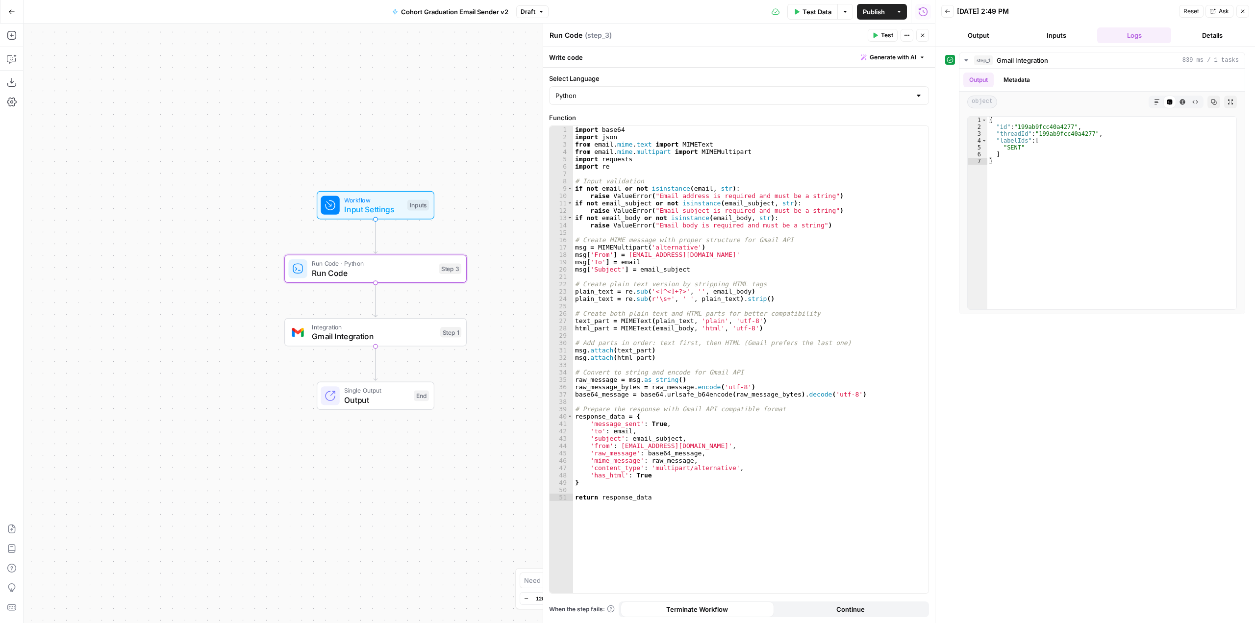
drag, startPoint x: 380, startPoint y: 294, endPoint x: 280, endPoint y: 275, distance: 101.8
click at [280, 275] on div "Workflow Input Settings Inputs Run Code · Python Run Code Step 3 Integration Gm…" at bounding box center [479, 323] width 911 height 599
click at [407, 341] on span "Gmail Integration" at bounding box center [374, 336] width 124 height 12
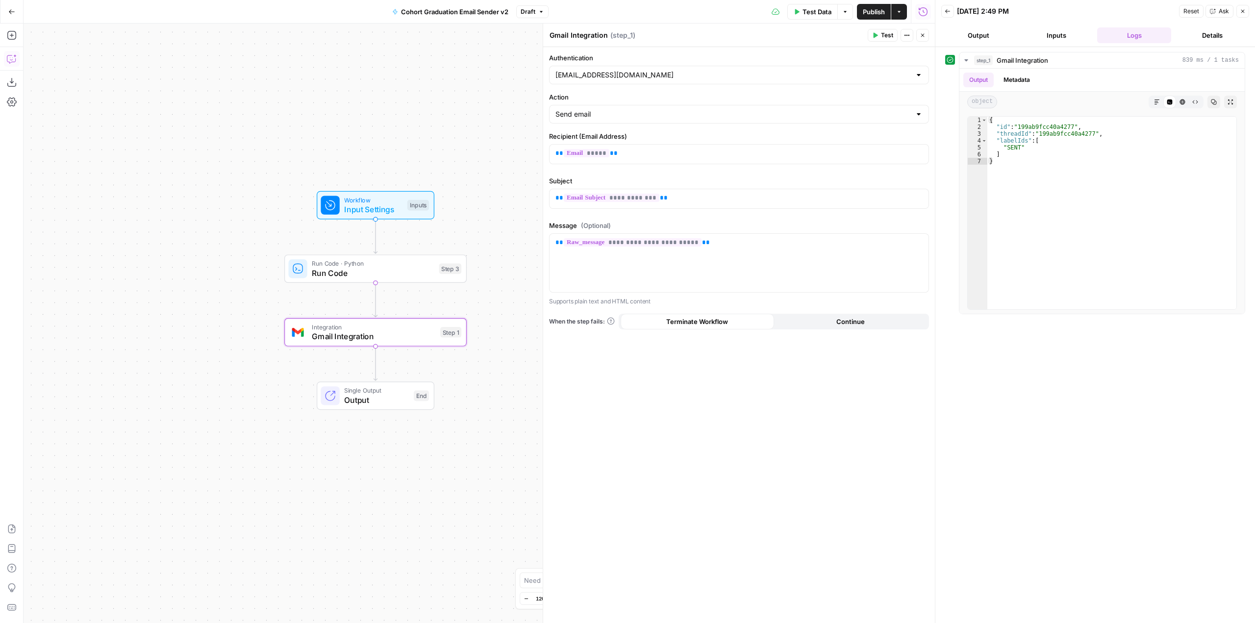
click at [6, 57] on button "Copilot" at bounding box center [12, 59] width 16 height 16
click at [120, 588] on textarea at bounding box center [132, 588] width 189 height 10
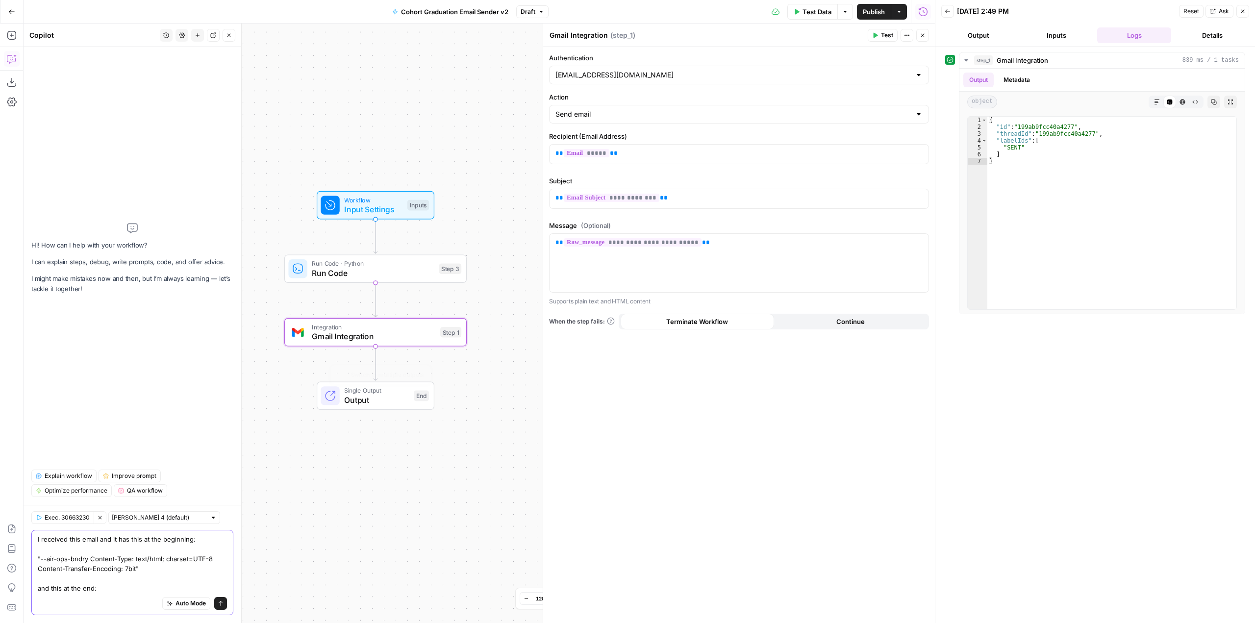
paste textarea "--air-ops-bndry--"
type textarea "I received this email and it has this at the beginning: "--air-ops-bndry Conten…"
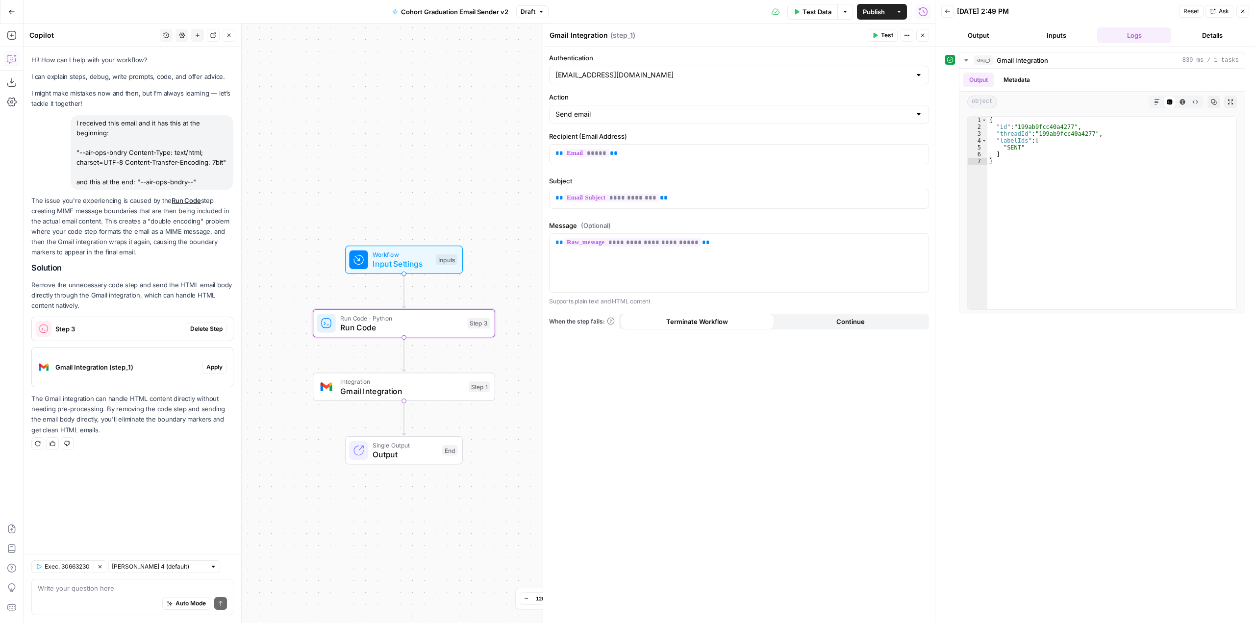
click at [218, 328] on span "Delete Step" at bounding box center [206, 328] width 32 height 9
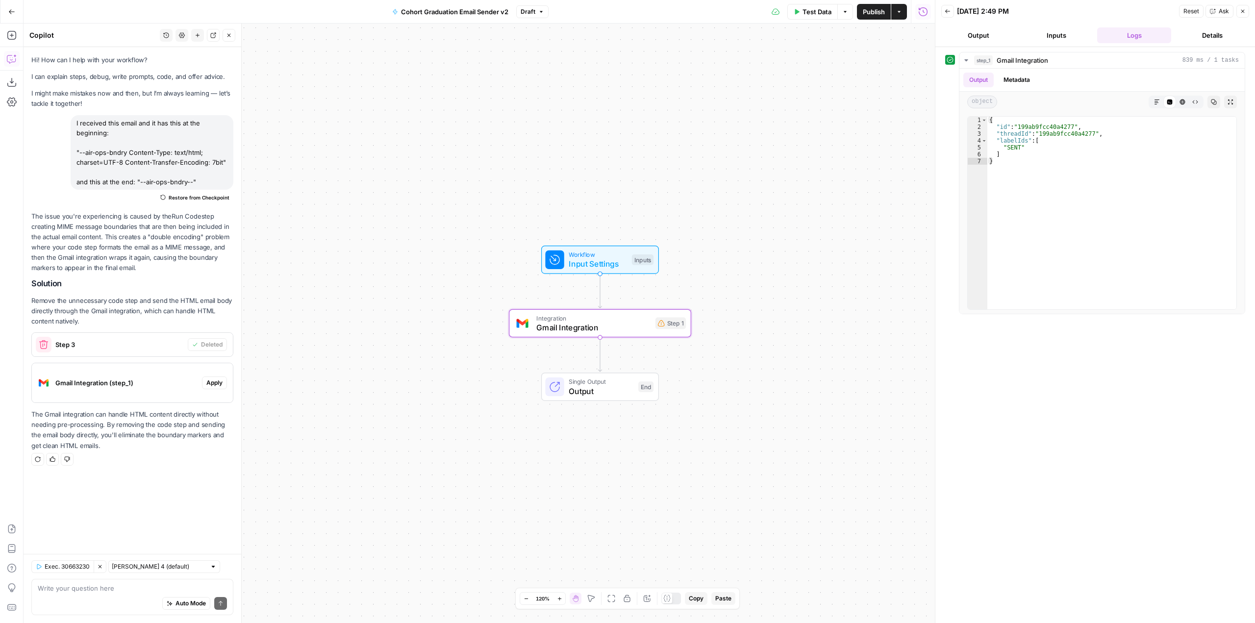
click at [218, 381] on span "Apply" at bounding box center [214, 382] width 16 height 9
click at [597, 133] on button "Apply anyway" at bounding box center [605, 125] width 59 height 18
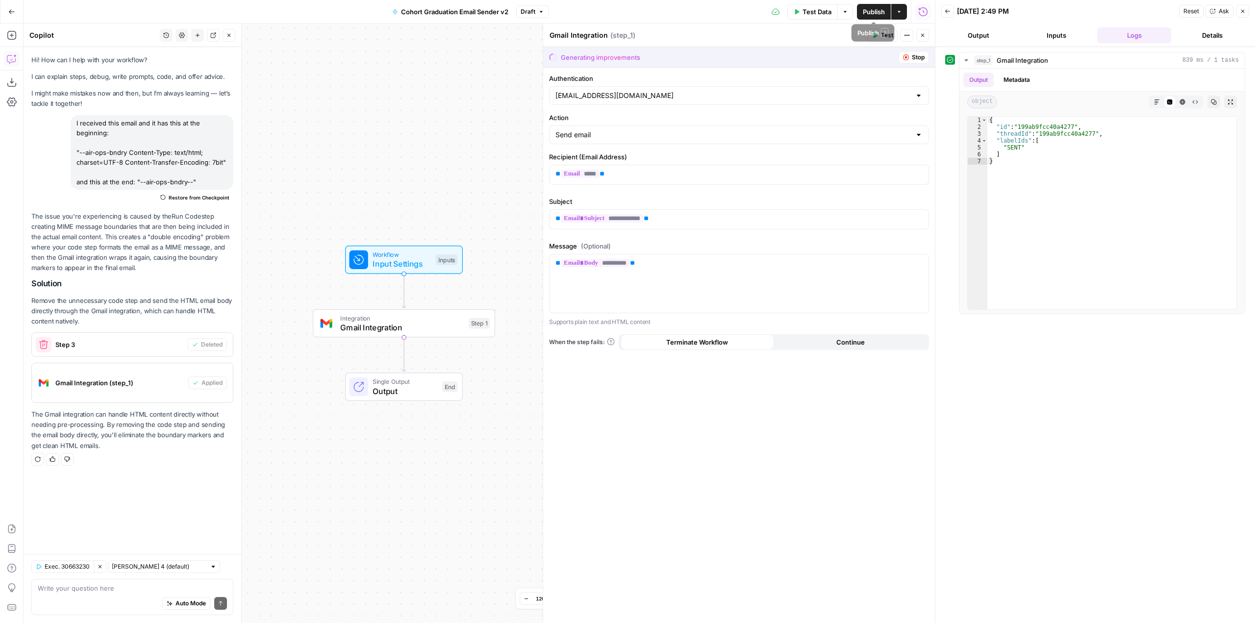
click at [881, 15] on span "Publish" at bounding box center [874, 12] width 22 height 10
click at [1239, 15] on button "Close" at bounding box center [1242, 11] width 13 height 13
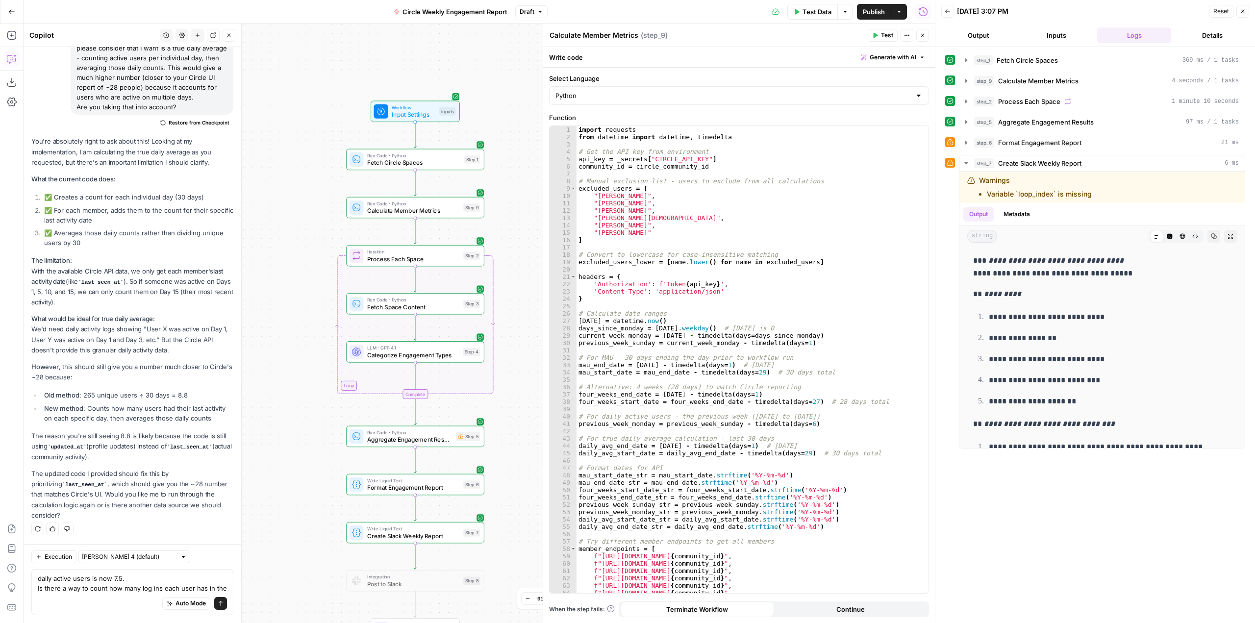
scroll to position [1820, 0]
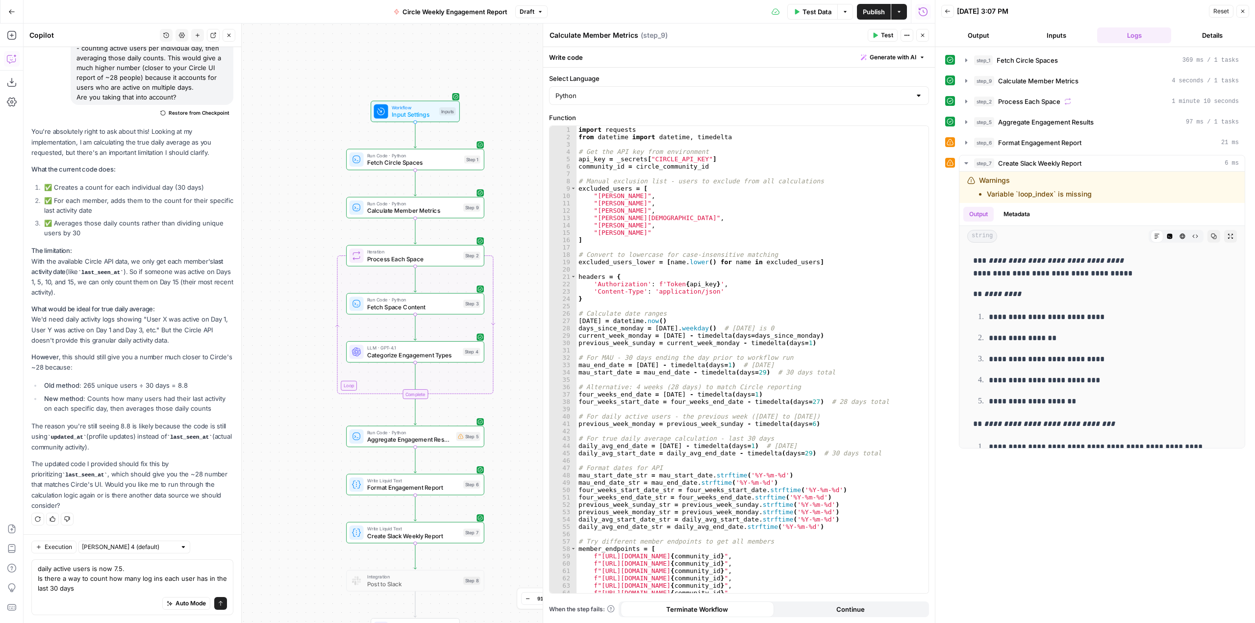
type textarea "daily active users is now 7.5. Is there a way to count how many log ins each us…"
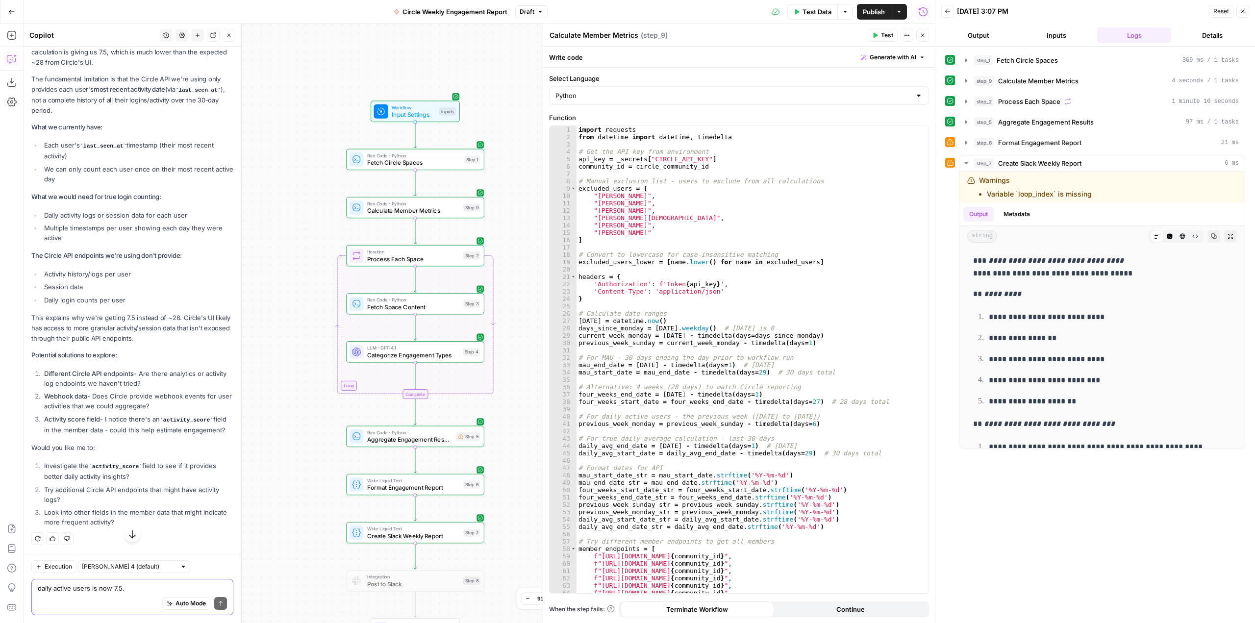
scroll to position [2351, 0]
click at [123, 594] on div "Auto Mode Send" at bounding box center [132, 604] width 189 height 22
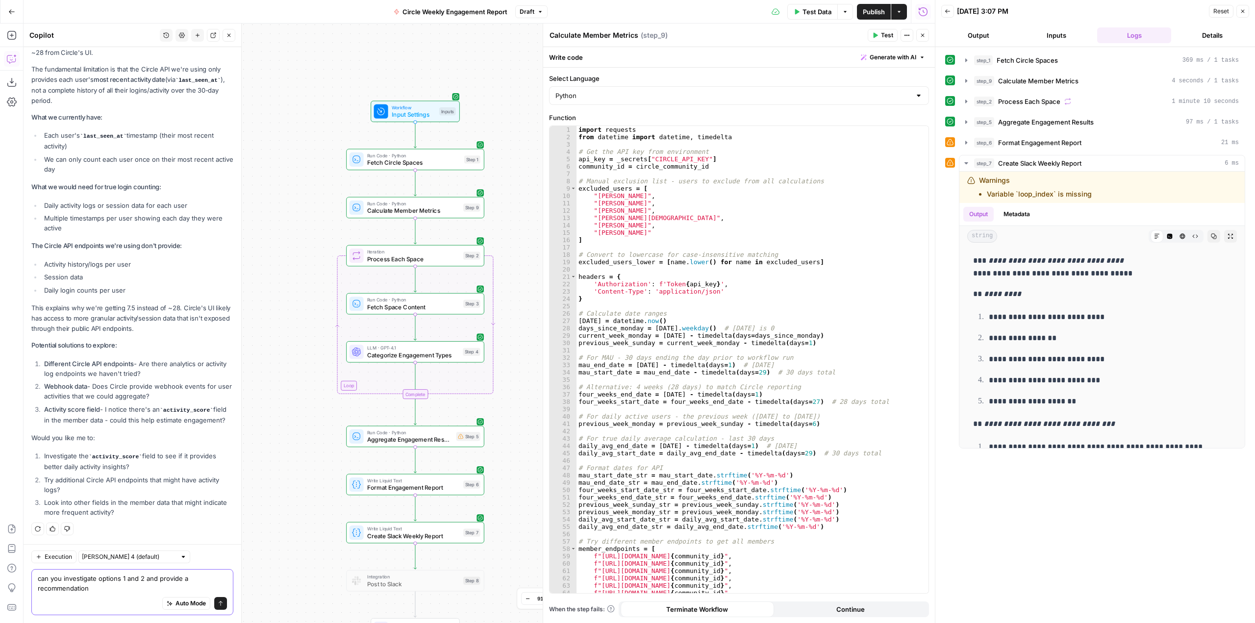
type textarea "can you investigate options 1 and 2 and provide a recommendation?"
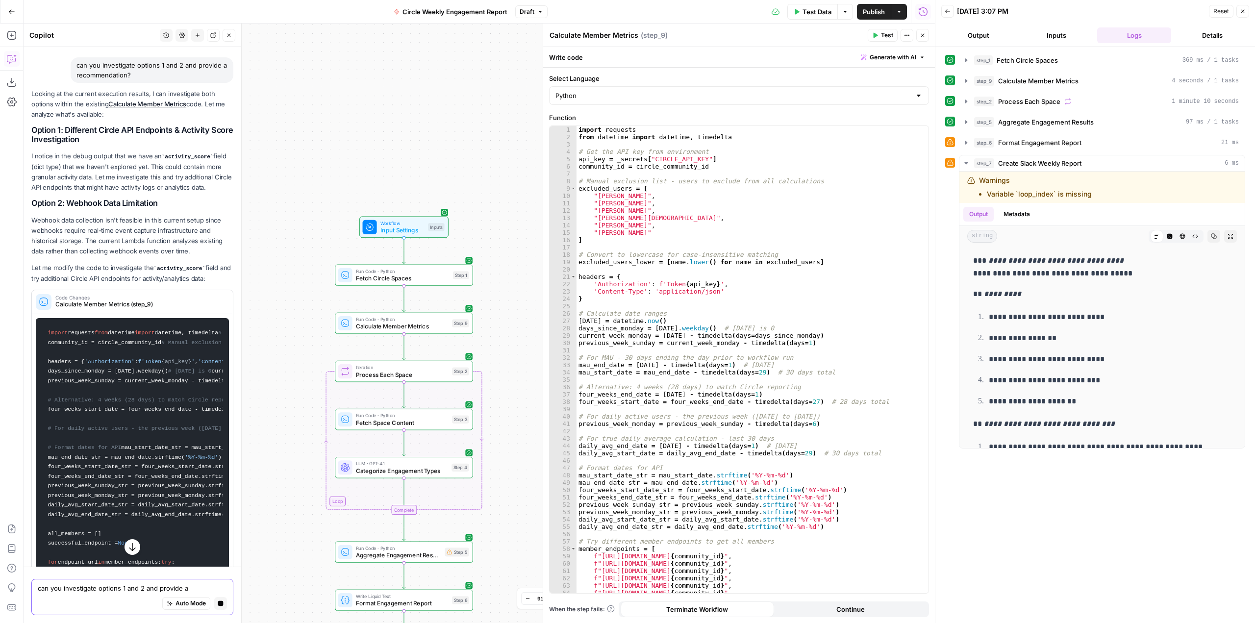
scroll to position [2643, 0]
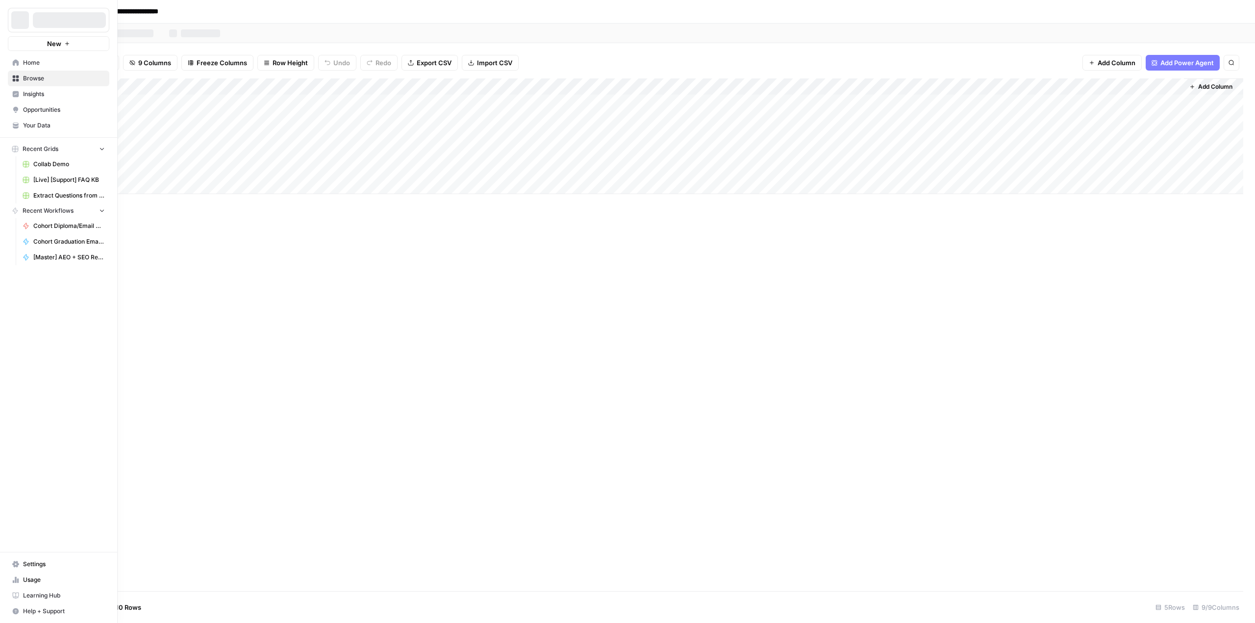
click at [20, 16] on div at bounding box center [20, 20] width 18 height 18
click at [53, 17] on span "AirOps Builders" at bounding box center [62, 20] width 59 height 10
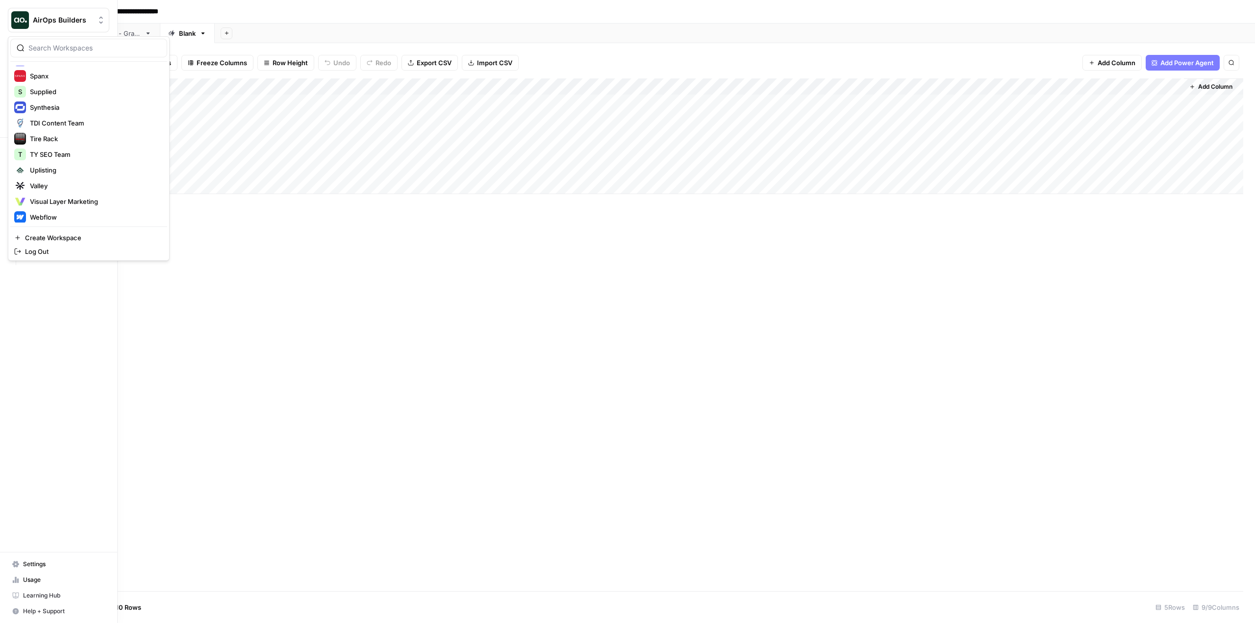
scroll to position [680, 0]
drag, startPoint x: 87, startPoint y: 203, endPoint x: 80, endPoint y: 213, distance: 11.3
click at [84, 208] on div "AirOps Builders [AutoSave] AirOps A Afsha A AirOps Copilot AirOps Growth AirOps…" at bounding box center [88, 144] width 157 height 157
click at [80, 213] on span "Peninsula" at bounding box center [94, 215] width 129 height 10
